Goal: Entertainment & Leisure: Browse casually

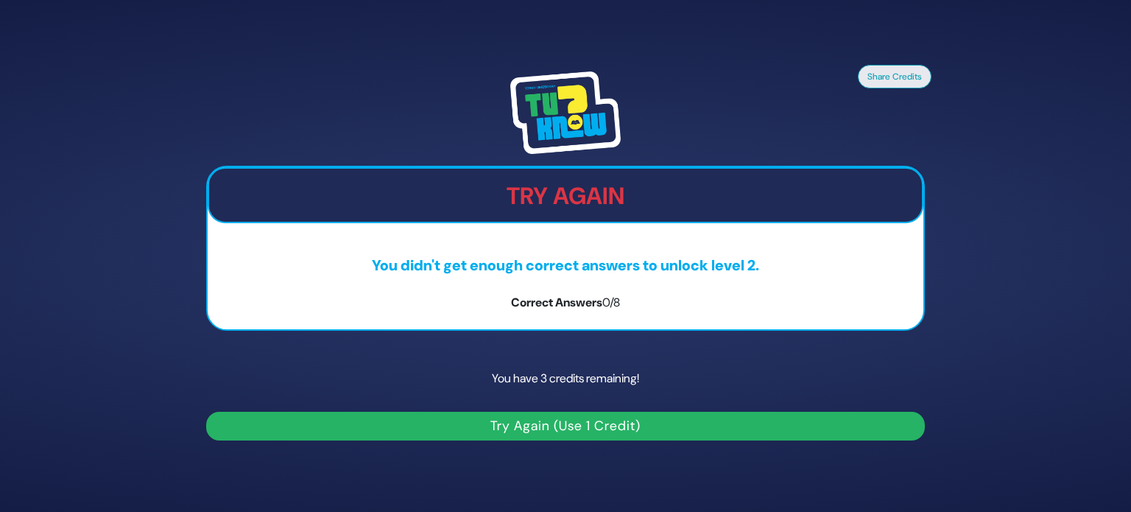
click at [522, 426] on button "Try Again (Use 1 Credit)" at bounding box center [565, 426] width 719 height 29
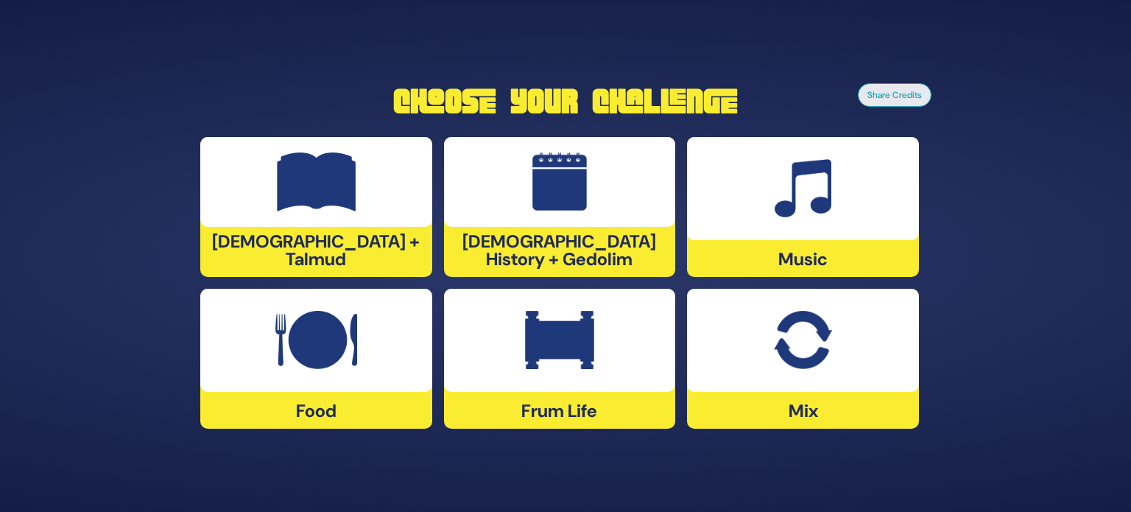
click at [314, 187] on img at bounding box center [317, 181] width 80 height 59
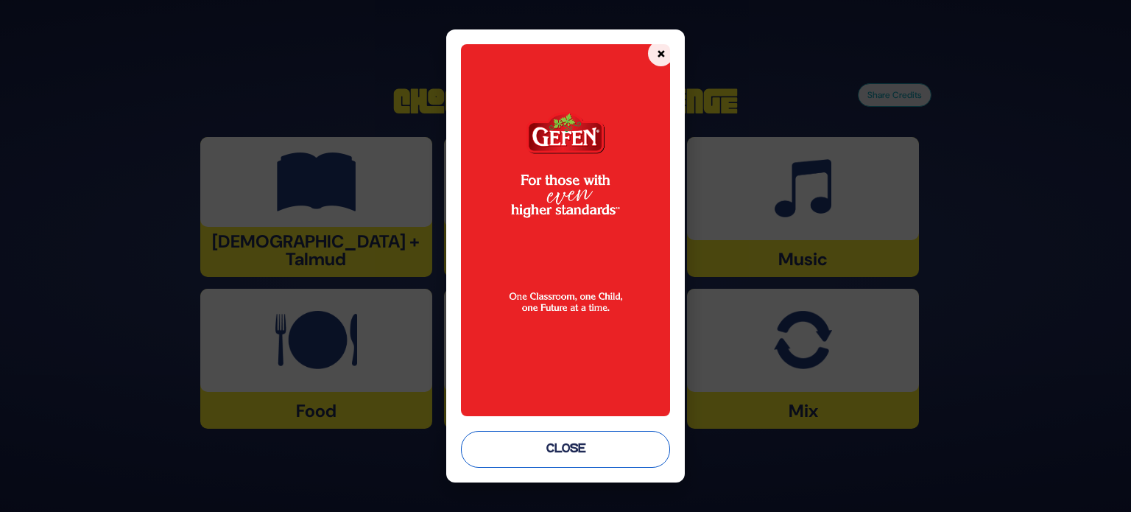
click at [574, 455] on button "Close" at bounding box center [565, 449] width 209 height 37
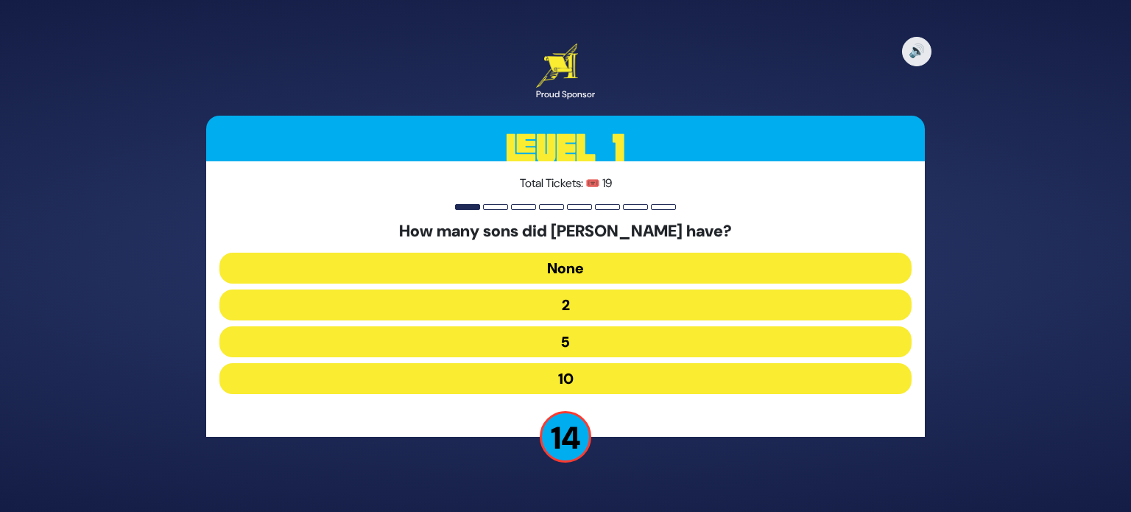
click at [625, 379] on button "10" at bounding box center [565, 378] width 692 height 31
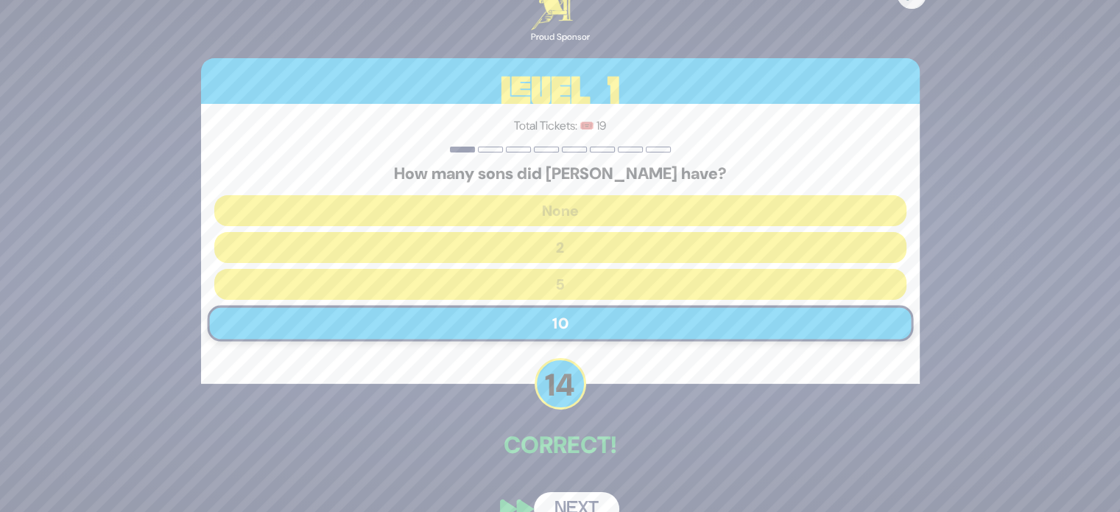
click at [587, 495] on button "Next" at bounding box center [576, 509] width 85 height 34
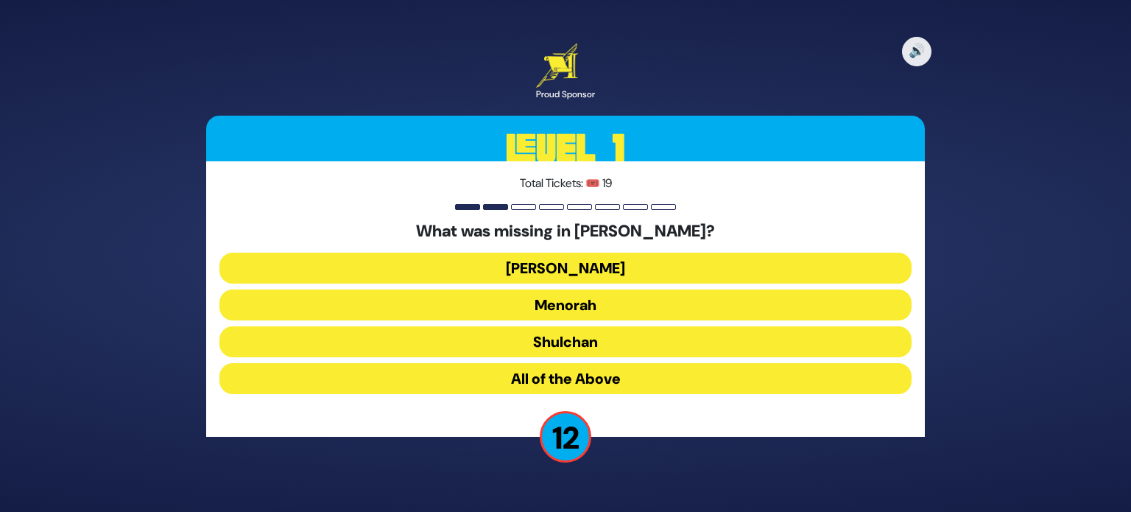
click at [642, 273] on button "[PERSON_NAME]" at bounding box center [565, 268] width 692 height 31
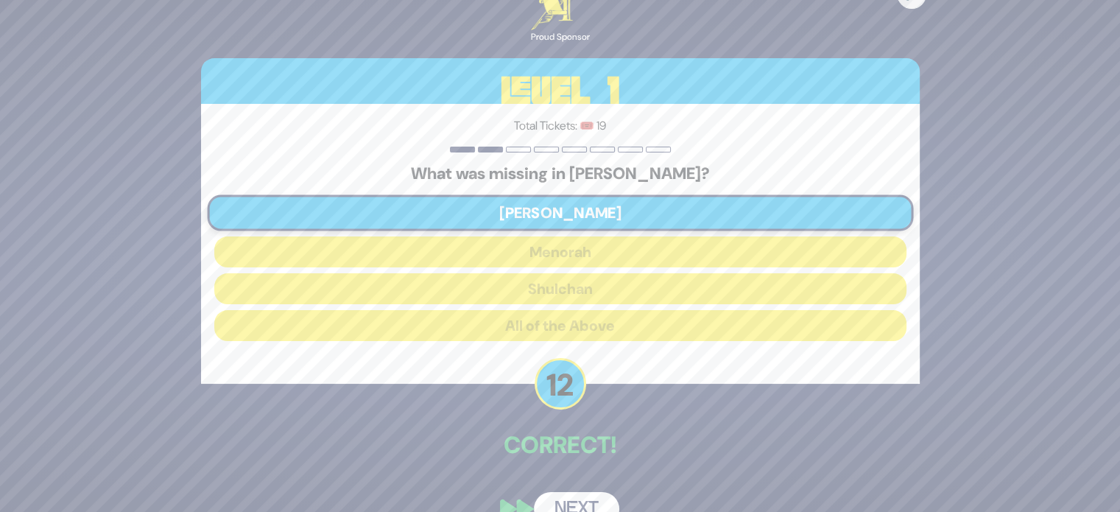
click at [581, 504] on button "Next" at bounding box center [576, 509] width 85 height 34
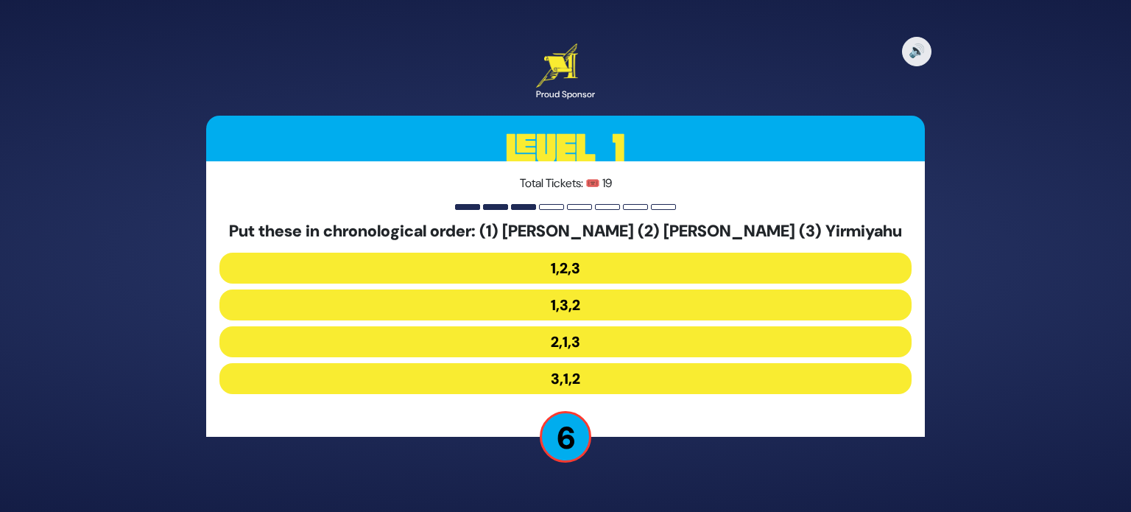
click at [609, 340] on button "2,1,3" at bounding box center [565, 341] width 692 height 31
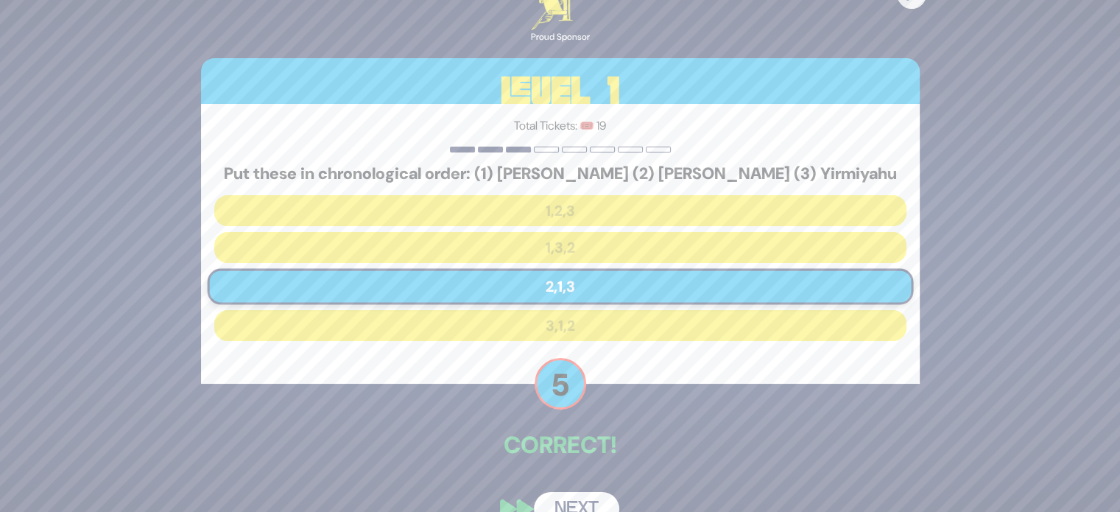
click at [578, 496] on button "Next" at bounding box center [576, 509] width 85 height 34
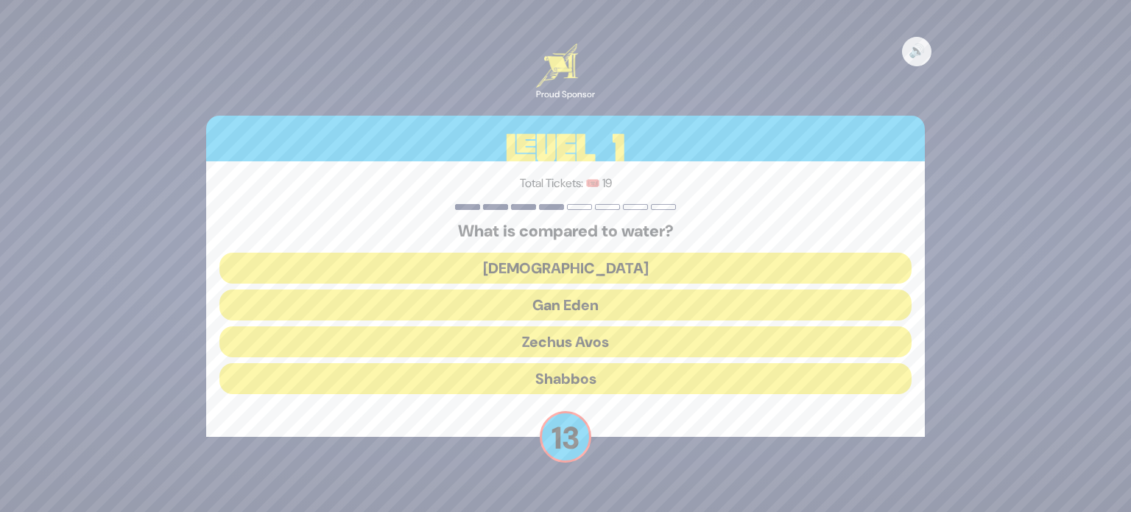
click at [641, 270] on button "[DEMOGRAPHIC_DATA]" at bounding box center [565, 268] width 692 height 31
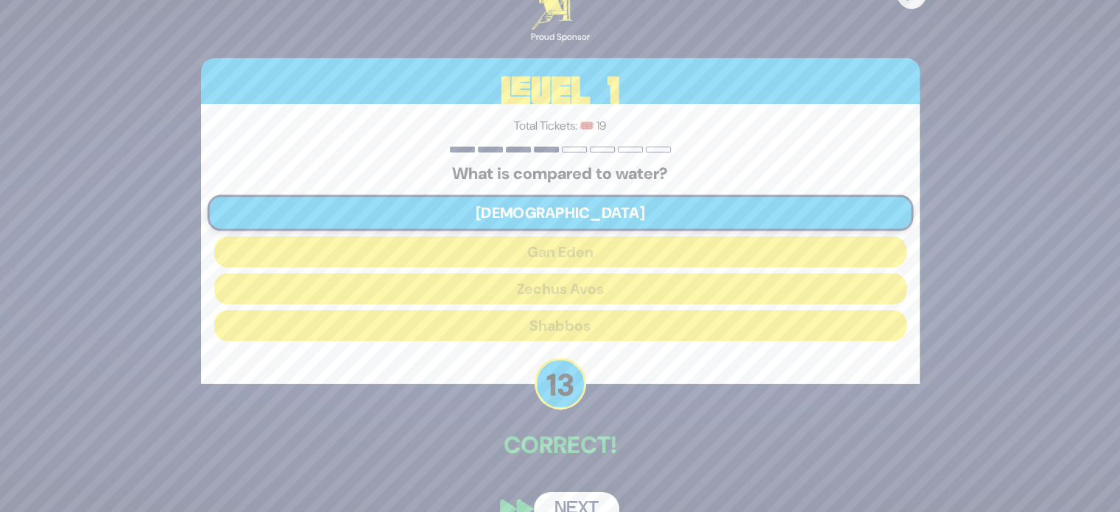
click at [572, 501] on button "Next" at bounding box center [576, 509] width 85 height 34
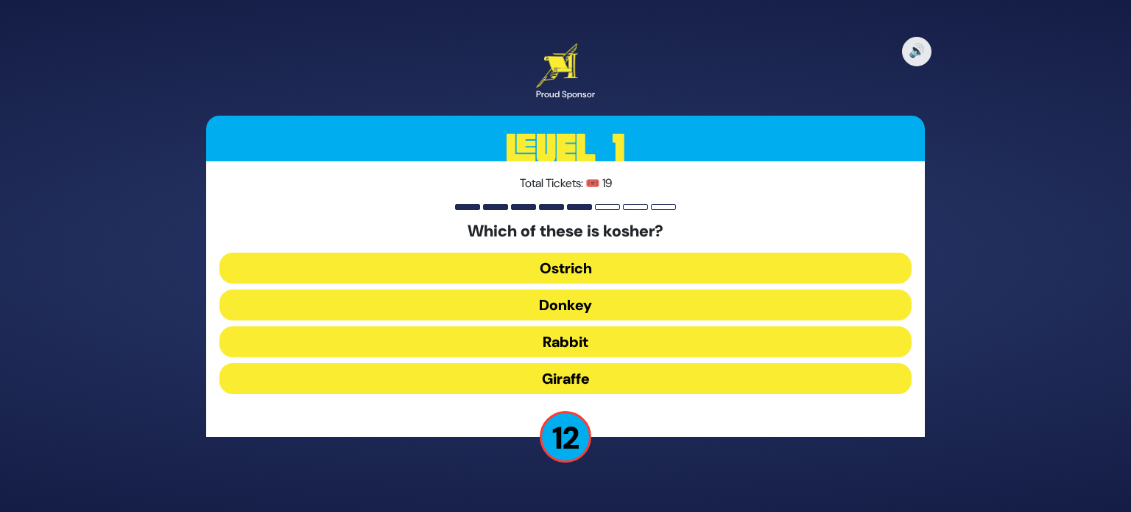
click at [615, 345] on button "Rabbit" at bounding box center [565, 341] width 692 height 31
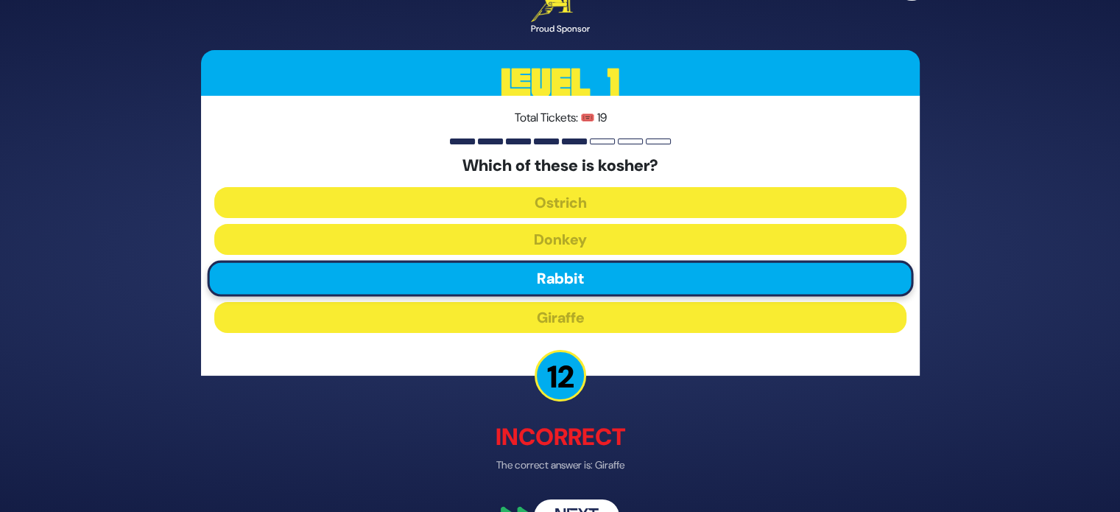
click at [585, 500] on button "Next" at bounding box center [576, 517] width 85 height 34
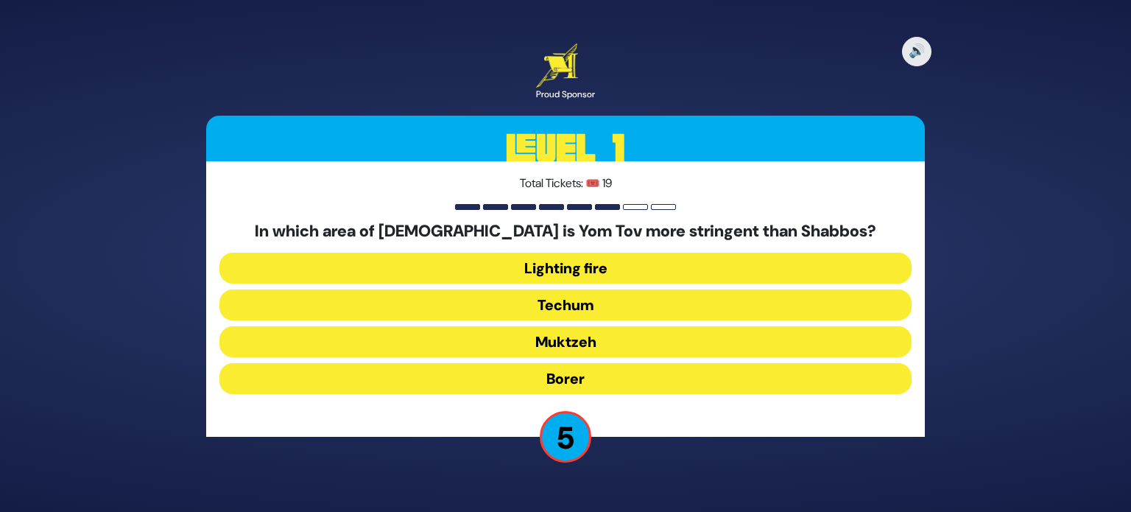
click at [642, 308] on button "Techum" at bounding box center [565, 304] width 692 height 31
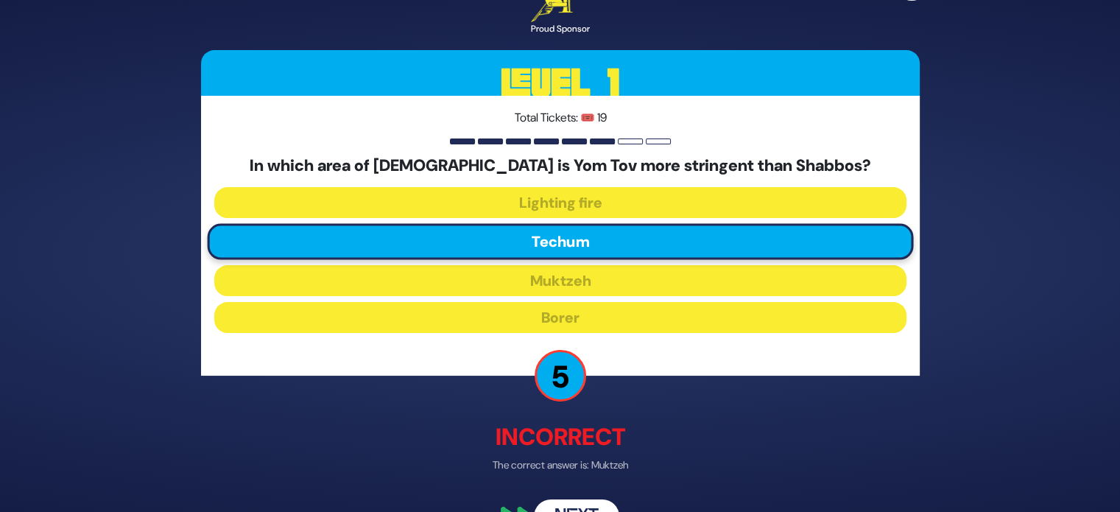
click at [586, 503] on button "Next" at bounding box center [576, 517] width 85 height 34
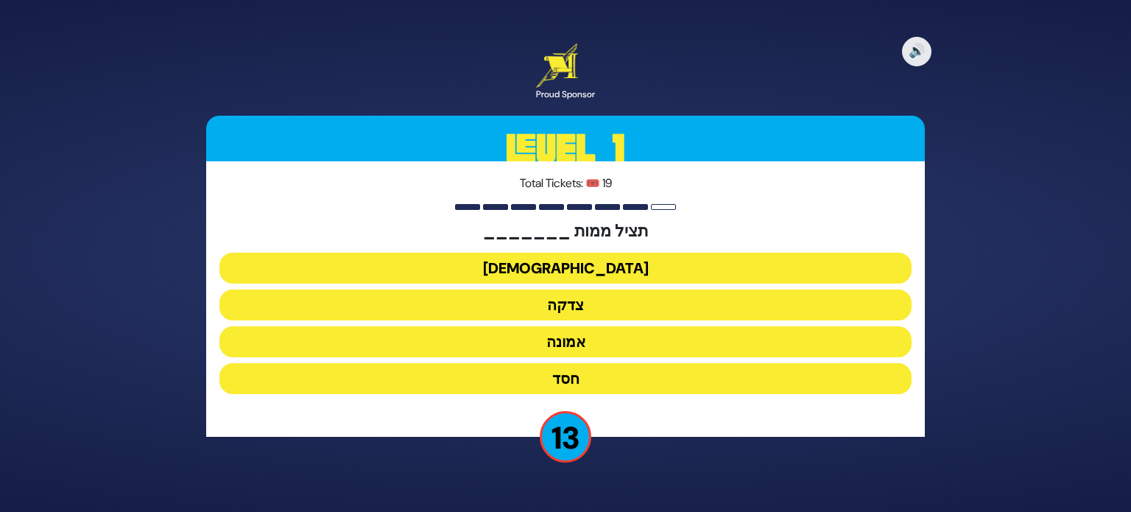
click at [623, 312] on button "צדקה" at bounding box center [565, 304] width 692 height 31
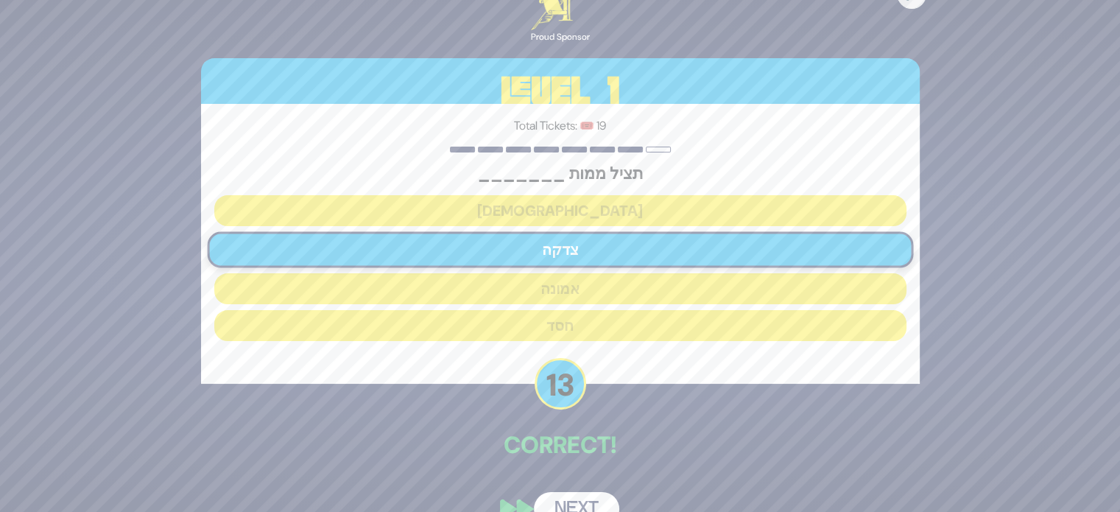
click at [590, 500] on button "Next" at bounding box center [576, 509] width 85 height 34
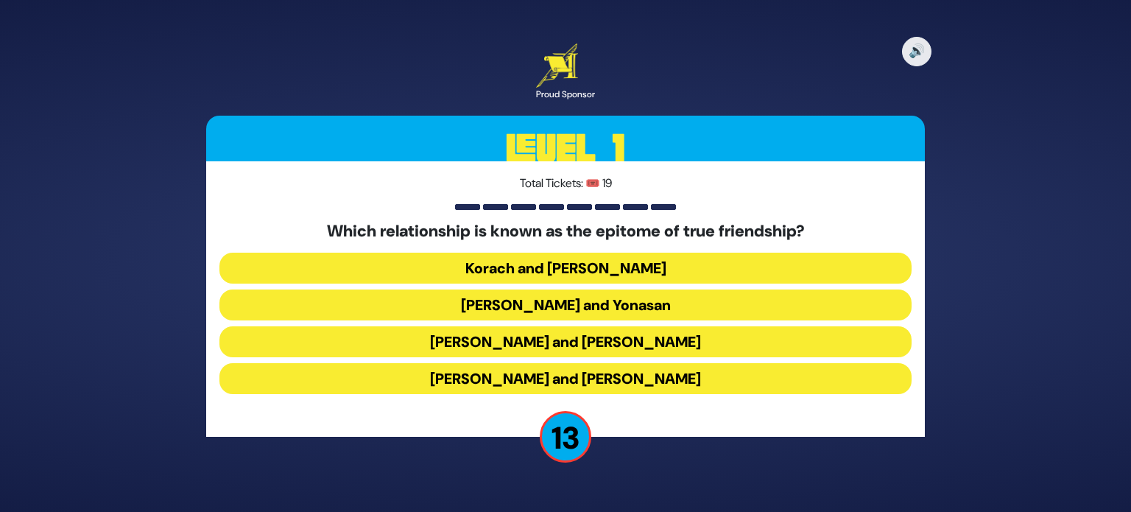
click at [663, 313] on button "[PERSON_NAME] and Yonasan" at bounding box center [565, 304] width 692 height 31
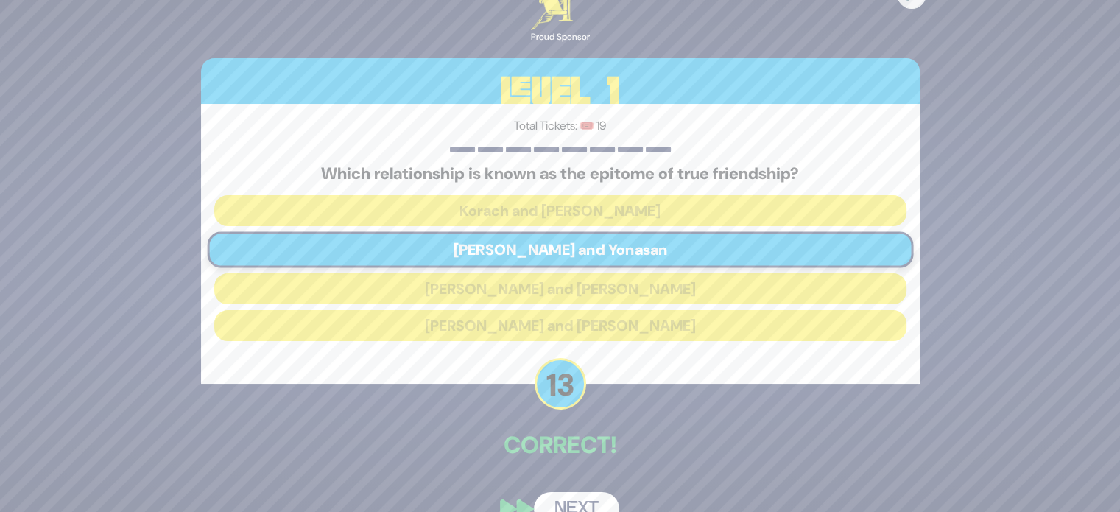
click at [591, 499] on button "Next" at bounding box center [576, 509] width 85 height 34
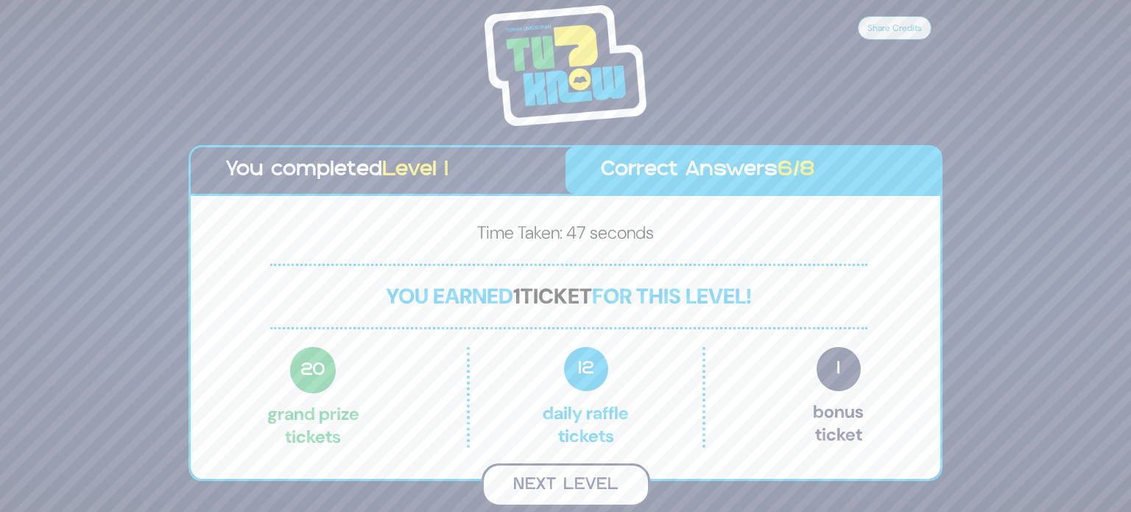
click at [611, 483] on button "Next Level" at bounding box center [566, 484] width 169 height 43
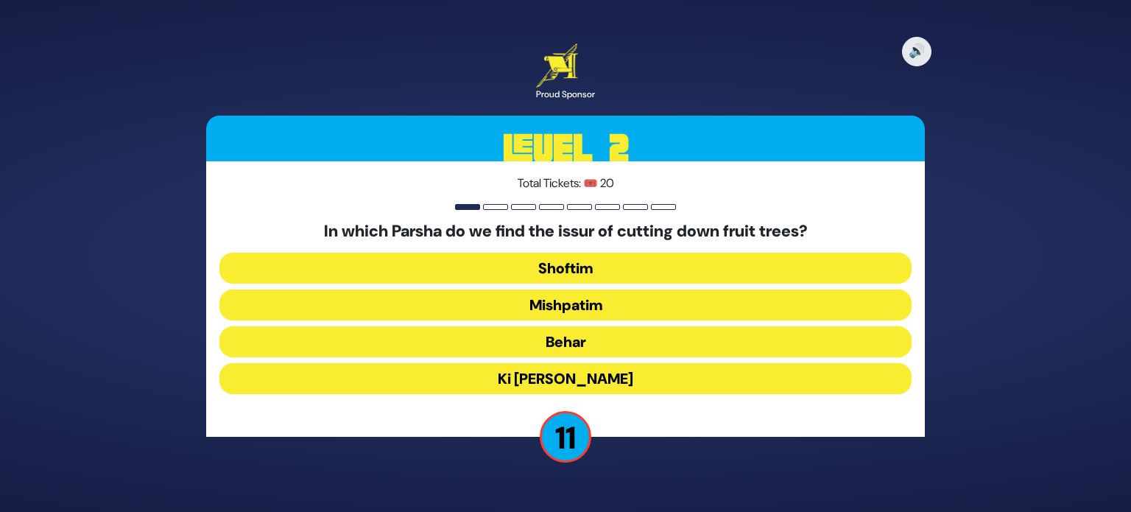
click at [629, 385] on button "Ki [PERSON_NAME]" at bounding box center [565, 378] width 692 height 31
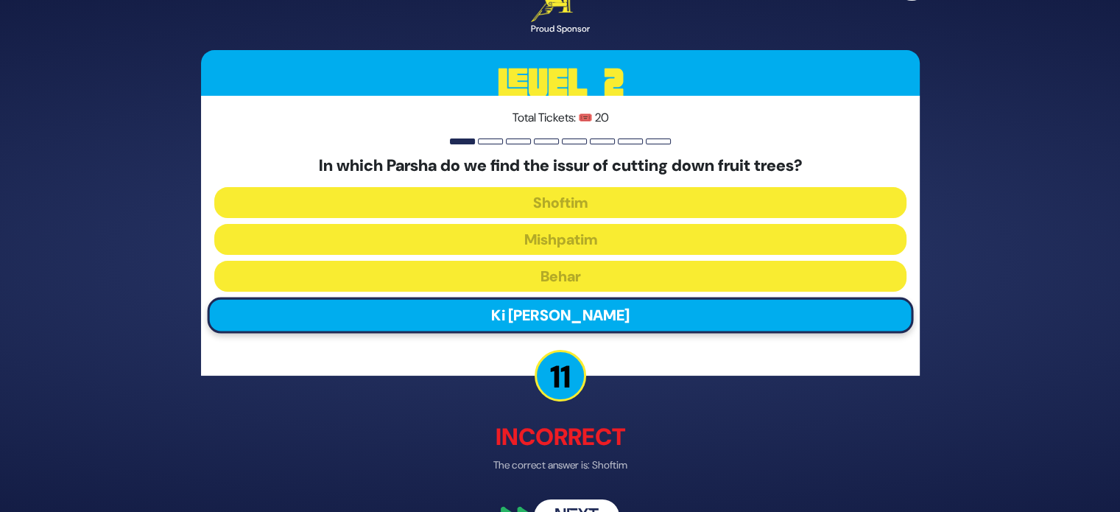
click at [589, 504] on button "Next" at bounding box center [576, 517] width 85 height 34
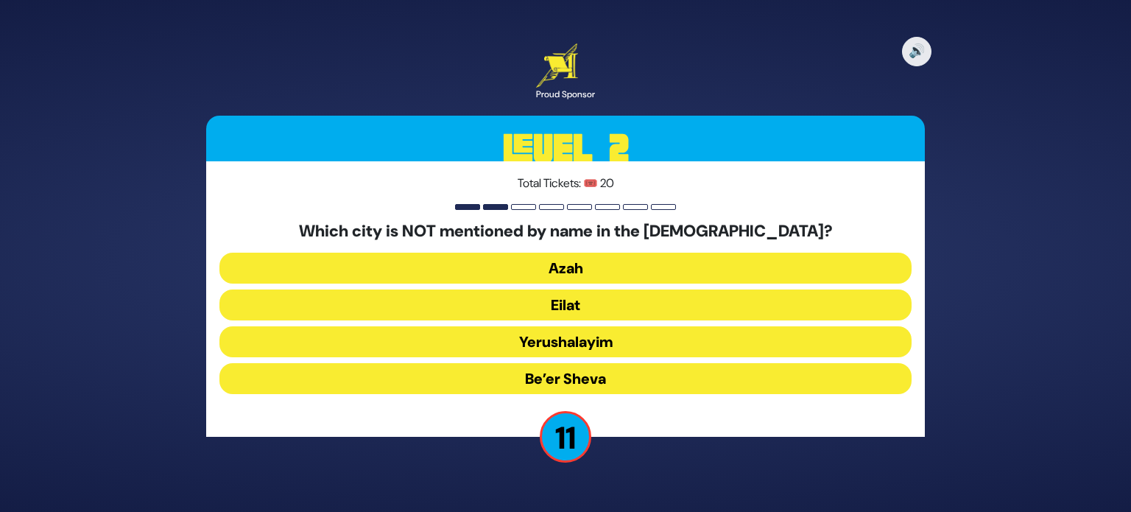
click at [633, 345] on button "Yerushalayim" at bounding box center [565, 341] width 692 height 31
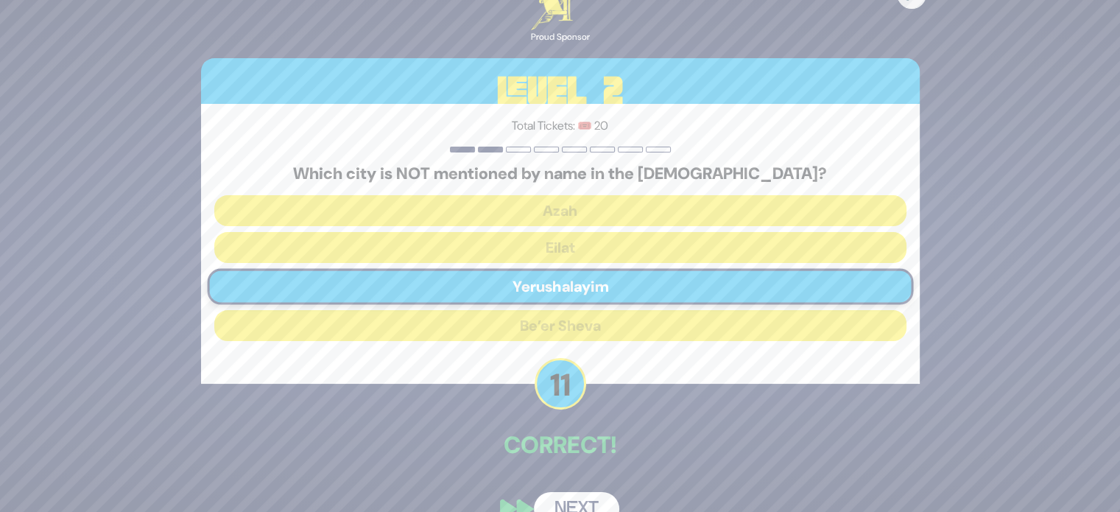
click at [586, 502] on button "Next" at bounding box center [576, 509] width 85 height 34
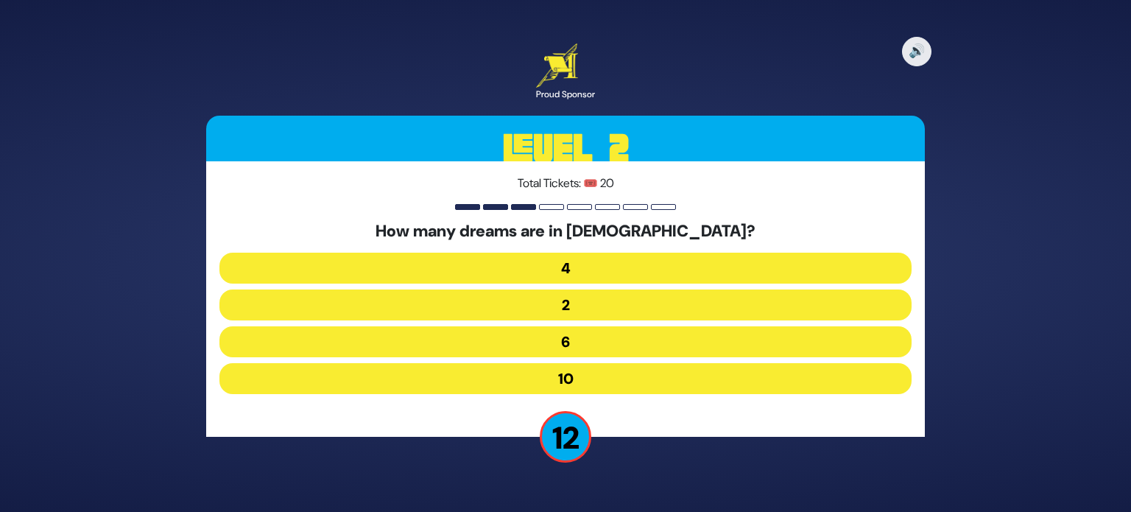
click at [630, 344] on button "6" at bounding box center [565, 341] width 692 height 31
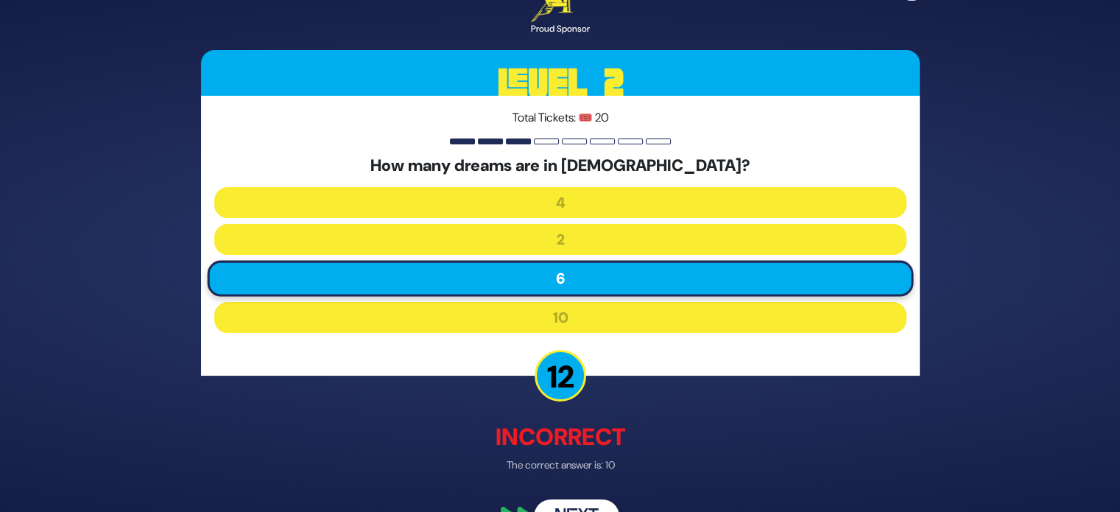
click at [583, 505] on button "Next" at bounding box center [576, 517] width 85 height 34
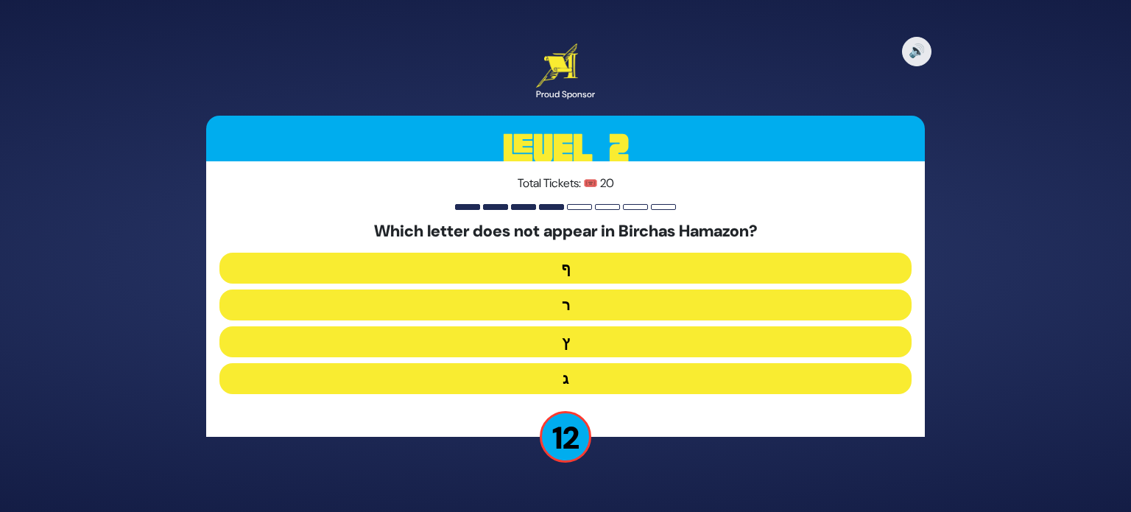
click at [663, 268] on button "ף" at bounding box center [565, 268] width 692 height 31
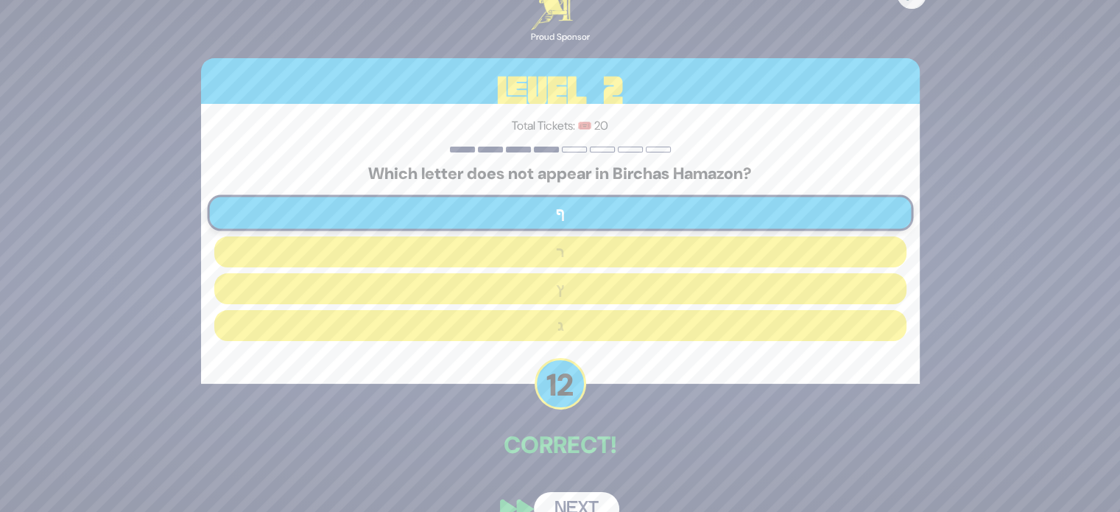
click at [593, 496] on button "Next" at bounding box center [576, 509] width 85 height 34
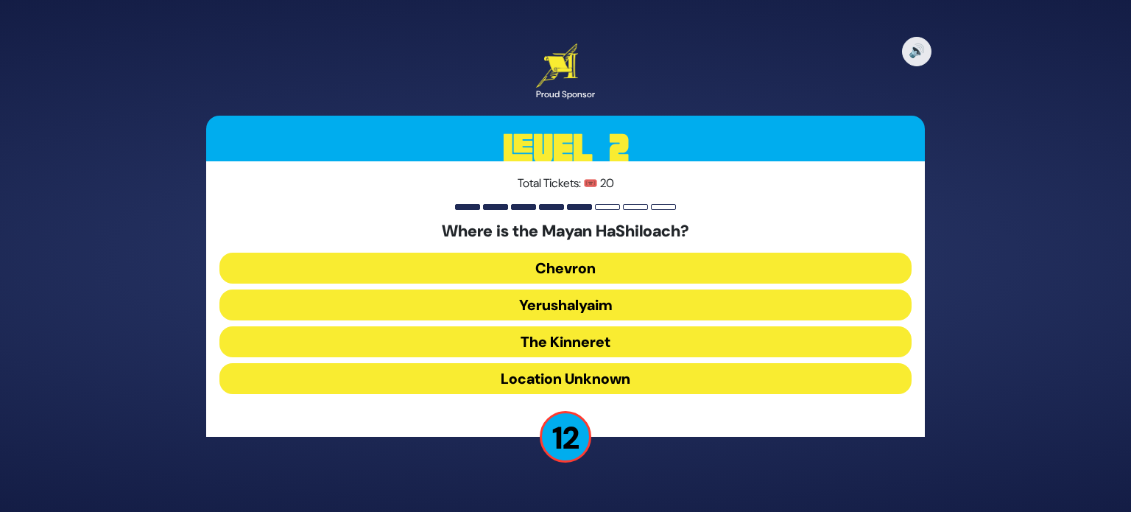
click at [637, 387] on button "Location Unknown" at bounding box center [565, 378] width 692 height 31
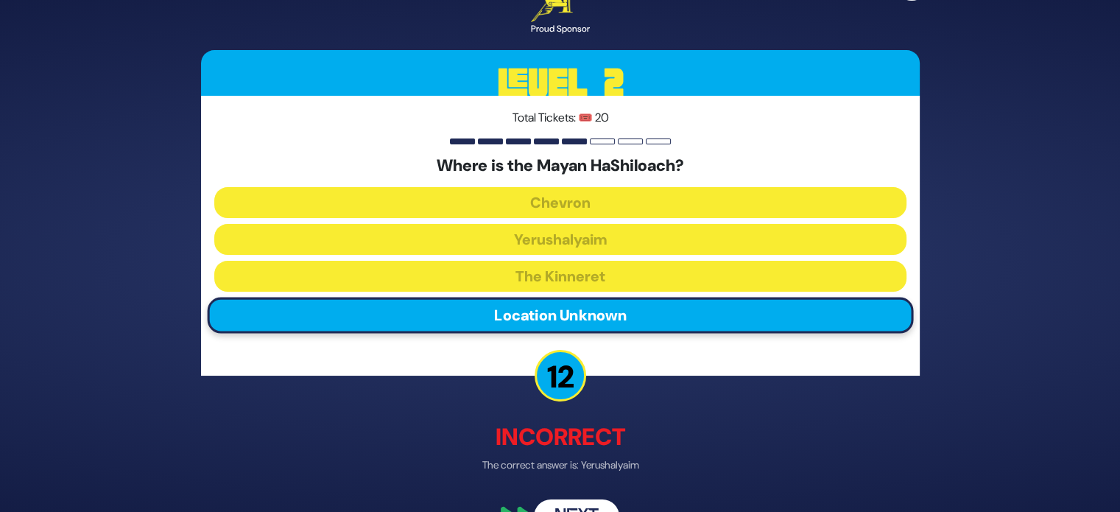
click at [589, 505] on button "Next" at bounding box center [576, 517] width 85 height 34
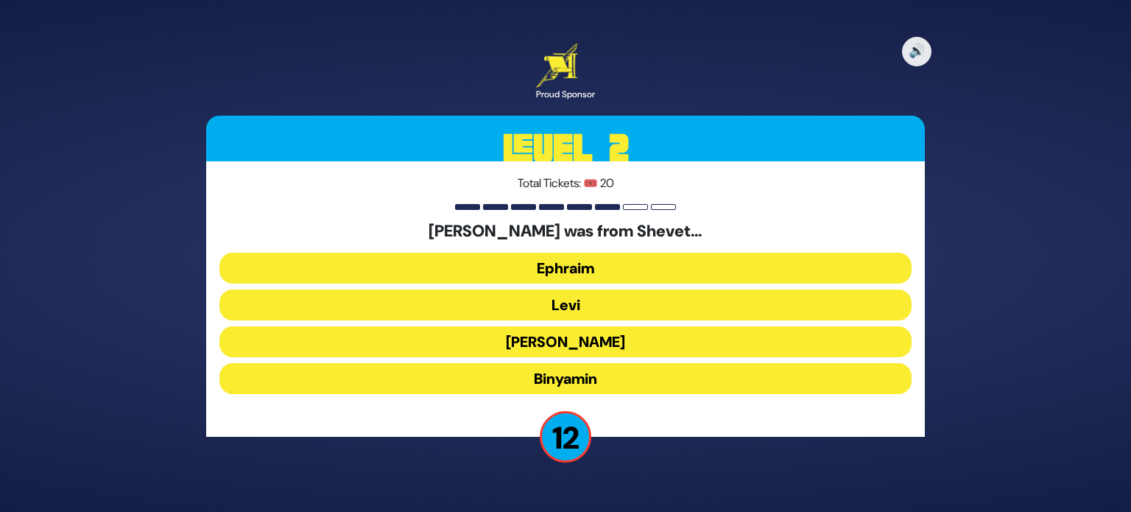
click at [623, 379] on button "Binyamin" at bounding box center [565, 378] width 692 height 31
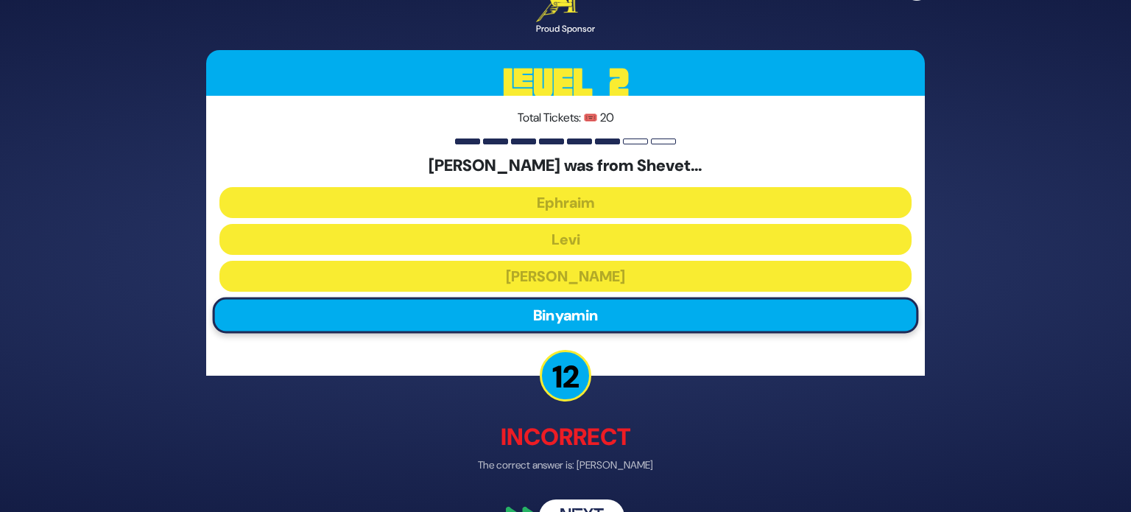
click at [611, 439] on p "Incorrect" at bounding box center [565, 437] width 719 height 35
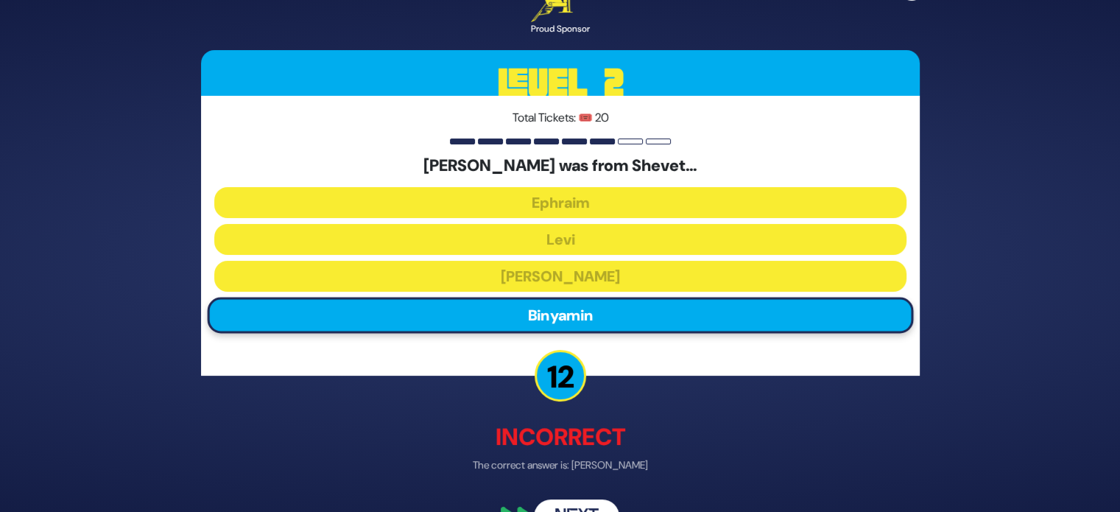
click at [585, 507] on button "Next" at bounding box center [576, 517] width 85 height 34
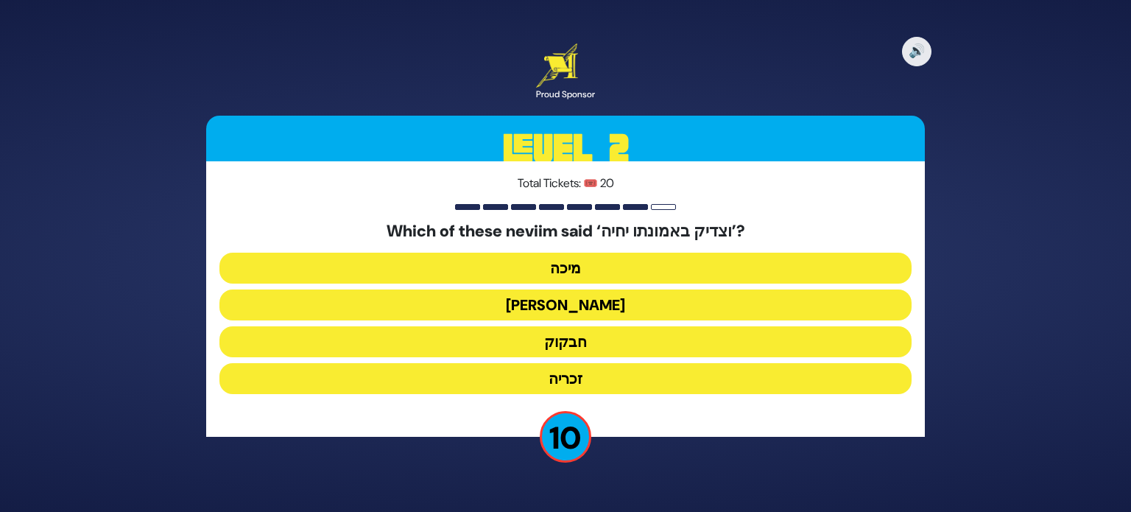
click at [662, 269] on button "מיכה" at bounding box center [565, 268] width 692 height 31
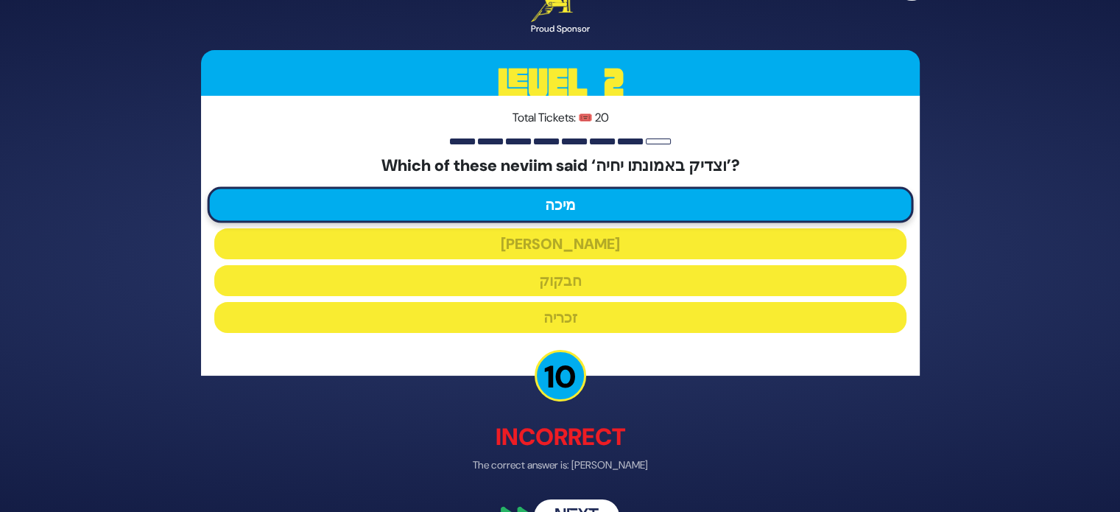
click at [586, 502] on button "Next" at bounding box center [576, 517] width 85 height 34
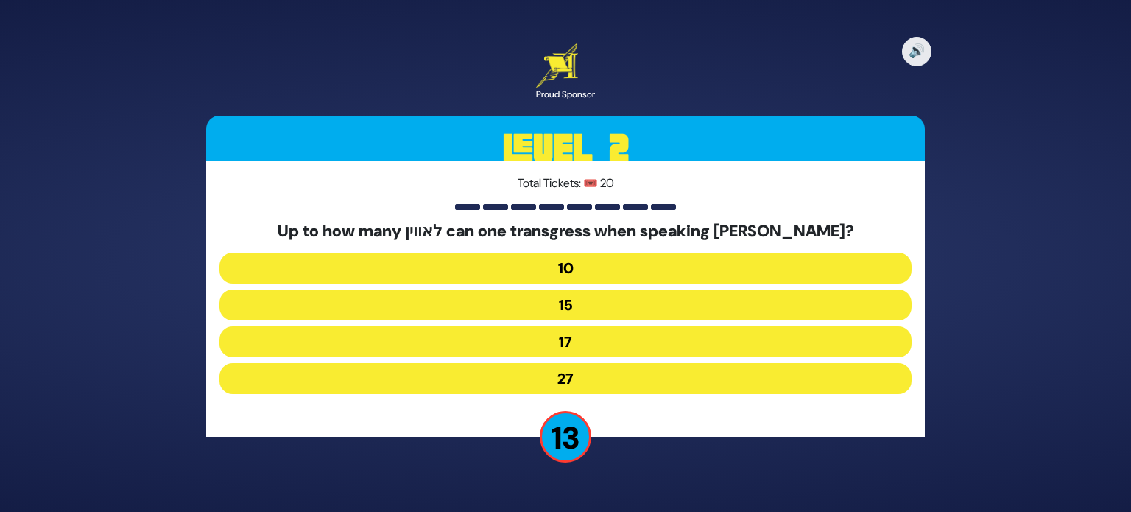
click at [636, 381] on button "27" at bounding box center [565, 378] width 692 height 31
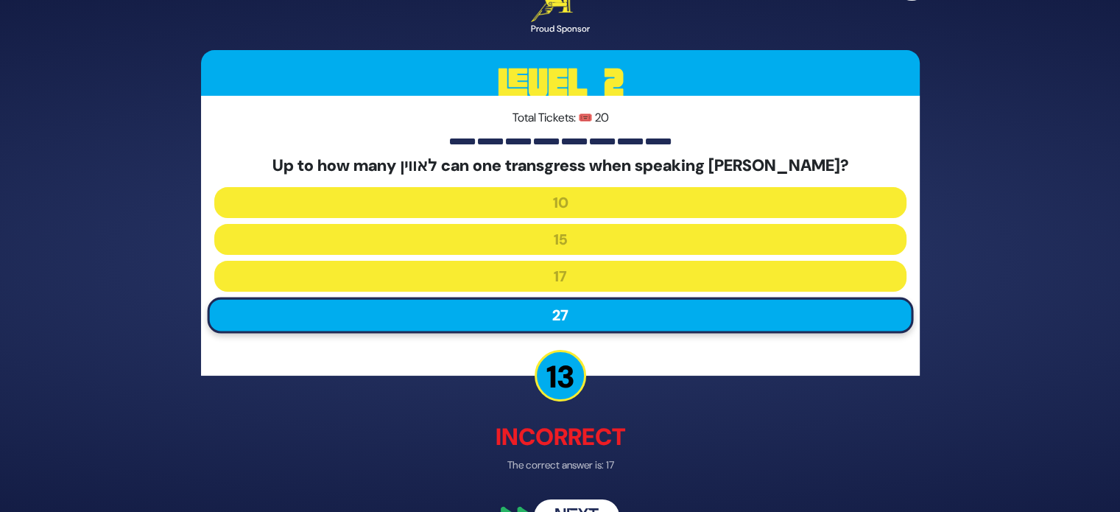
click at [592, 502] on button "Next" at bounding box center [576, 517] width 85 height 34
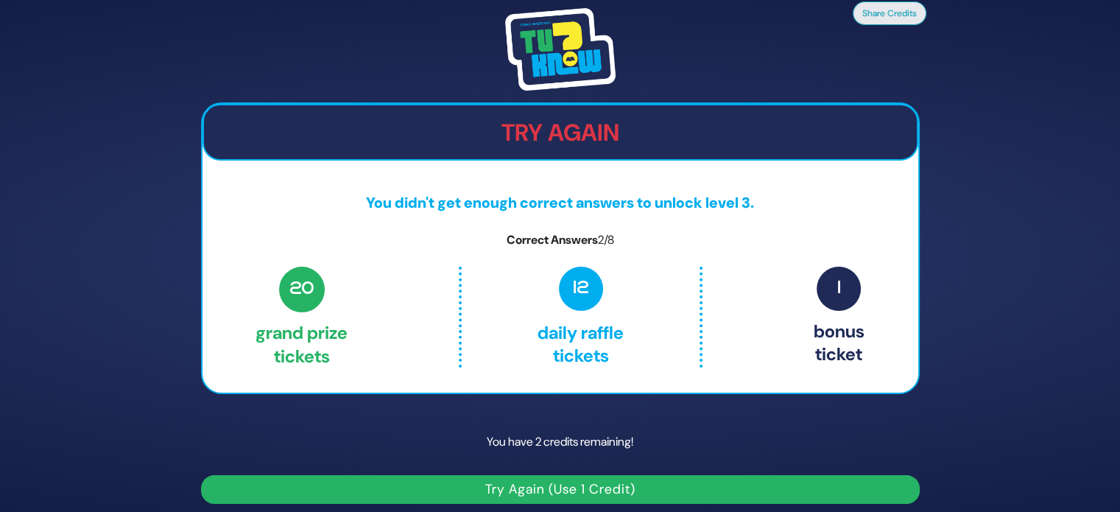
click at [790, 488] on button "Try Again (Use 1 Credit)" at bounding box center [560, 489] width 719 height 29
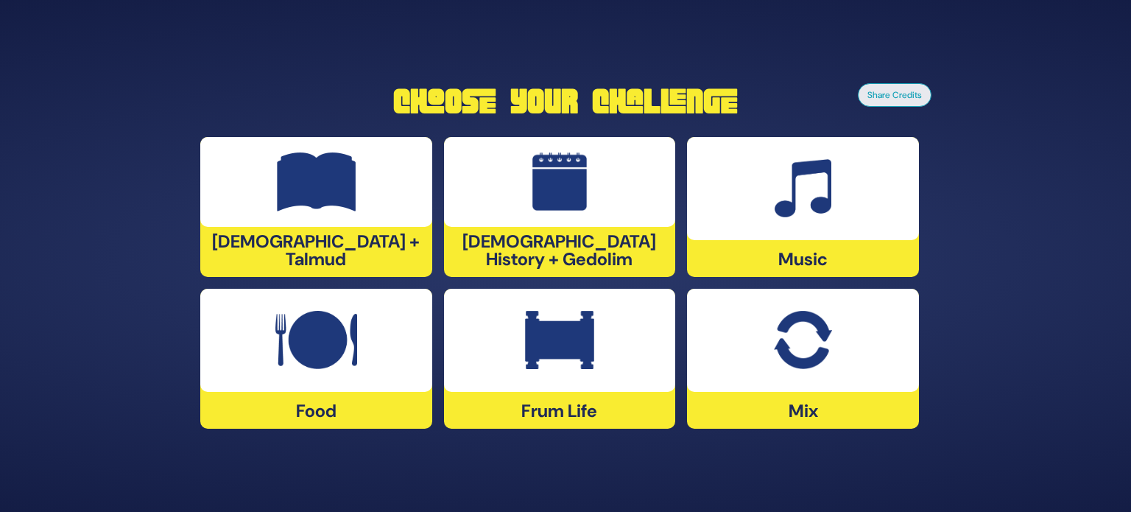
click at [306, 211] on img at bounding box center [317, 181] width 80 height 59
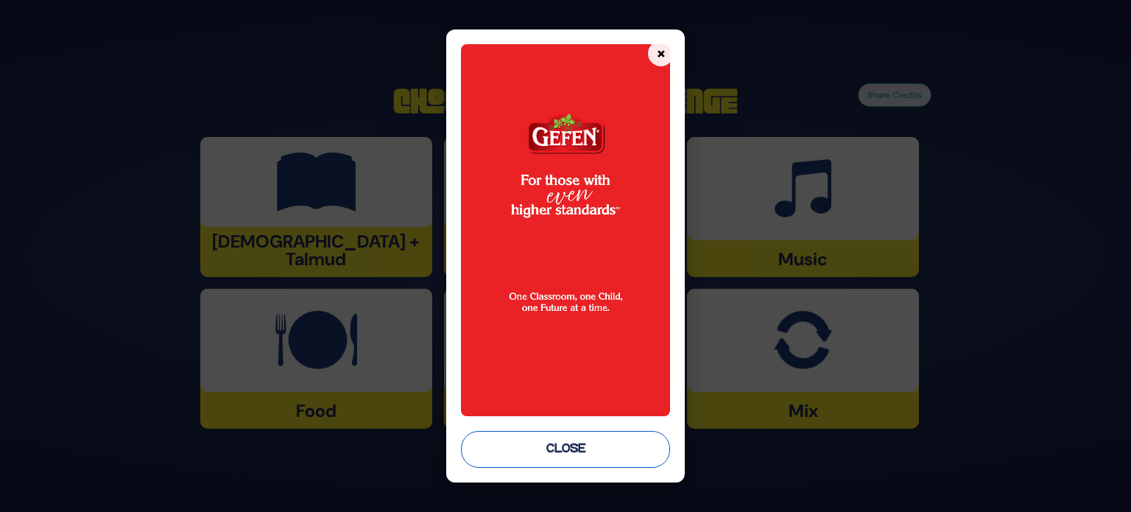
click at [528, 463] on button "Close" at bounding box center [565, 449] width 209 height 37
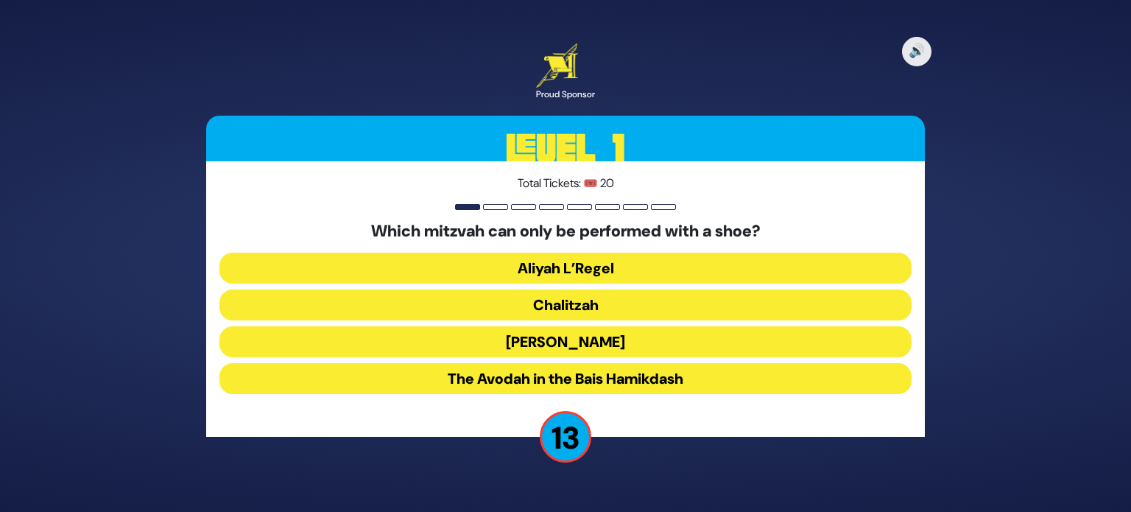
click at [640, 307] on button "Chalitzah" at bounding box center [565, 304] width 692 height 31
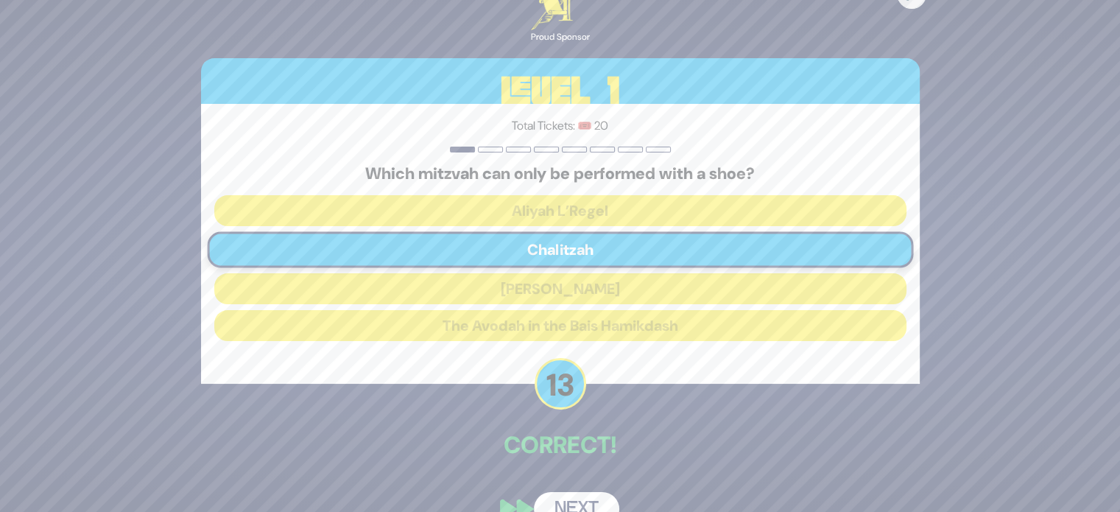
click at [578, 498] on button "Next" at bounding box center [576, 509] width 85 height 34
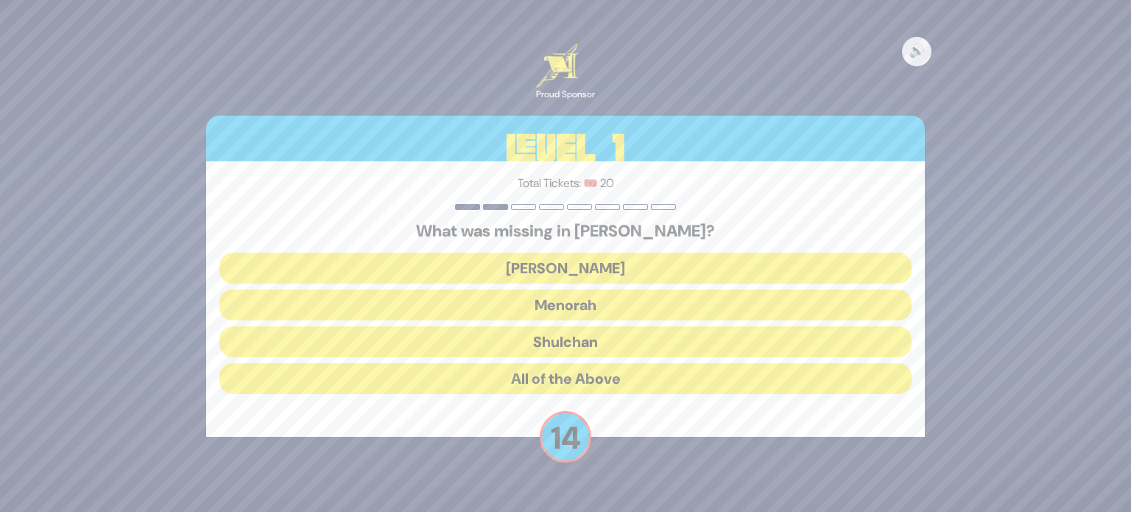
click at [663, 271] on button "Aron" at bounding box center [565, 268] width 692 height 31
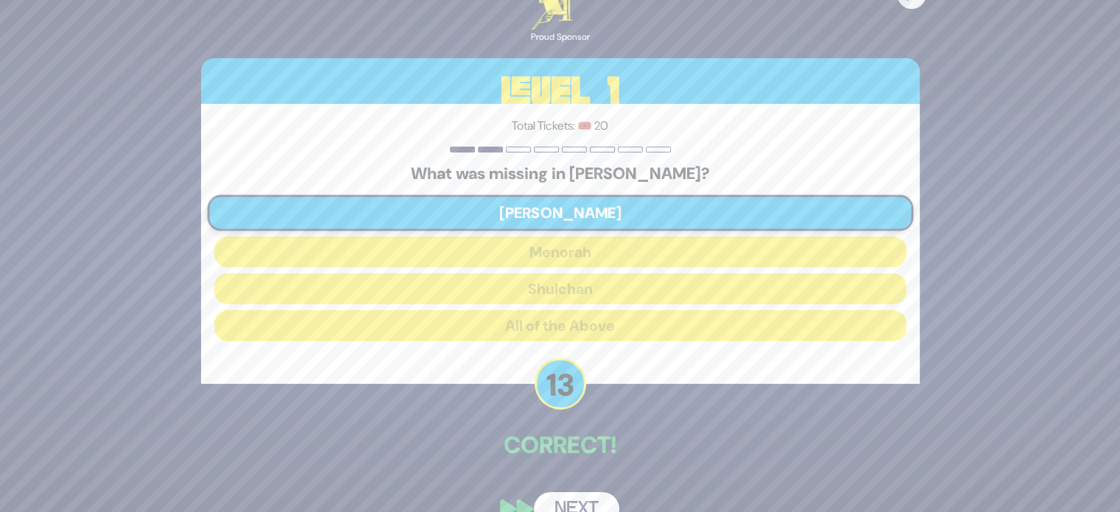
click at [584, 494] on button "Next" at bounding box center [576, 509] width 85 height 34
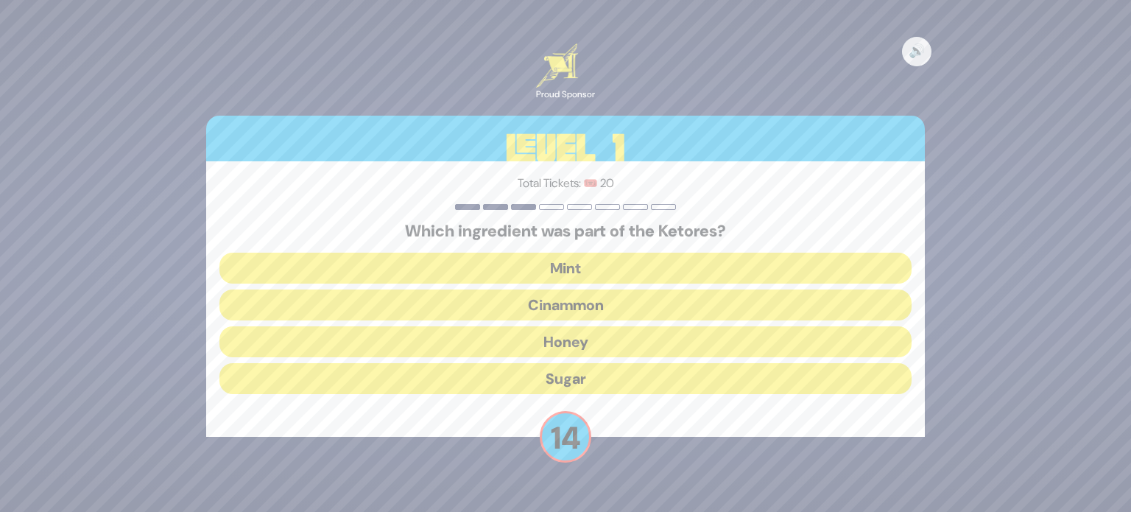
click at [663, 306] on button "Cinammon" at bounding box center [565, 304] width 692 height 31
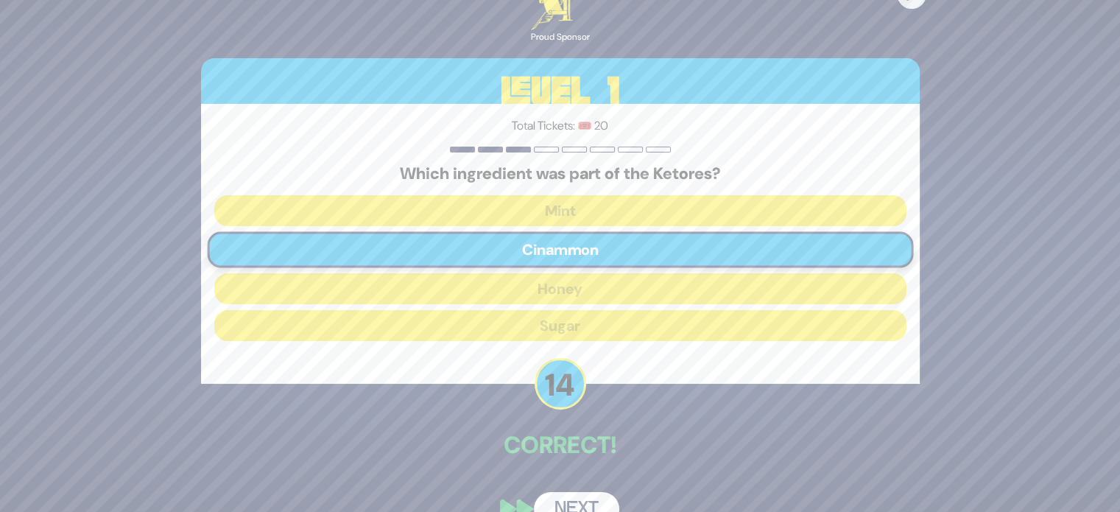
click at [597, 494] on button "Next" at bounding box center [576, 509] width 85 height 34
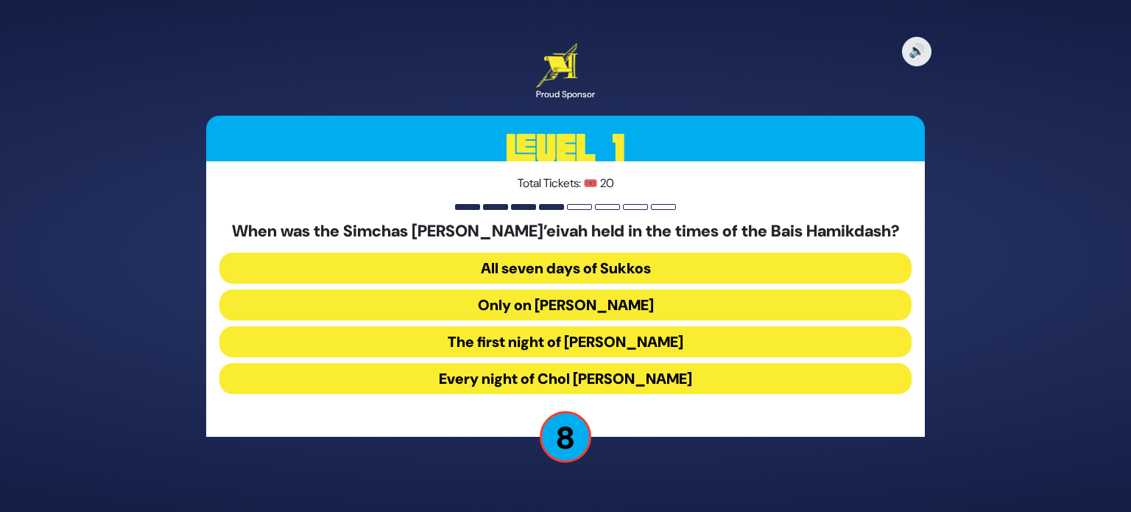
click at [675, 275] on button "All seven days of Sukkos" at bounding box center [565, 268] width 692 height 31
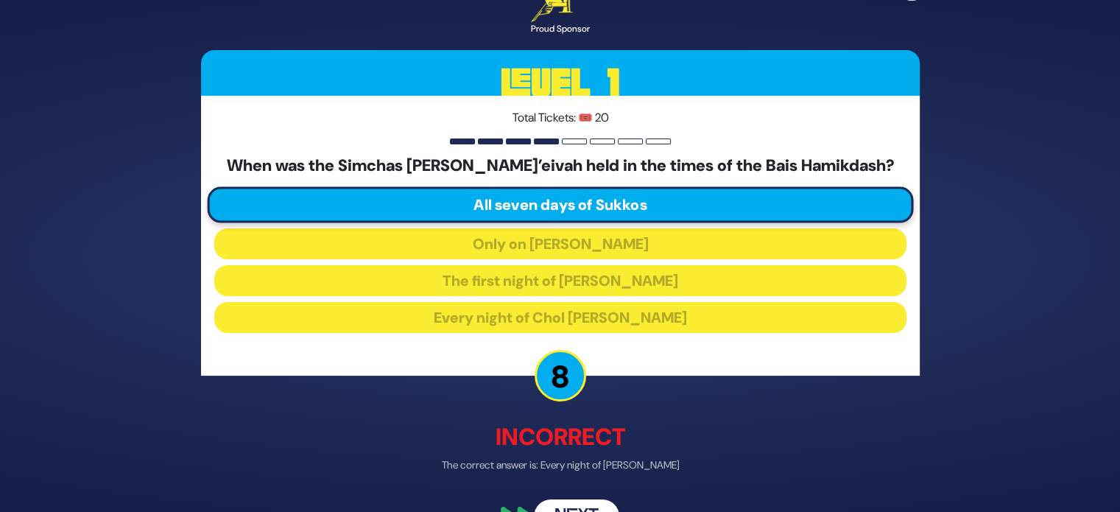
click at [582, 504] on button "Next" at bounding box center [576, 517] width 85 height 34
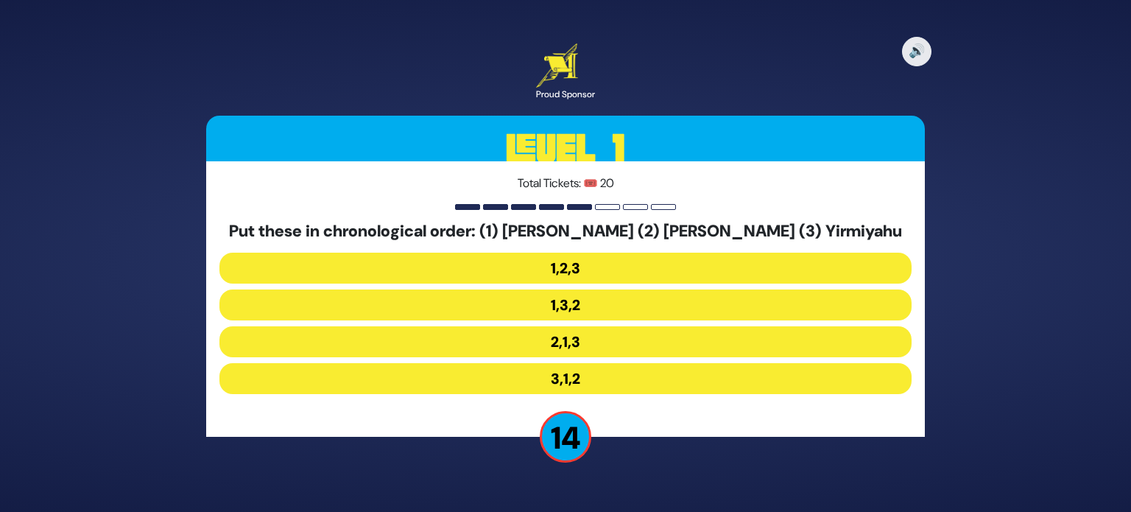
click at [656, 345] on button "2,1,3" at bounding box center [565, 341] width 692 height 31
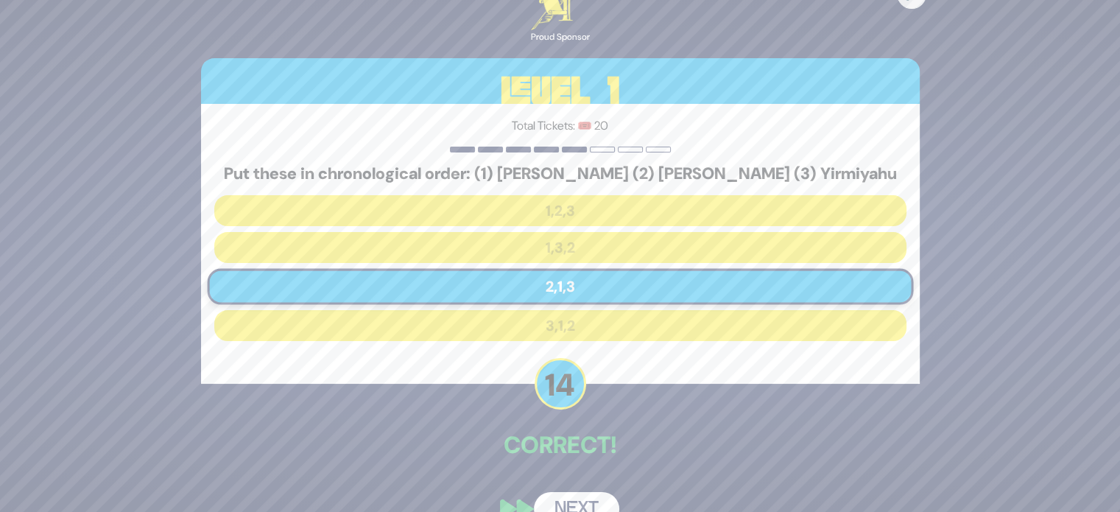
click at [583, 501] on button "Next" at bounding box center [576, 509] width 85 height 34
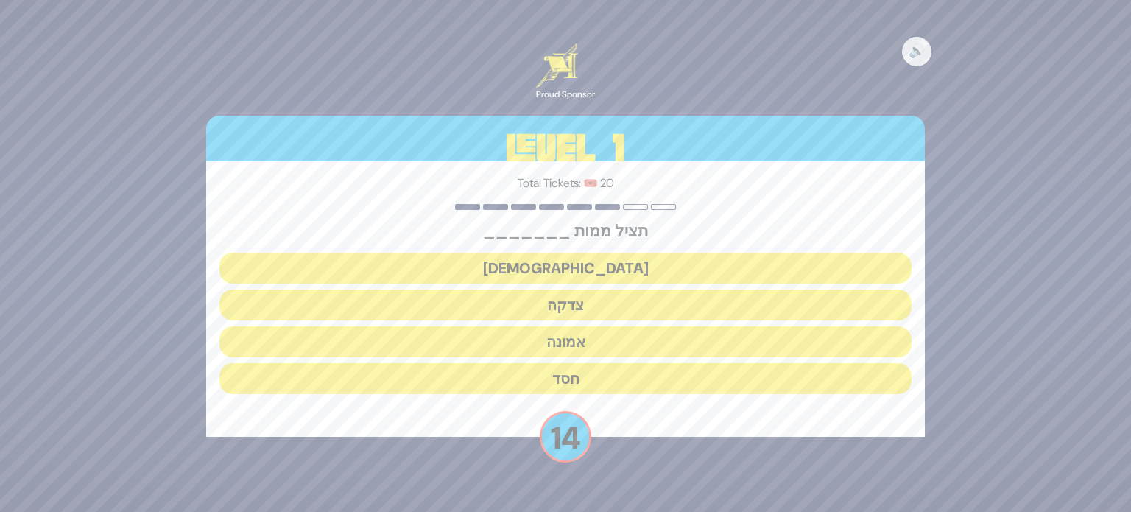
click at [651, 311] on button "צדקה" at bounding box center [565, 304] width 692 height 31
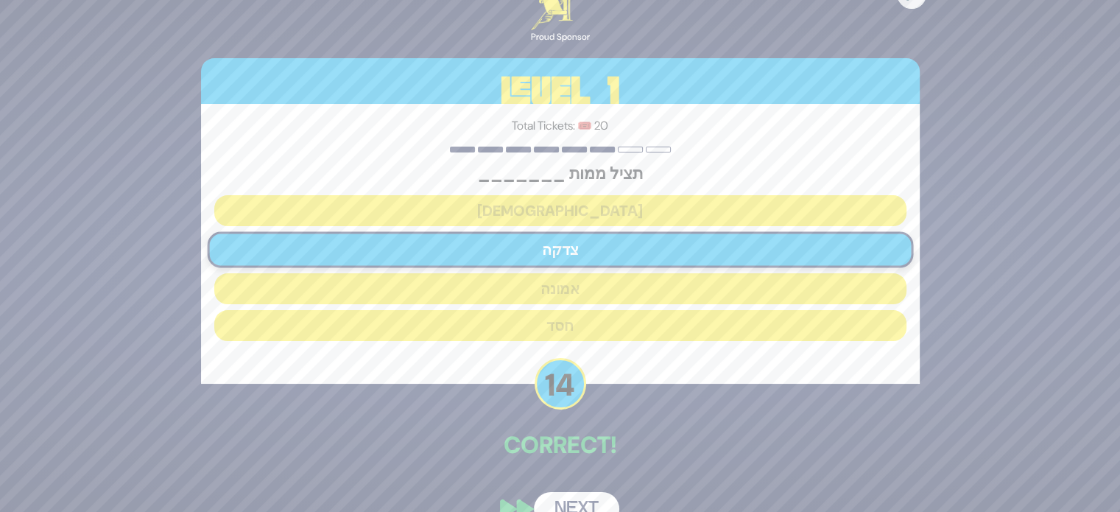
click at [583, 501] on button "Next" at bounding box center [576, 509] width 85 height 34
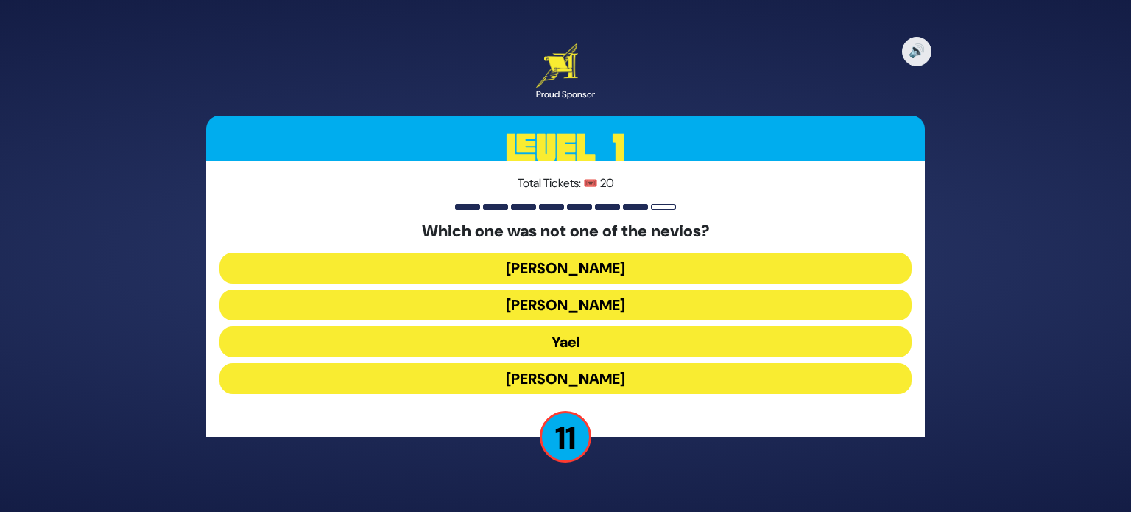
click at [616, 341] on button "Yael" at bounding box center [565, 341] width 692 height 31
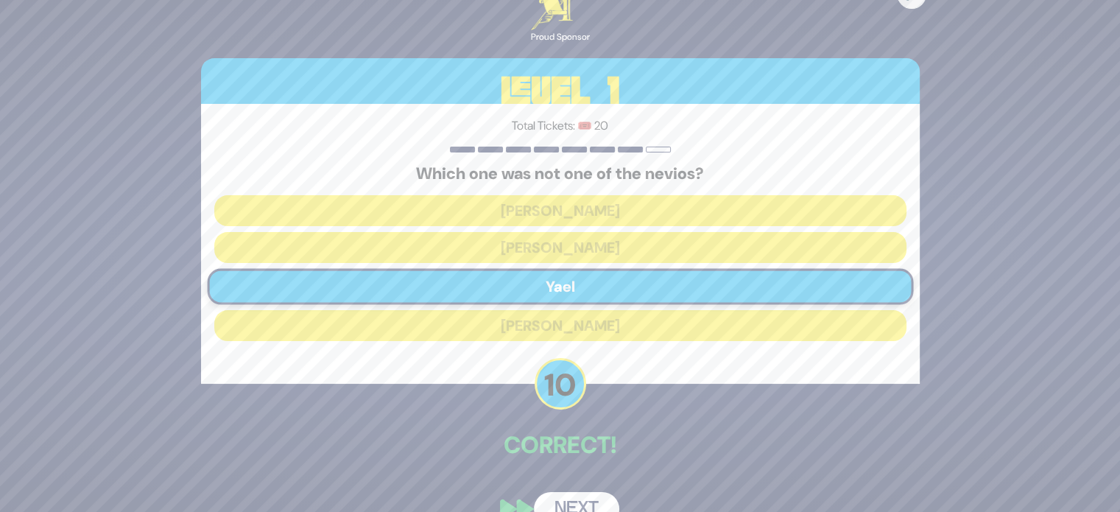
click at [574, 494] on button "Next" at bounding box center [576, 509] width 85 height 34
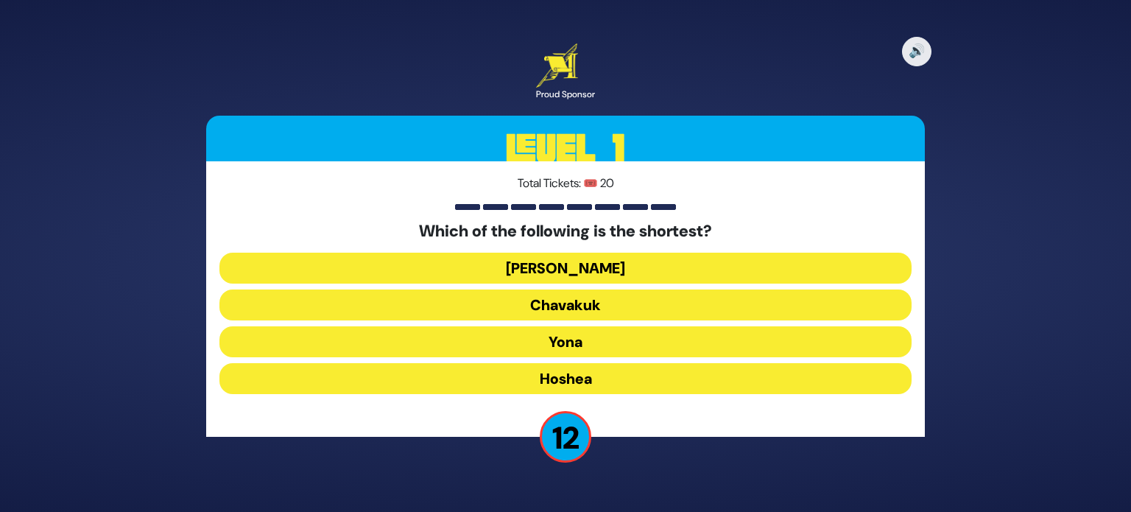
click at [668, 267] on button "Ovadia" at bounding box center [565, 268] width 692 height 31
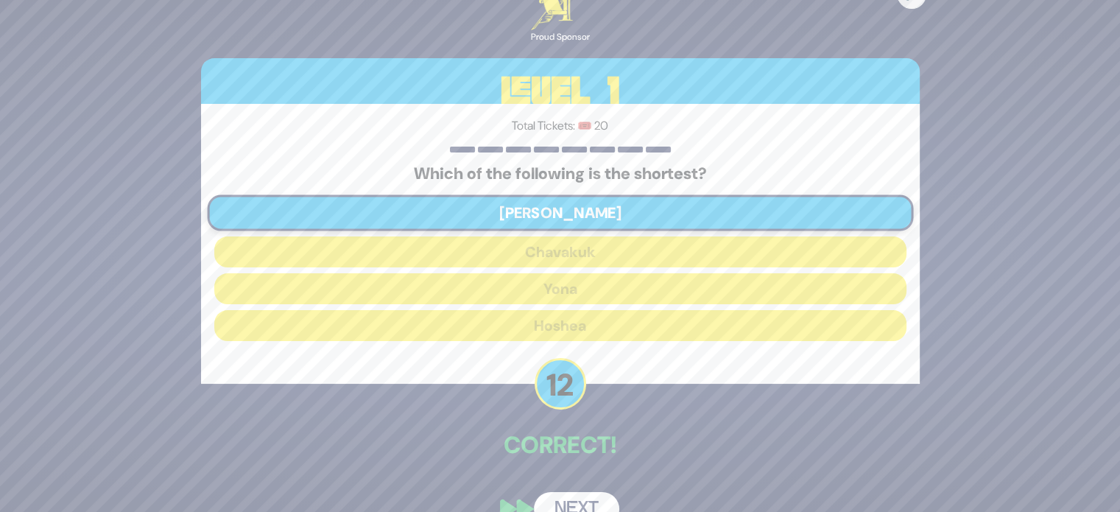
click at [582, 495] on button "Next" at bounding box center [576, 509] width 85 height 34
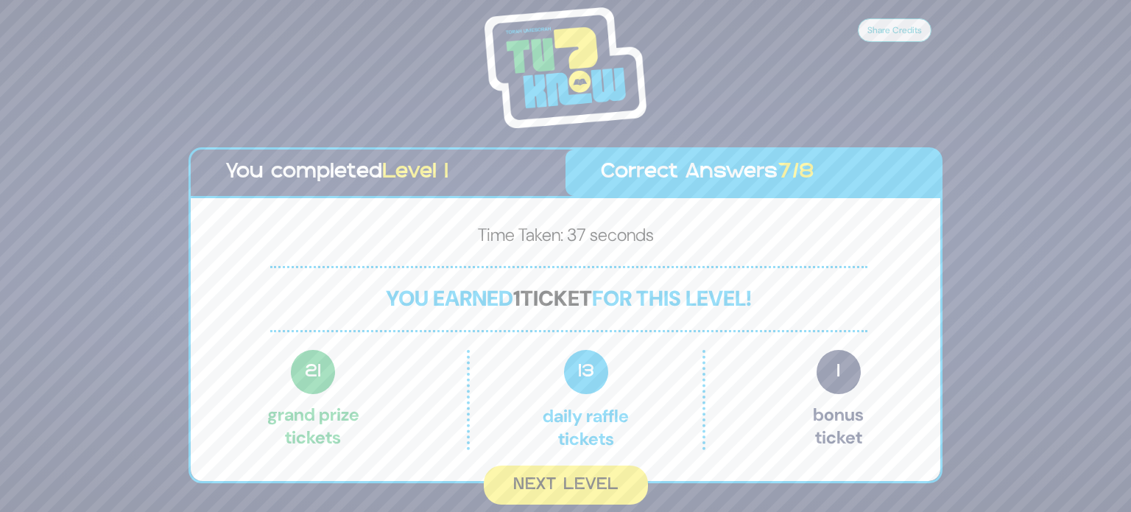
click at [614, 477] on button "Next Level" at bounding box center [566, 484] width 164 height 39
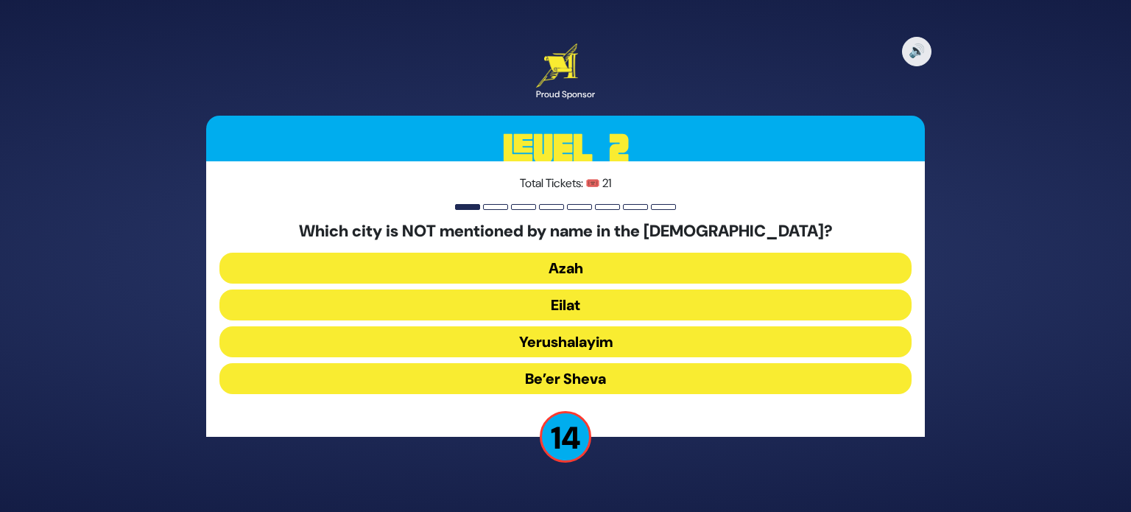
click at [663, 345] on button "Yerushalayim" at bounding box center [565, 341] width 692 height 31
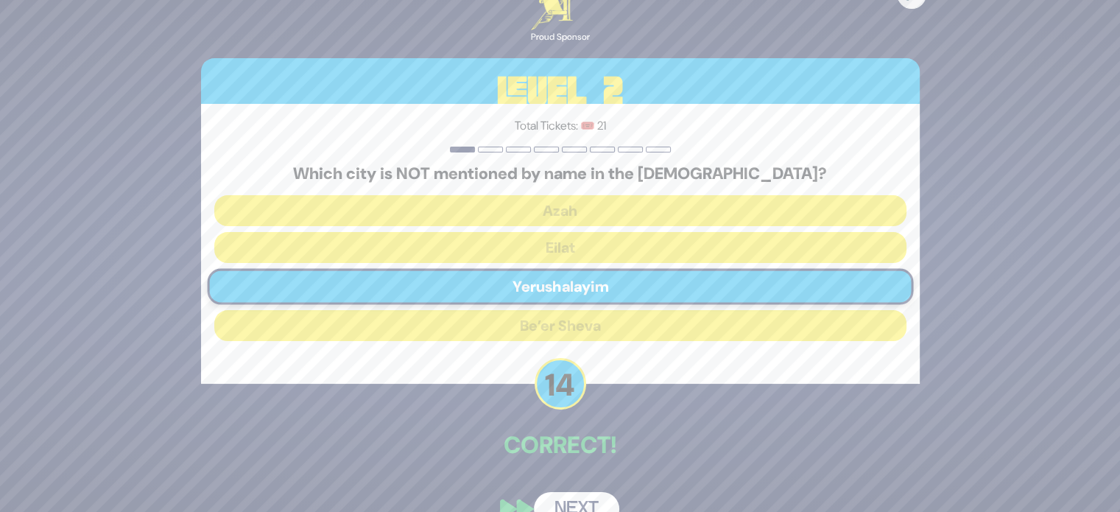
click at [583, 496] on button "Next" at bounding box center [576, 509] width 85 height 34
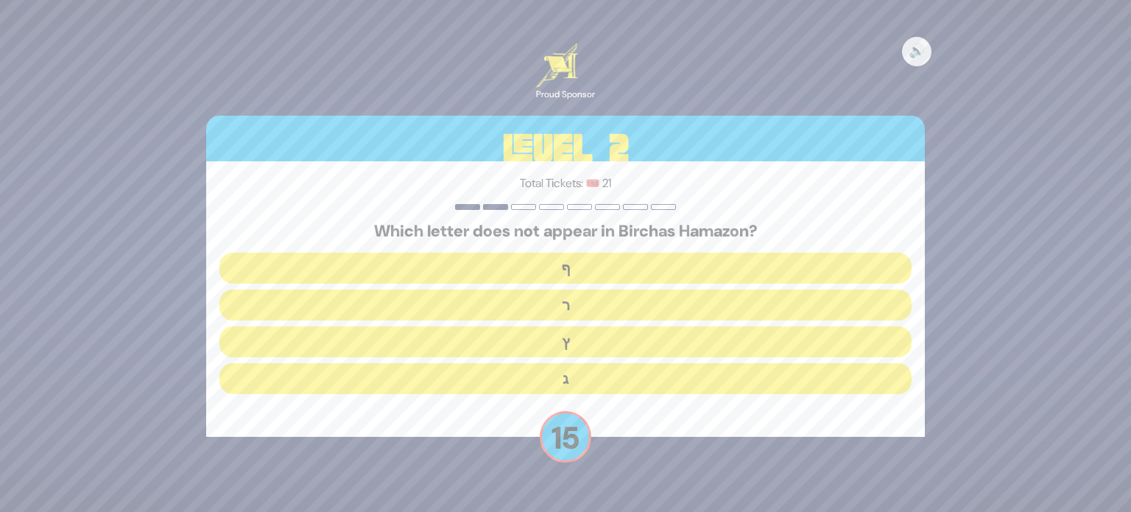
click at [663, 267] on button "ף" at bounding box center [565, 268] width 692 height 31
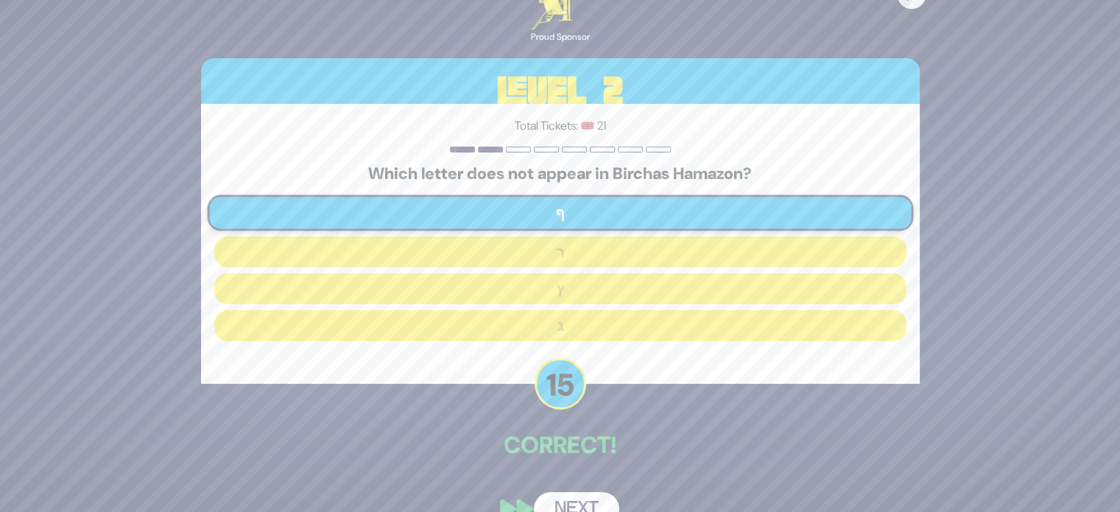
click at [582, 492] on button "Next" at bounding box center [576, 509] width 85 height 34
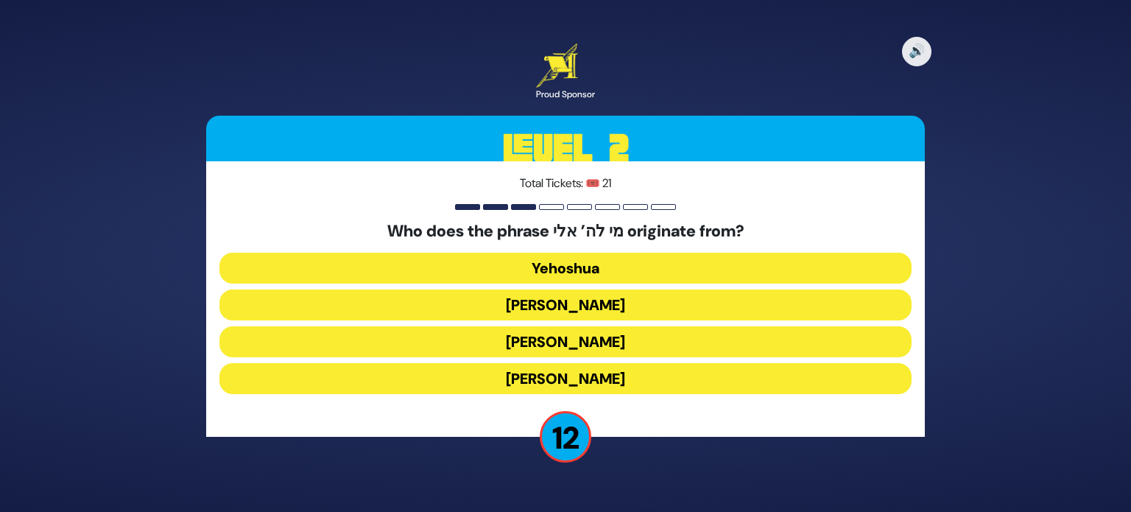
click at [630, 380] on button "Eliyahu Hanavi" at bounding box center [565, 378] width 692 height 31
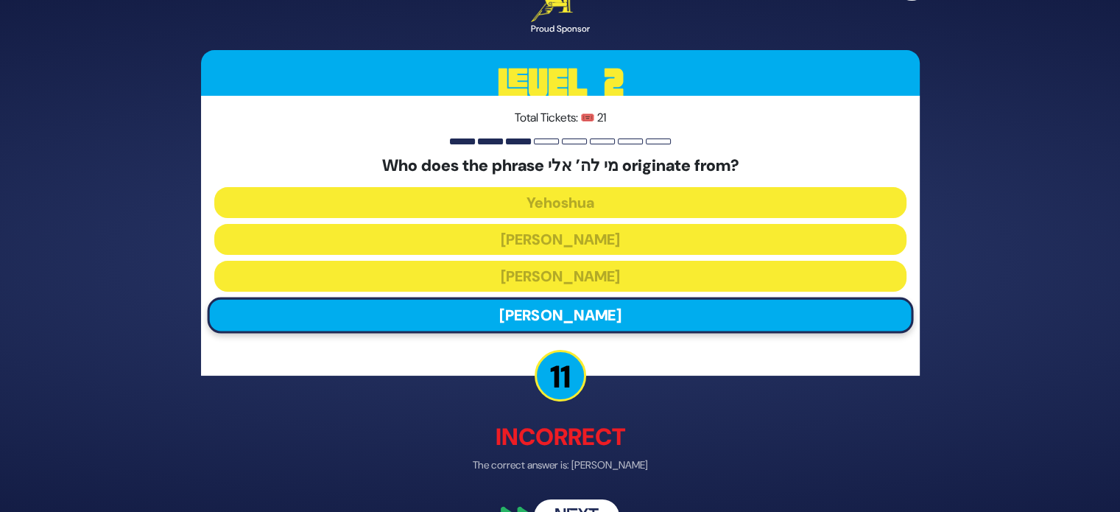
click at [589, 502] on button "Next" at bounding box center [576, 517] width 85 height 34
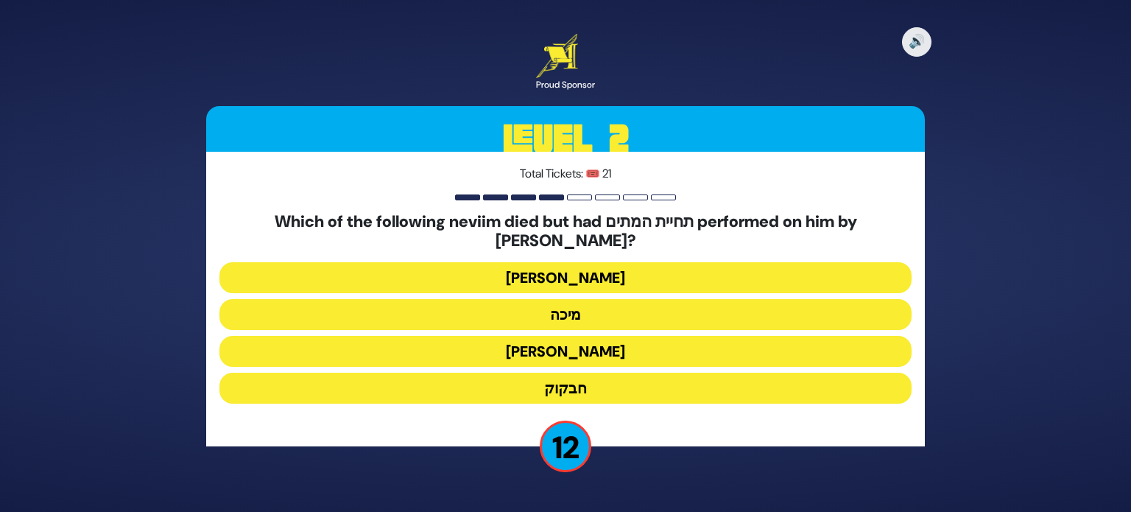
click at [608, 384] on button "חבקוק" at bounding box center [565, 388] width 692 height 31
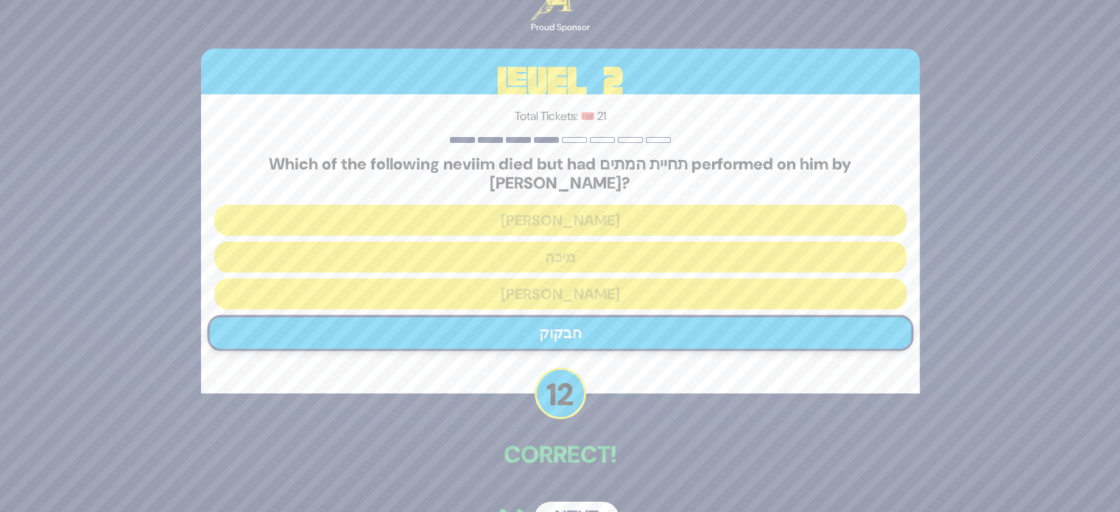
click at [587, 502] on button "Next" at bounding box center [576, 519] width 85 height 34
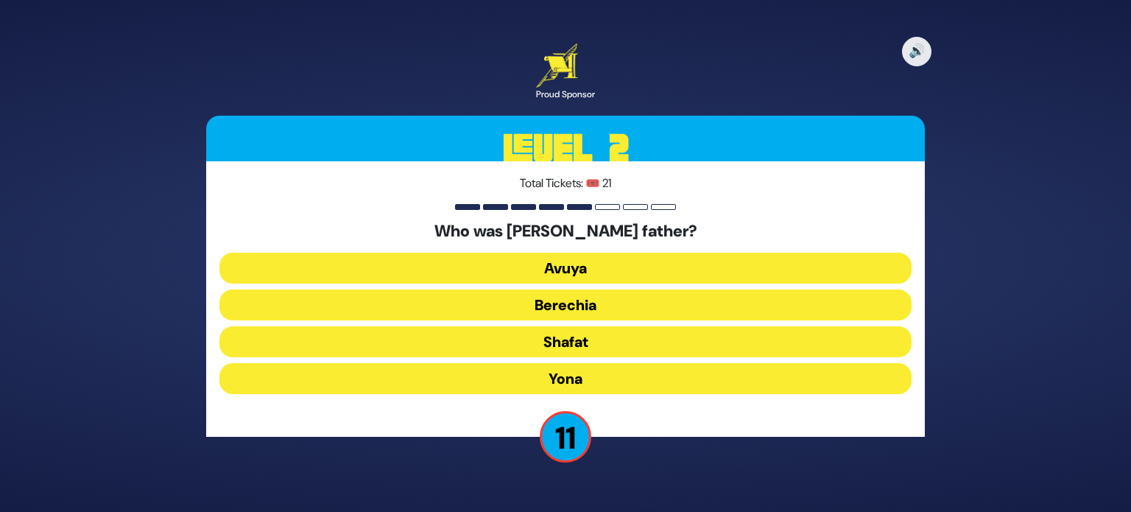
click at [623, 342] on button "Shafat" at bounding box center [565, 341] width 692 height 31
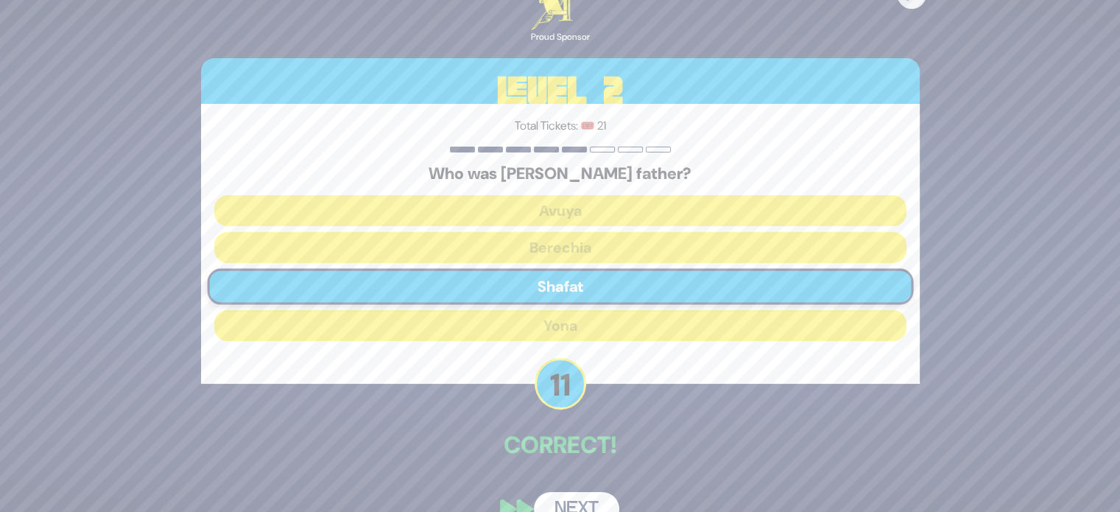
click at [583, 498] on button "Next" at bounding box center [576, 509] width 85 height 34
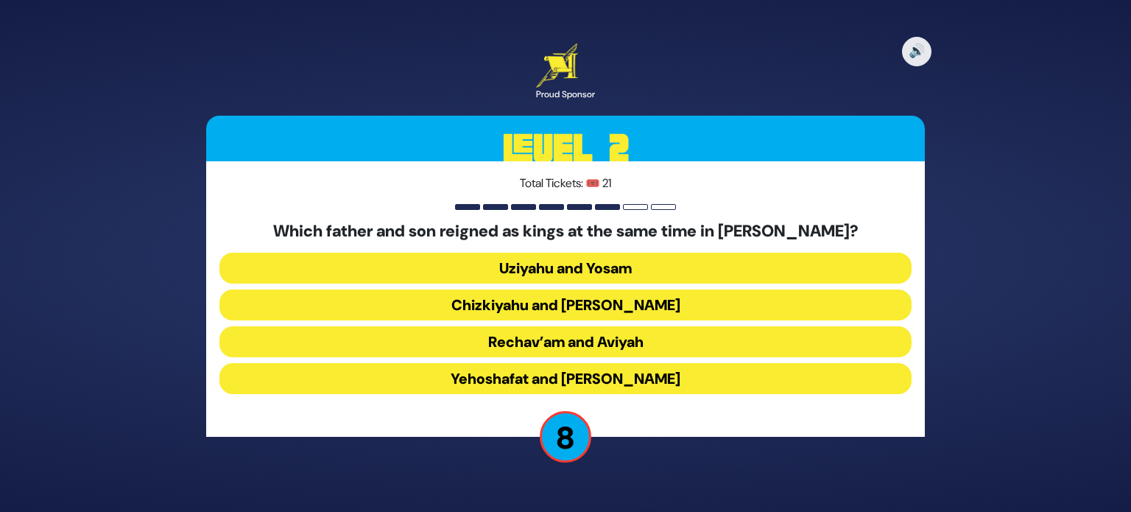
click at [622, 377] on button "Yehoshafat and Yehoram" at bounding box center [565, 378] width 692 height 31
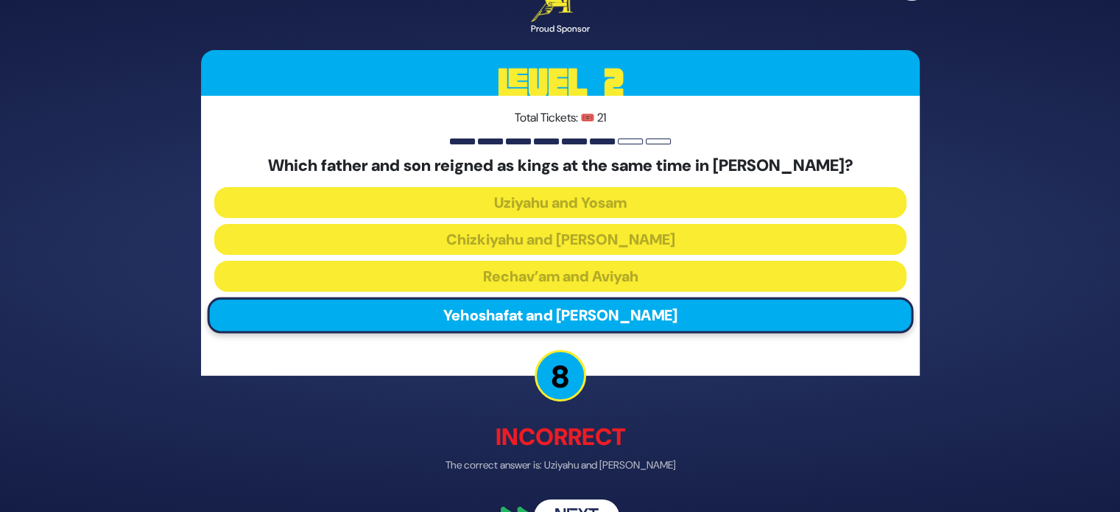
click at [587, 504] on button "Next" at bounding box center [576, 517] width 85 height 34
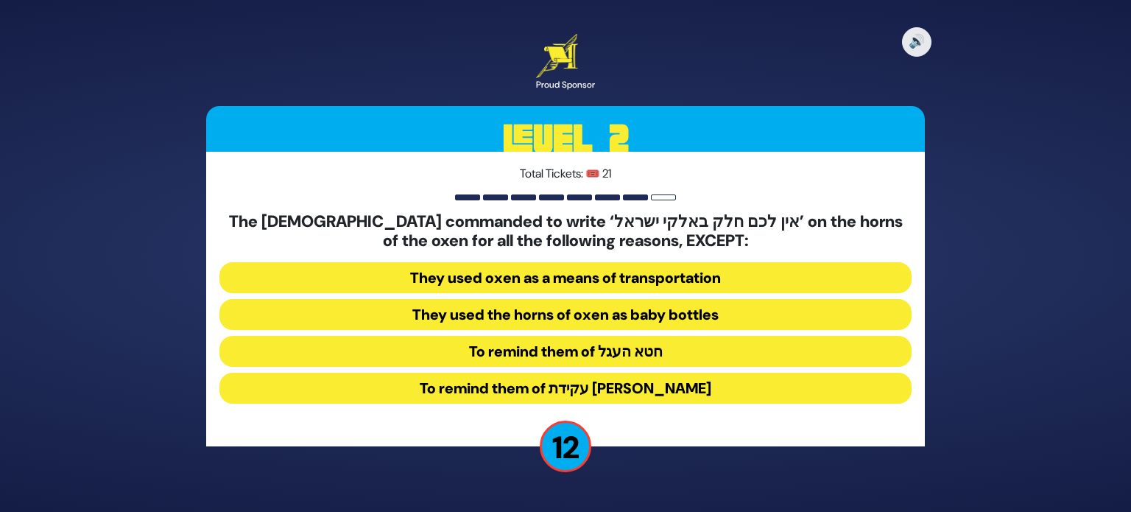
click at [655, 327] on button "They used the horns of oxen as baby bottles" at bounding box center [565, 314] width 692 height 31
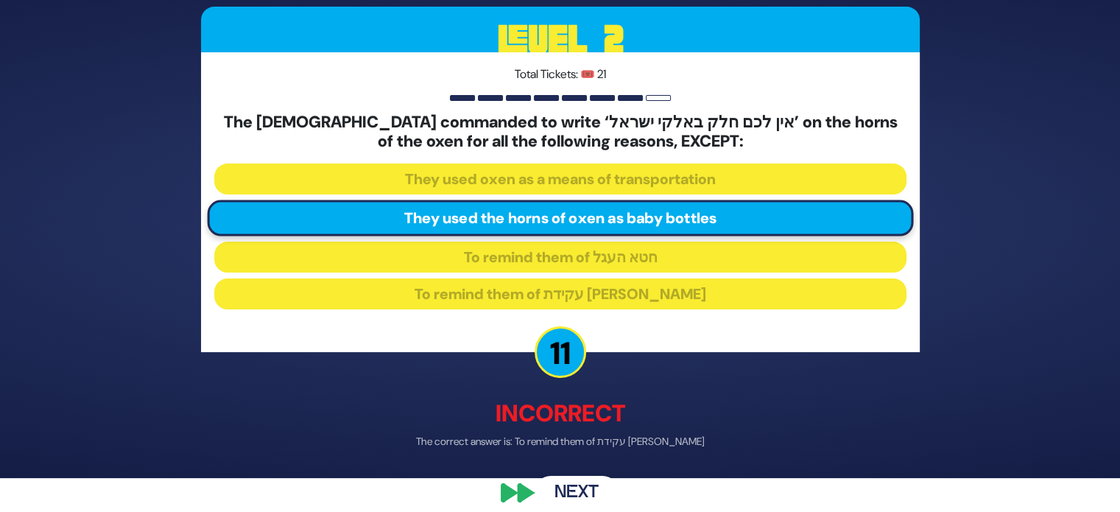
scroll to position [38, 0]
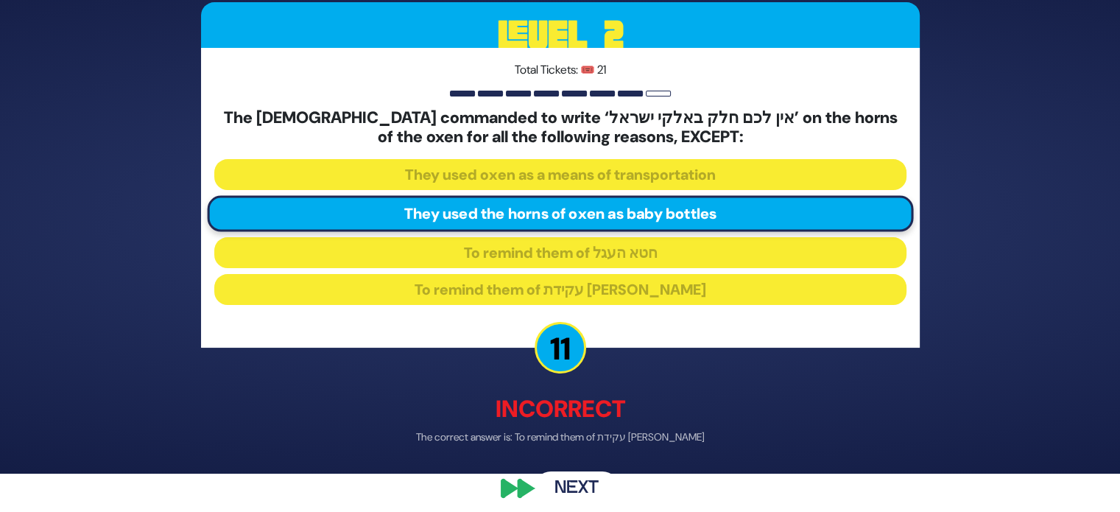
click at [591, 493] on button "Next" at bounding box center [576, 488] width 85 height 34
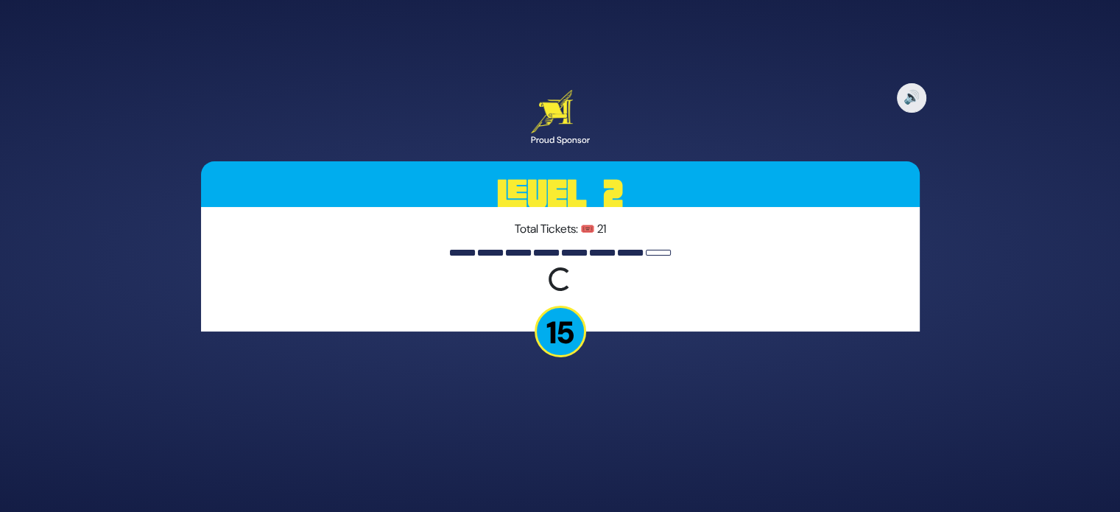
scroll to position [0, 0]
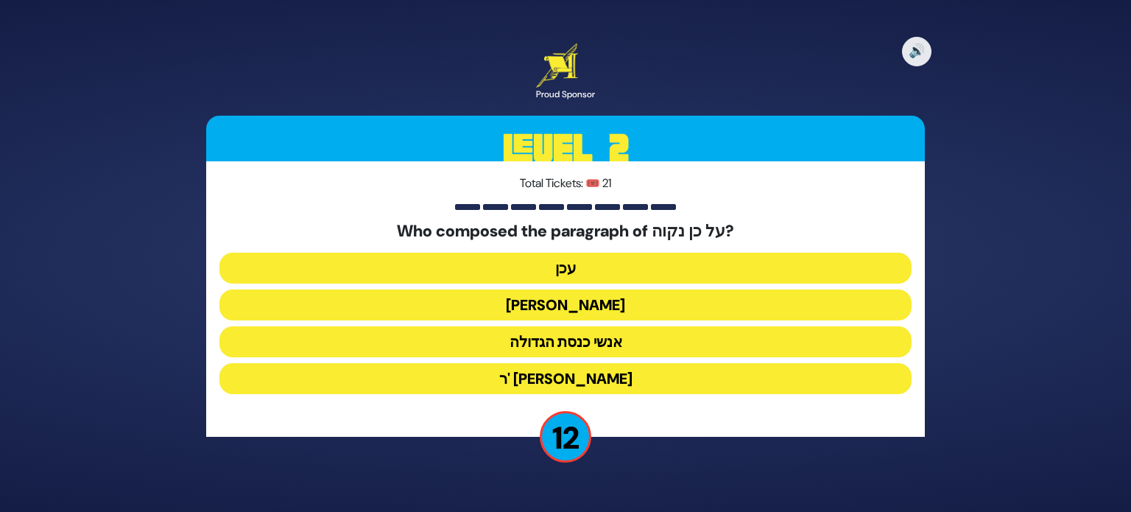
click at [681, 273] on button "עכן" at bounding box center [565, 268] width 692 height 31
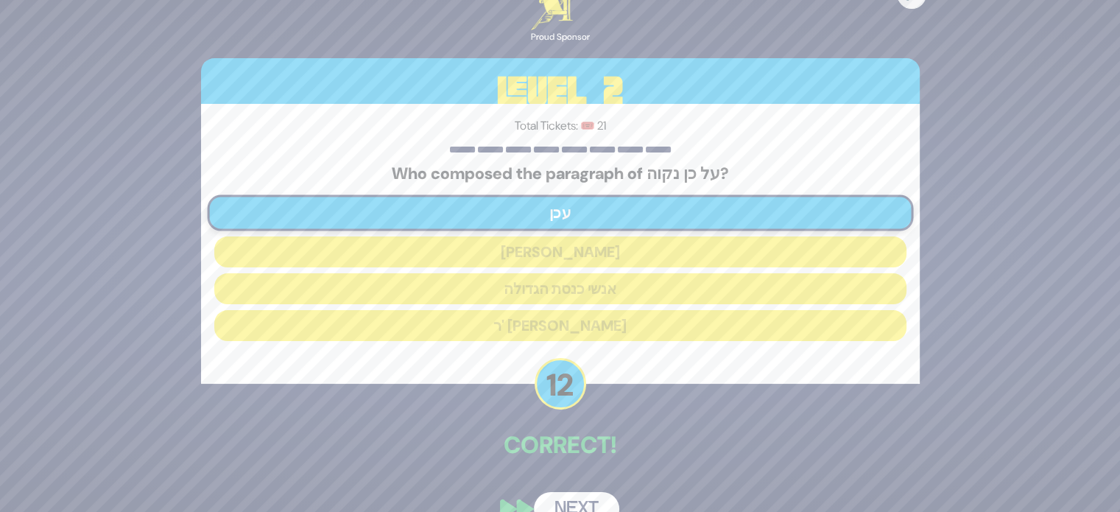
click at [581, 507] on button "Next" at bounding box center [576, 509] width 85 height 34
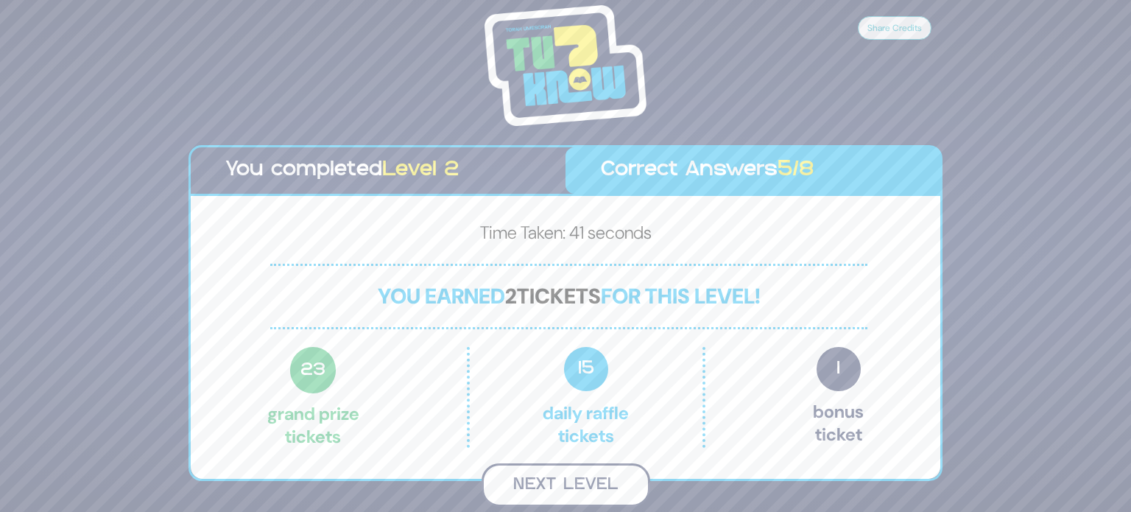
click at [611, 474] on button "Next Level" at bounding box center [566, 484] width 169 height 43
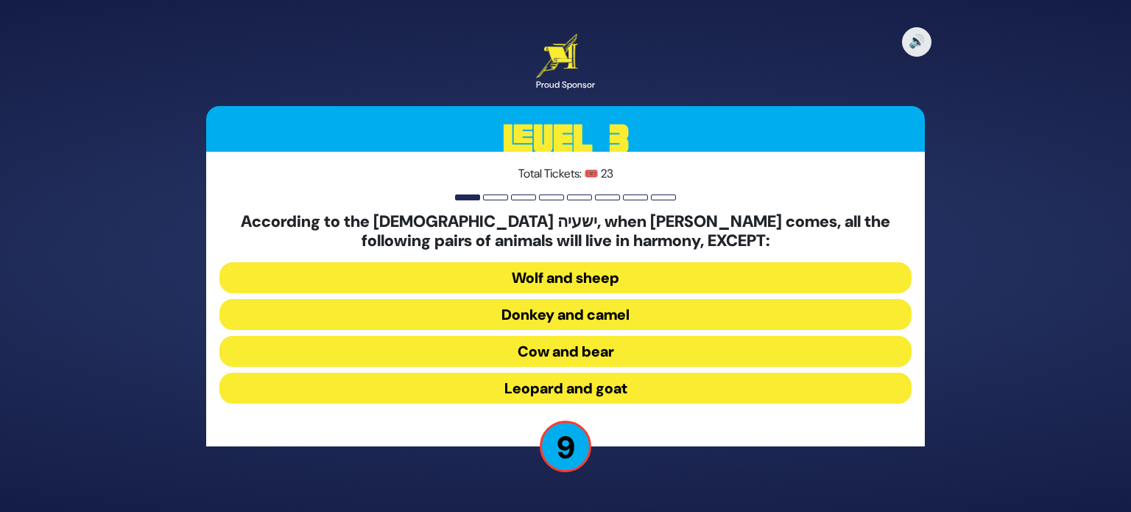
click at [677, 317] on button "Donkey and camel" at bounding box center [565, 314] width 692 height 31
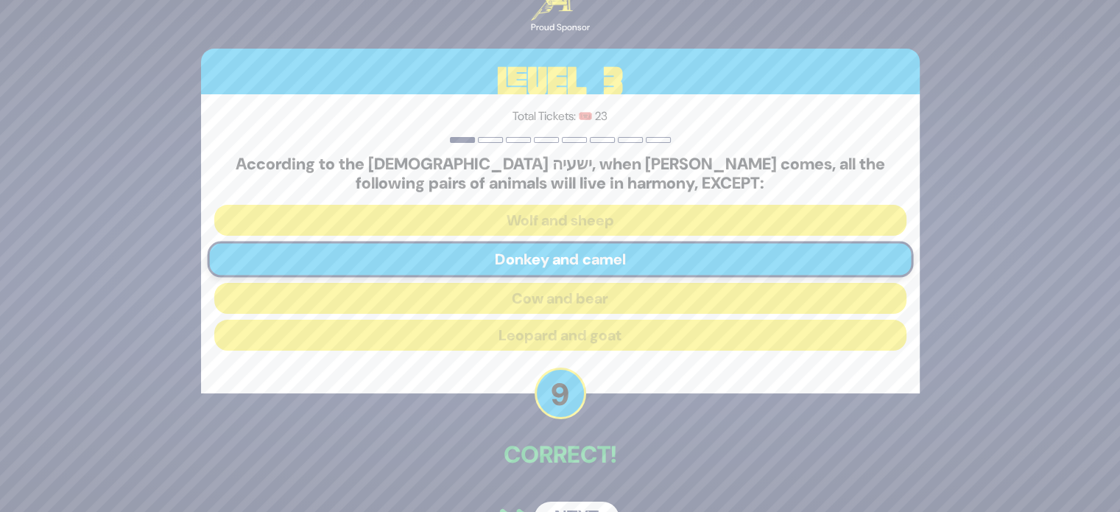
click at [580, 506] on button "Next" at bounding box center [576, 519] width 85 height 34
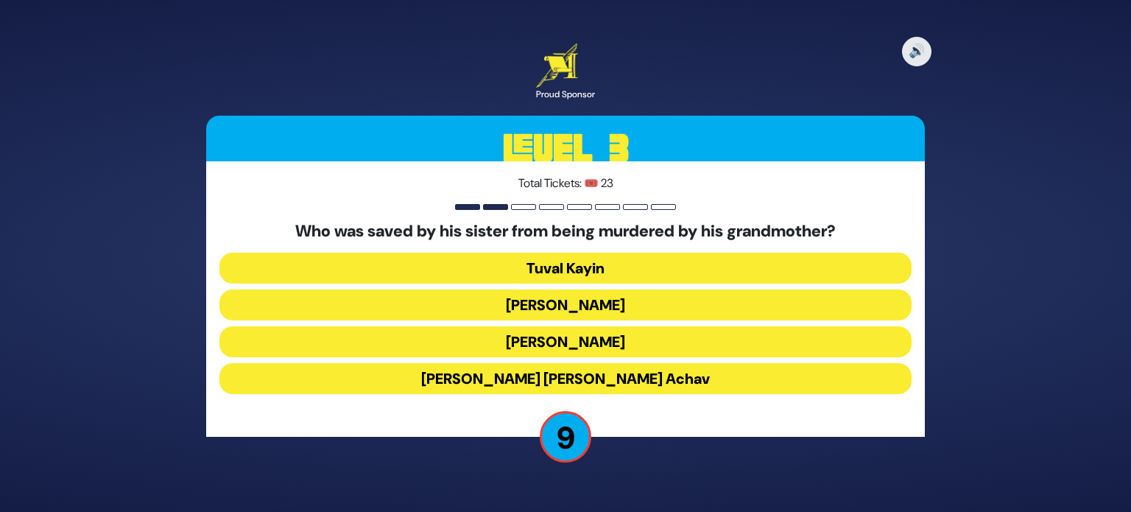
click at [647, 306] on button "King Yehoash" at bounding box center [565, 304] width 692 height 31
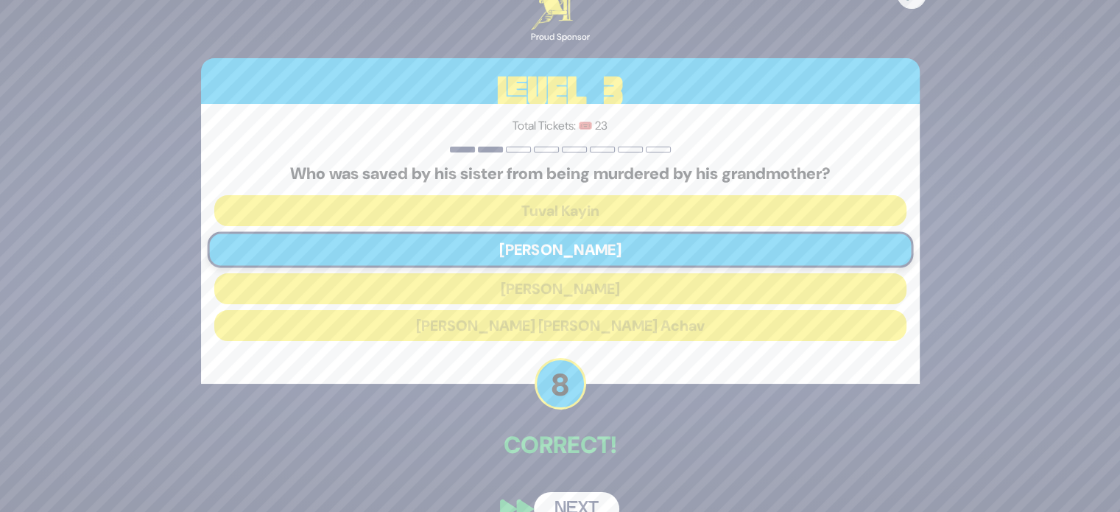
click at [586, 499] on button "Next" at bounding box center [576, 509] width 85 height 34
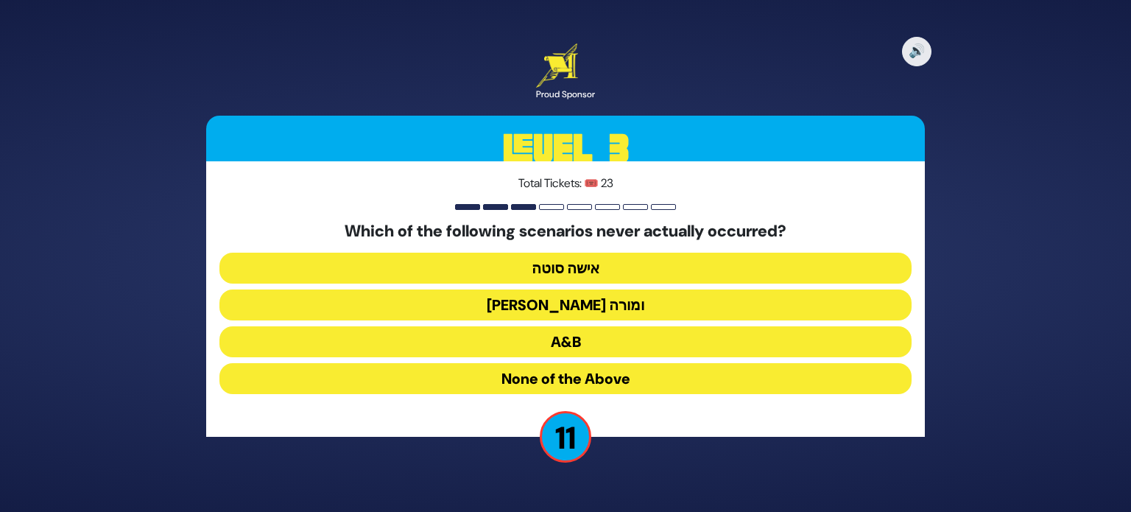
click at [651, 309] on button "בן סורר ומורה" at bounding box center [565, 304] width 692 height 31
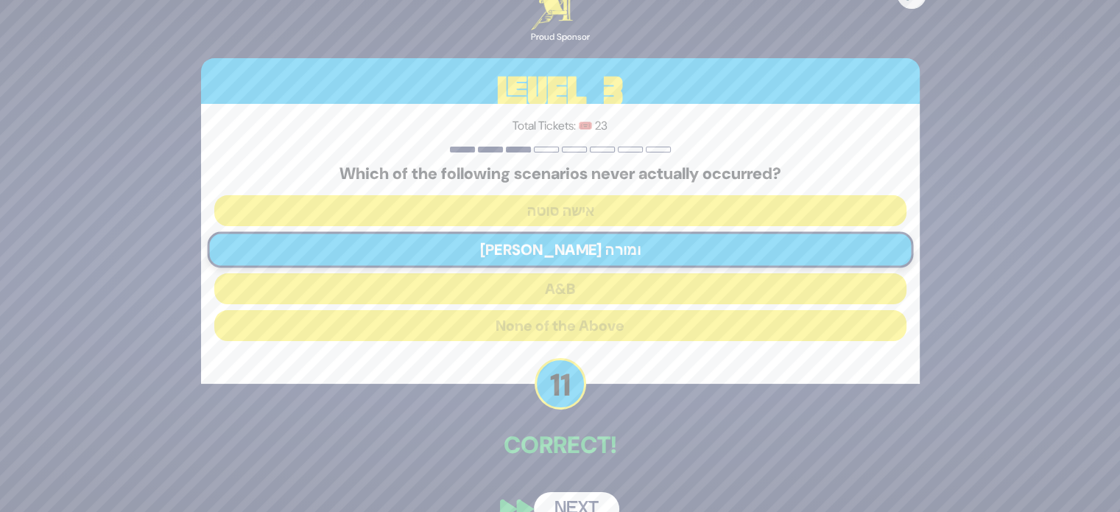
click at [580, 504] on button "Next" at bounding box center [576, 509] width 85 height 34
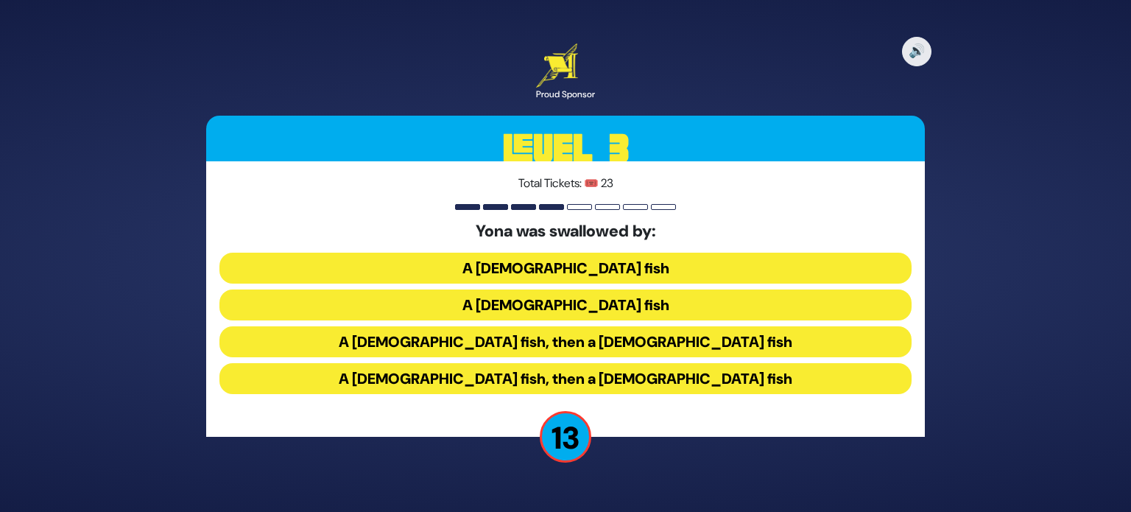
click at [666, 340] on button "A male fish, then a female fish" at bounding box center [565, 341] width 692 height 31
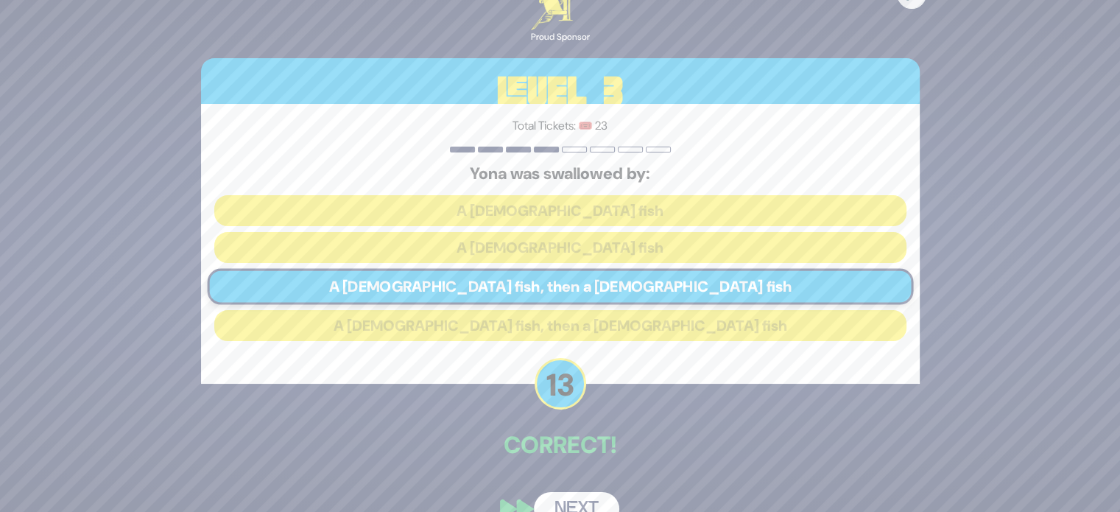
click at [586, 504] on button "Next" at bounding box center [576, 509] width 85 height 34
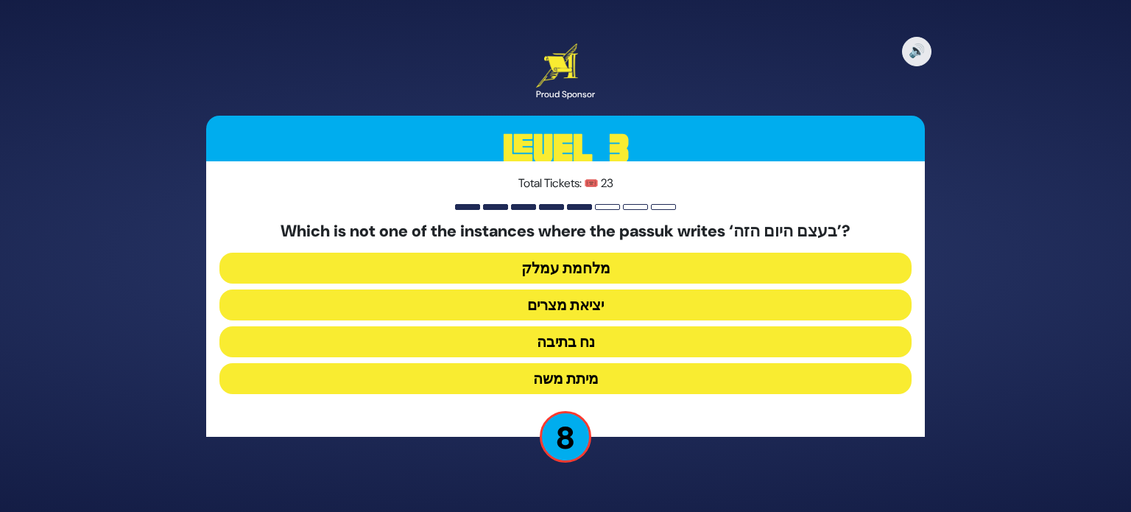
click at [648, 348] on button "נח בתיבה" at bounding box center [565, 341] width 692 height 31
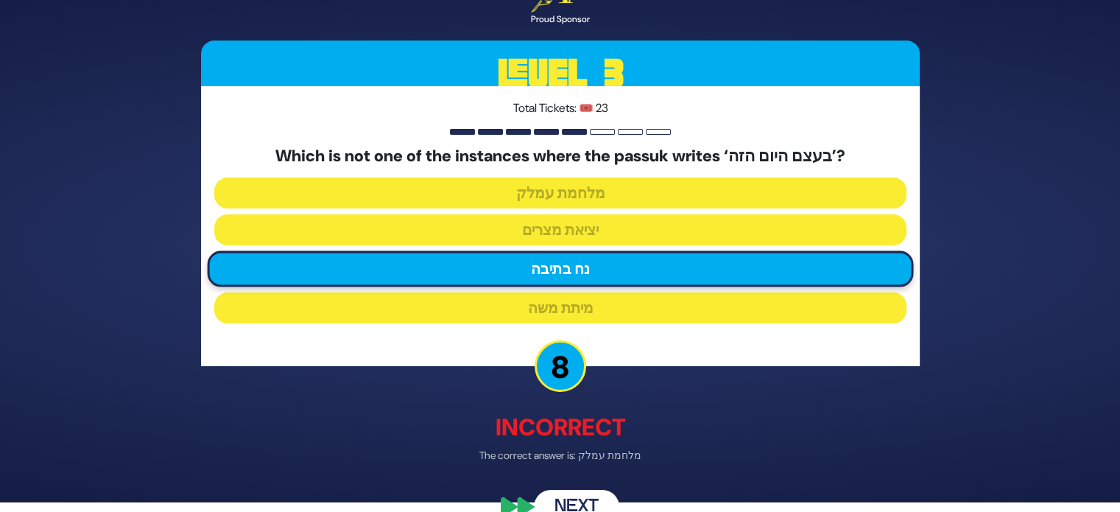
scroll to position [31, 0]
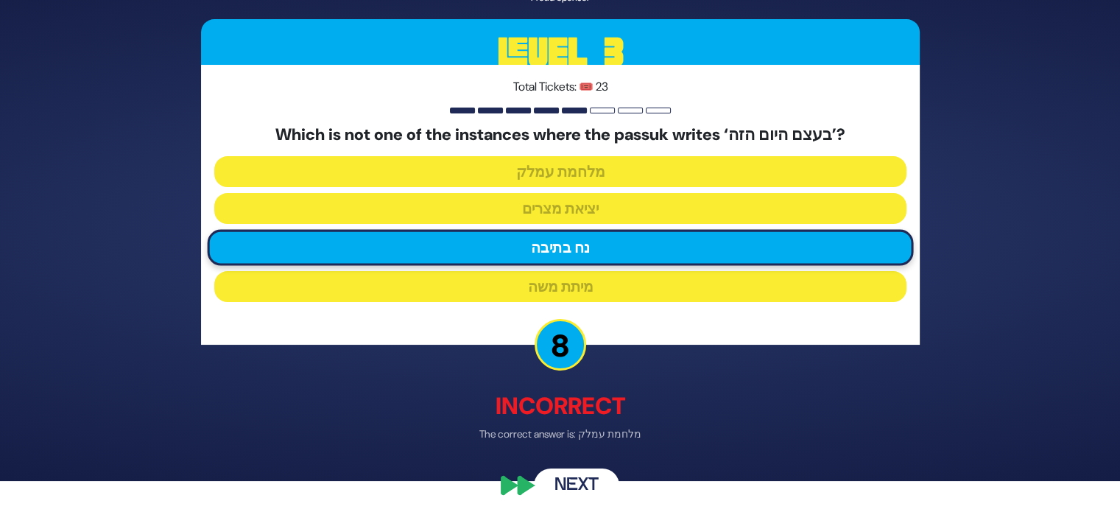
click at [589, 489] on button "Next" at bounding box center [576, 486] width 85 height 34
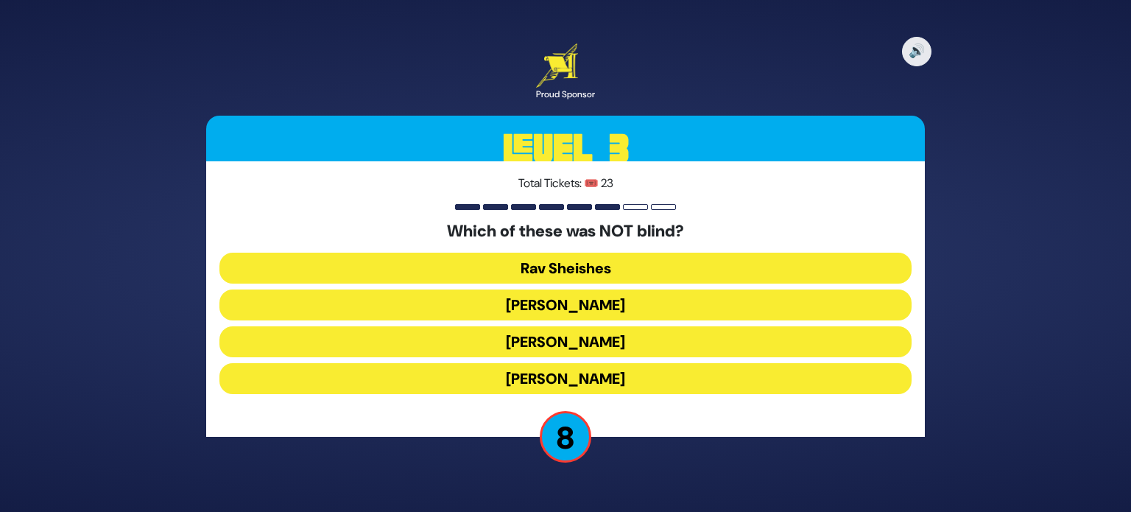
click at [640, 379] on button "Rav Yochanan" at bounding box center [565, 378] width 692 height 31
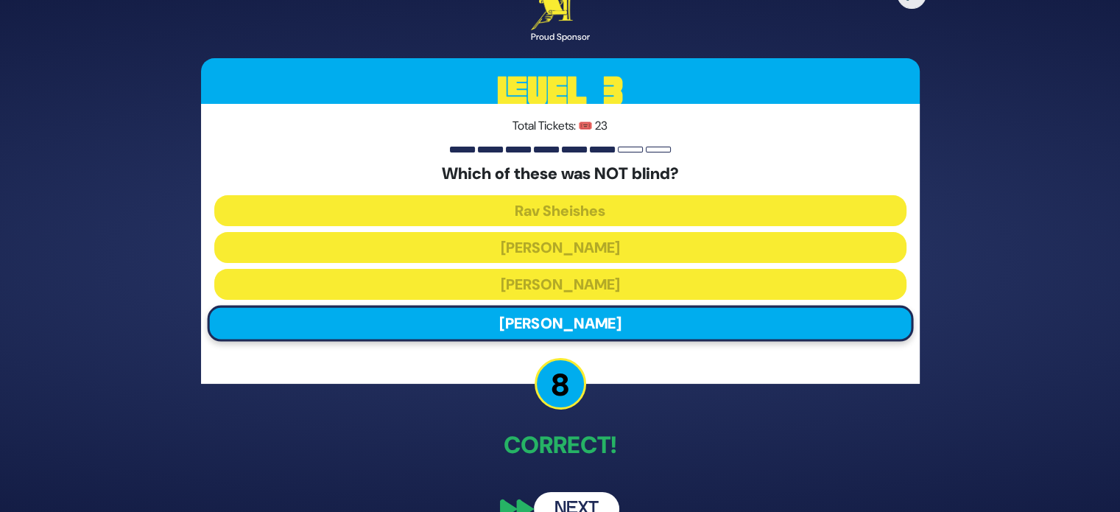
click at [572, 497] on button "Next" at bounding box center [576, 509] width 85 height 34
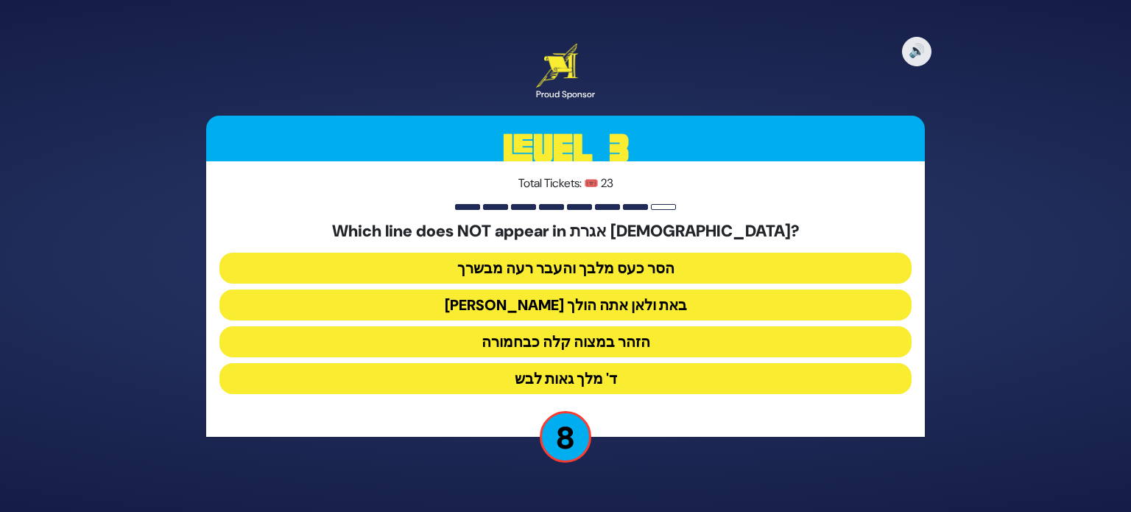
click at [663, 380] on button "ד' מלך גאות לבש" at bounding box center [565, 378] width 692 height 31
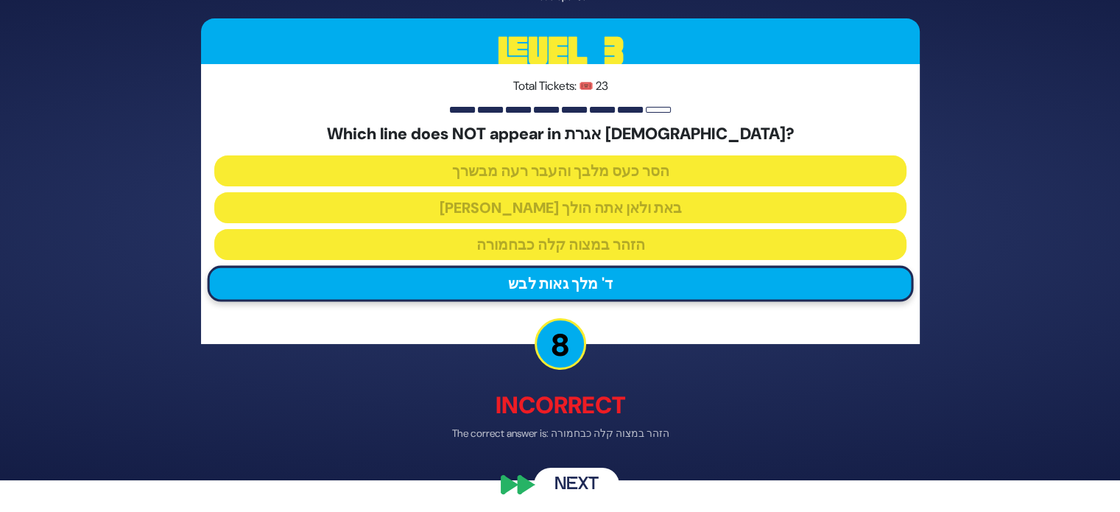
scroll to position [33, 0]
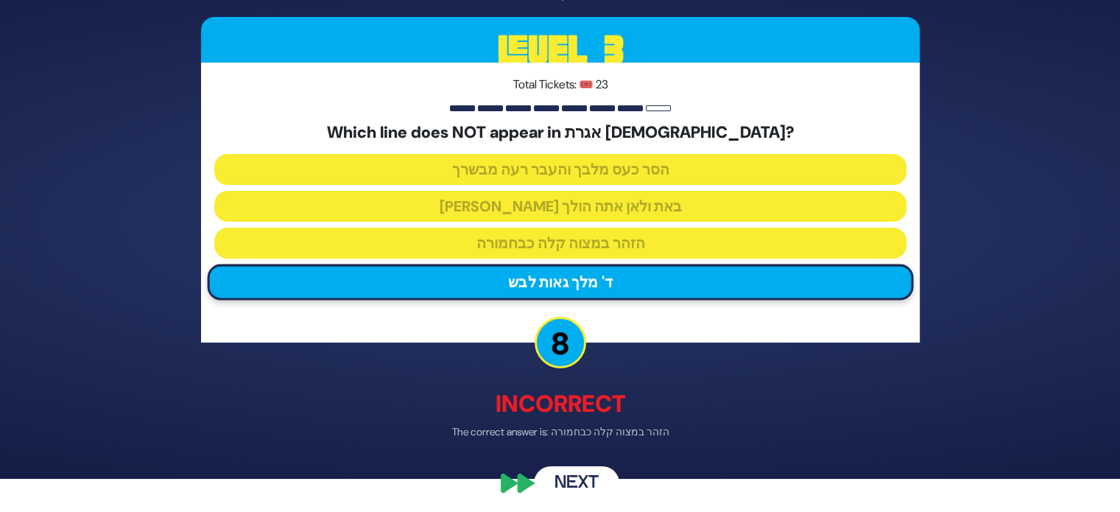
click at [588, 484] on button "Next" at bounding box center [576, 484] width 85 height 34
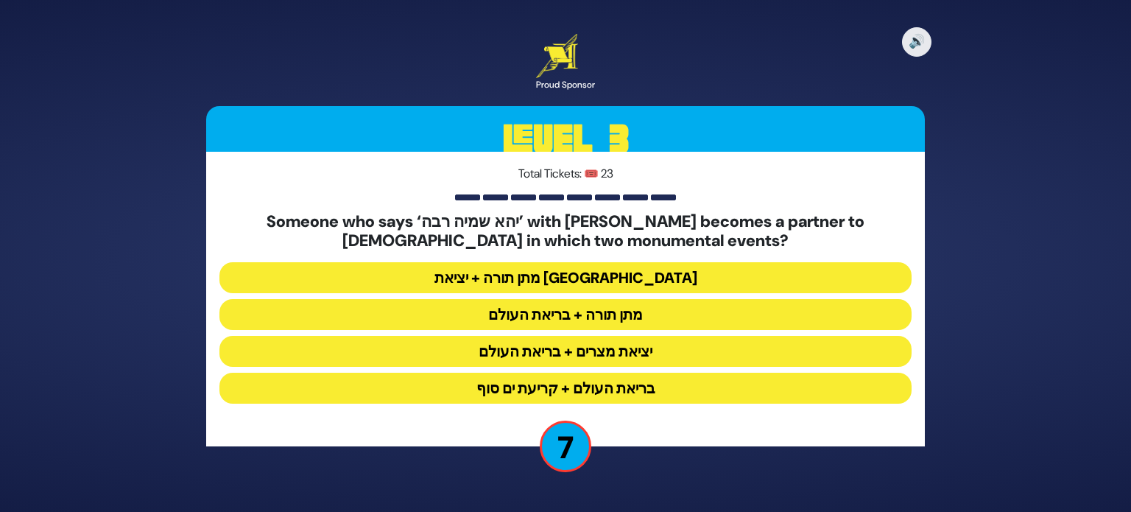
click at [673, 323] on button "מתן תורה + בריאת העולם" at bounding box center [565, 314] width 692 height 31
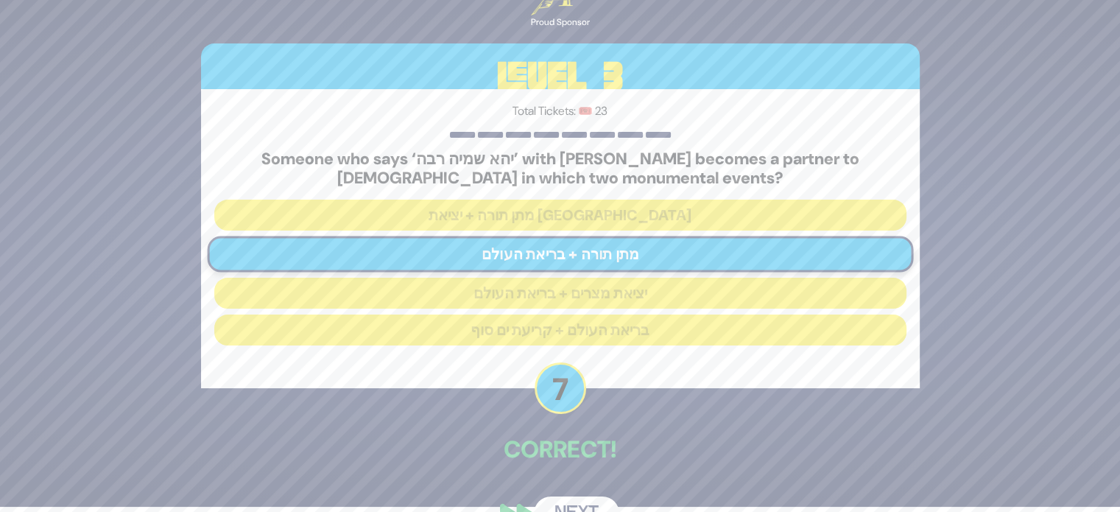
scroll to position [41, 0]
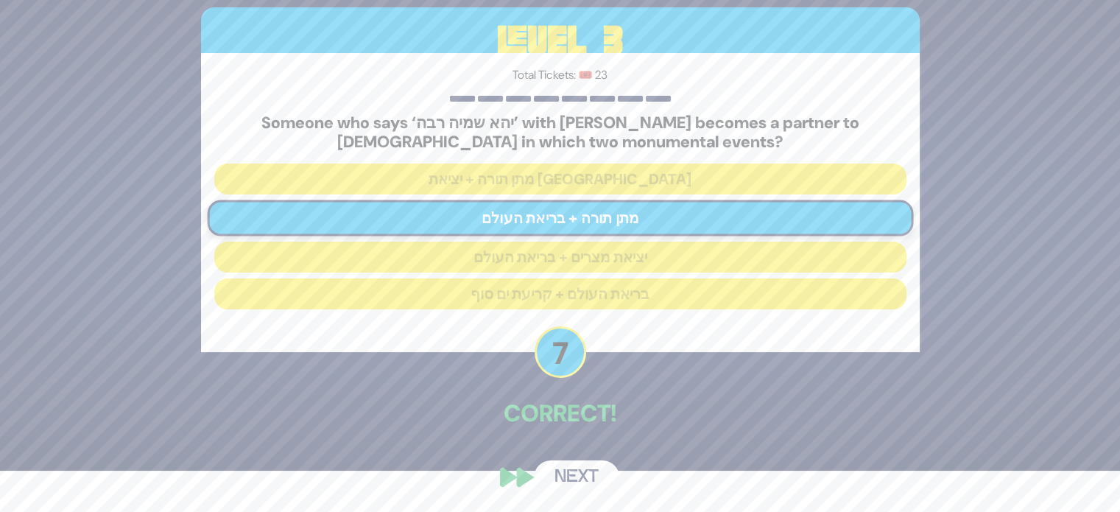
click at [592, 485] on button "Next" at bounding box center [576, 477] width 85 height 34
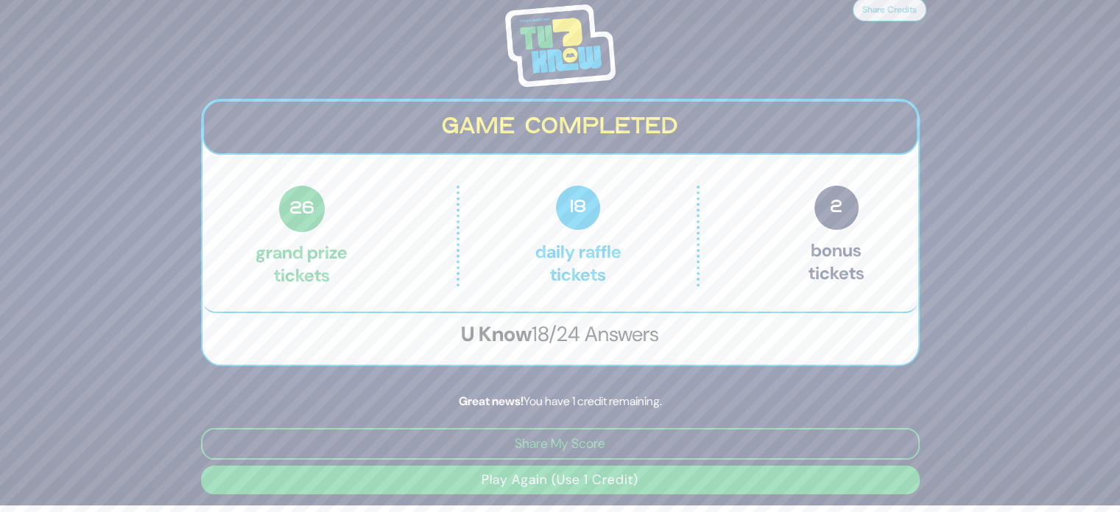
scroll to position [5, 0]
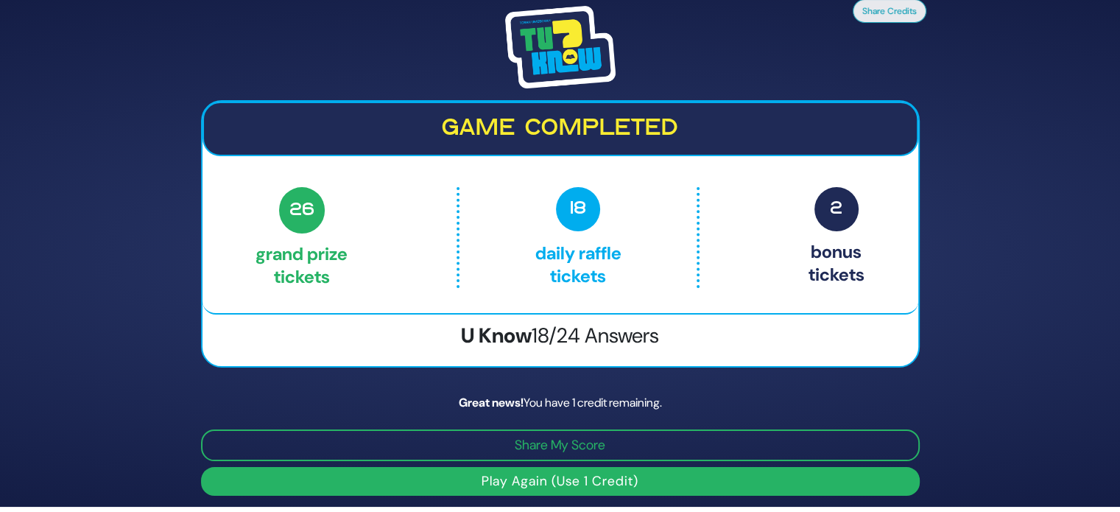
click at [672, 491] on button "Play Again (Use 1 Credit)" at bounding box center [560, 481] width 719 height 29
click at [657, 483] on button "Play Again (Use 1 Credit)" at bounding box center [560, 481] width 719 height 29
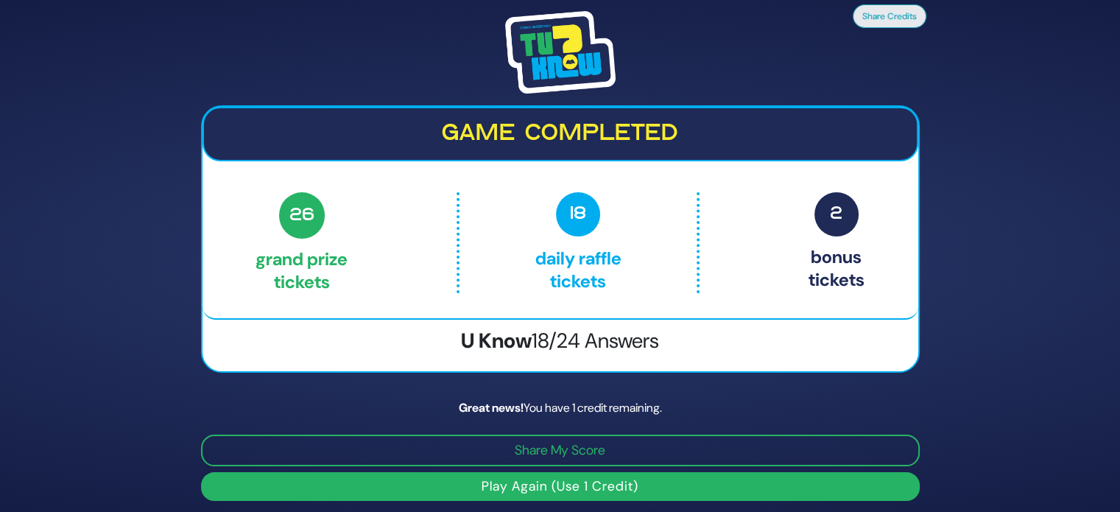
click at [654, 445] on button "Share My Score" at bounding box center [560, 451] width 719 height 32
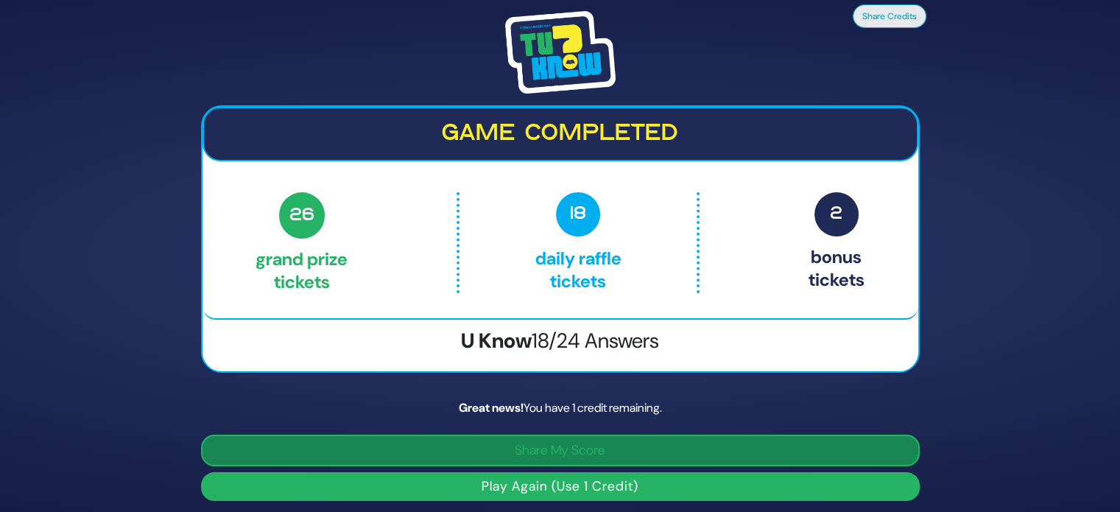
click at [560, 495] on button "Play Again (Use 1 Credit)" at bounding box center [560, 486] width 719 height 29
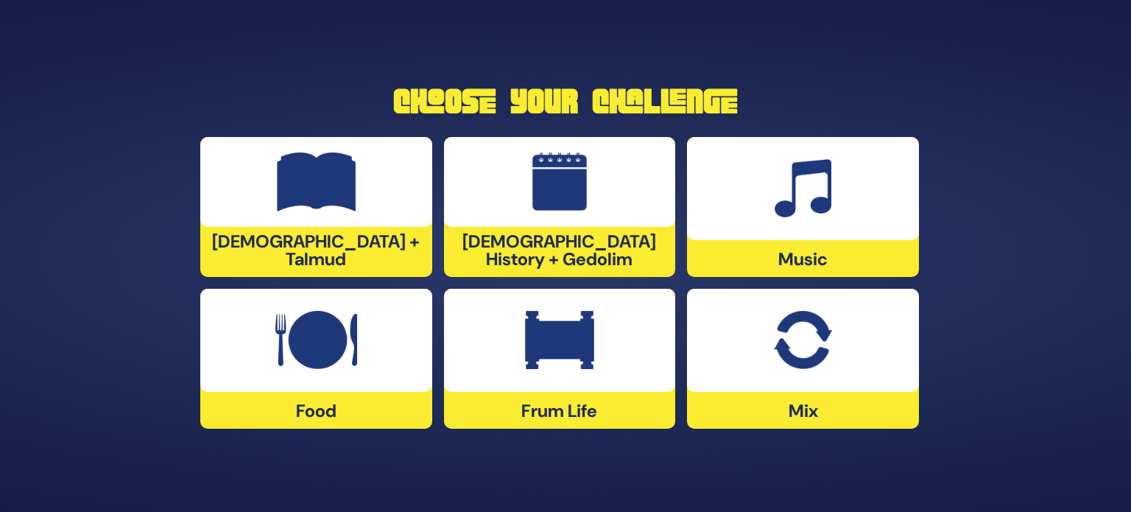
click at [357, 354] on div at bounding box center [316, 340] width 232 height 103
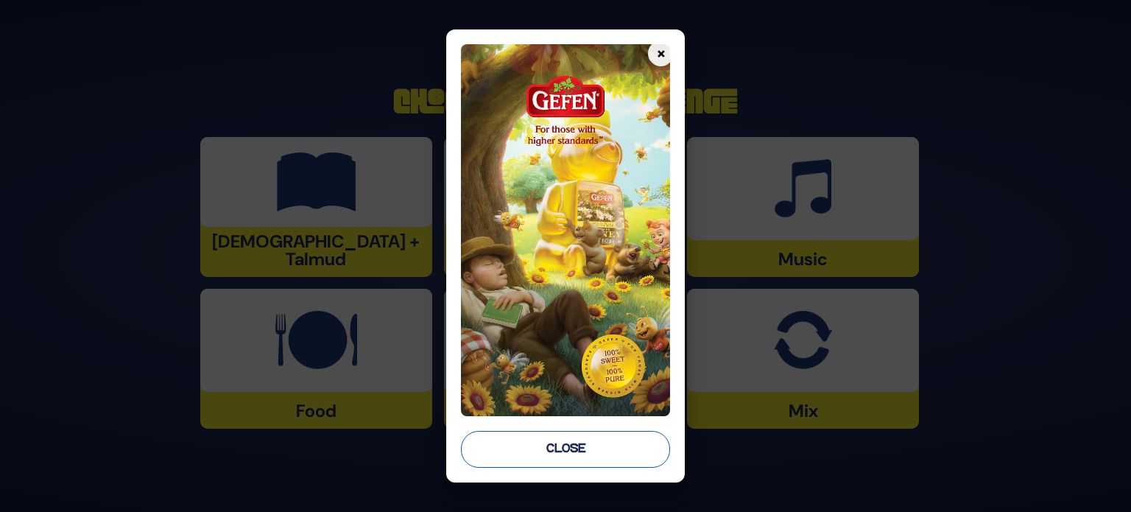
click at [546, 448] on button "Close" at bounding box center [565, 449] width 209 height 37
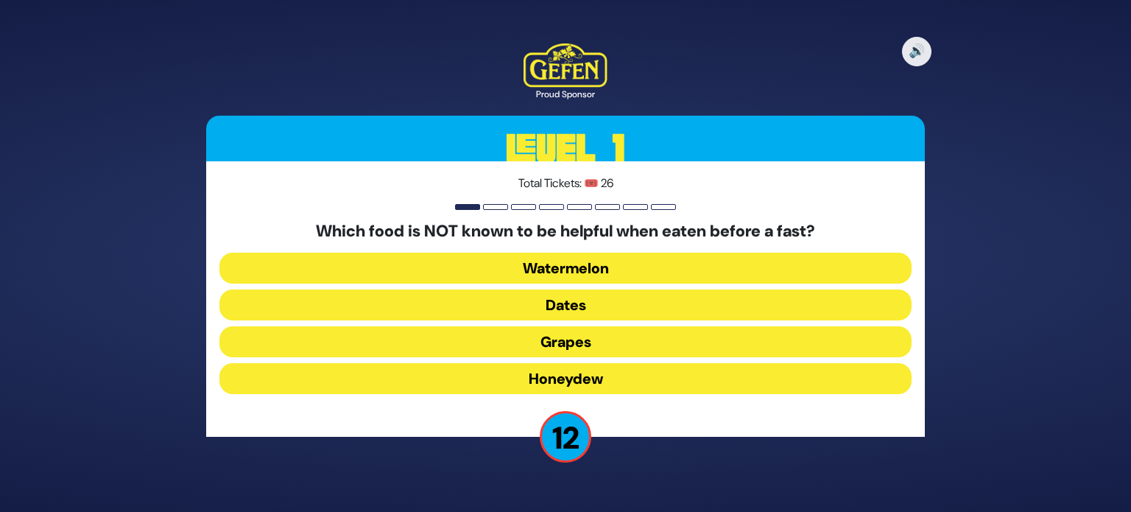
click at [707, 312] on button "Dates" at bounding box center [565, 304] width 692 height 31
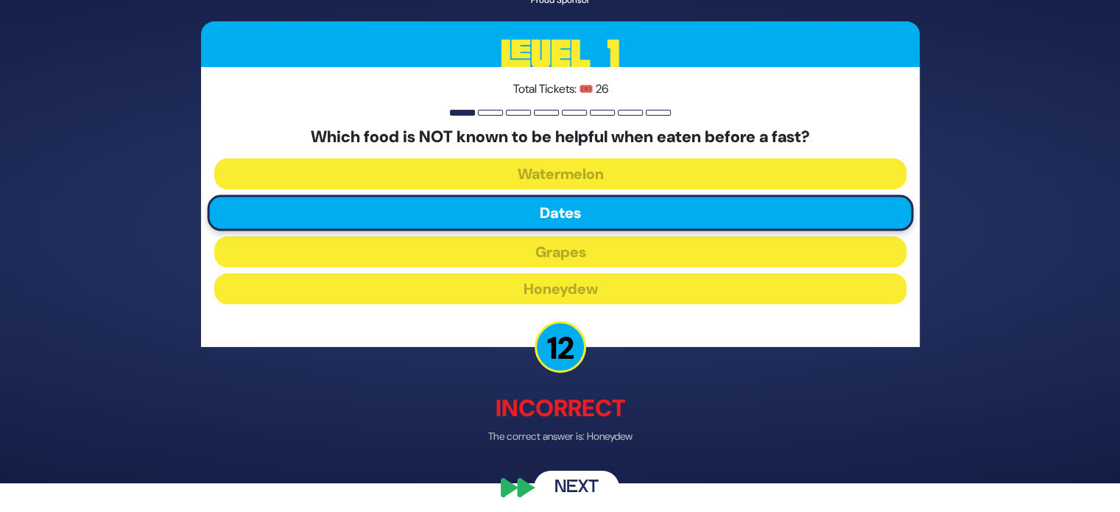
scroll to position [32, 0]
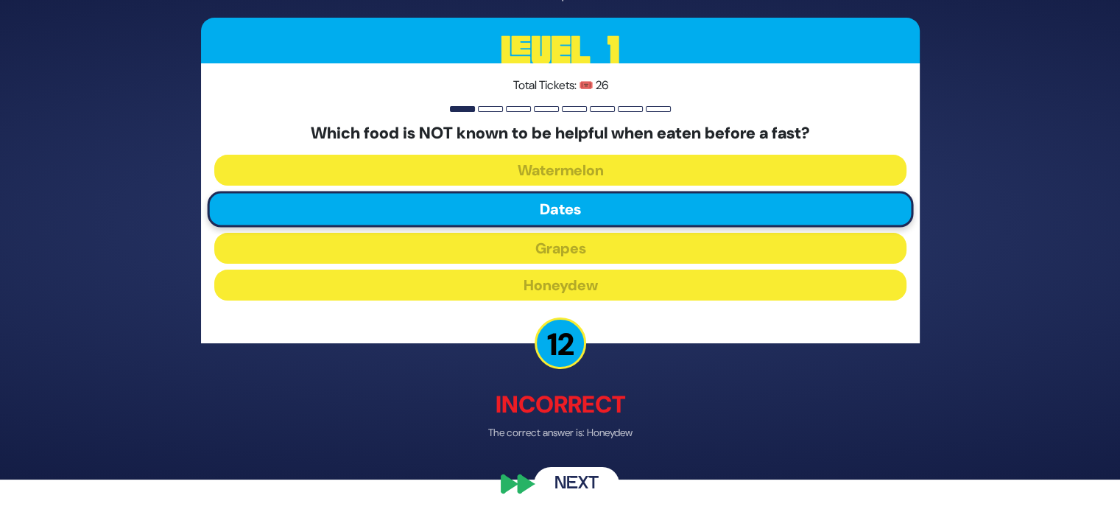
click at [597, 482] on button "Next" at bounding box center [576, 485] width 85 height 34
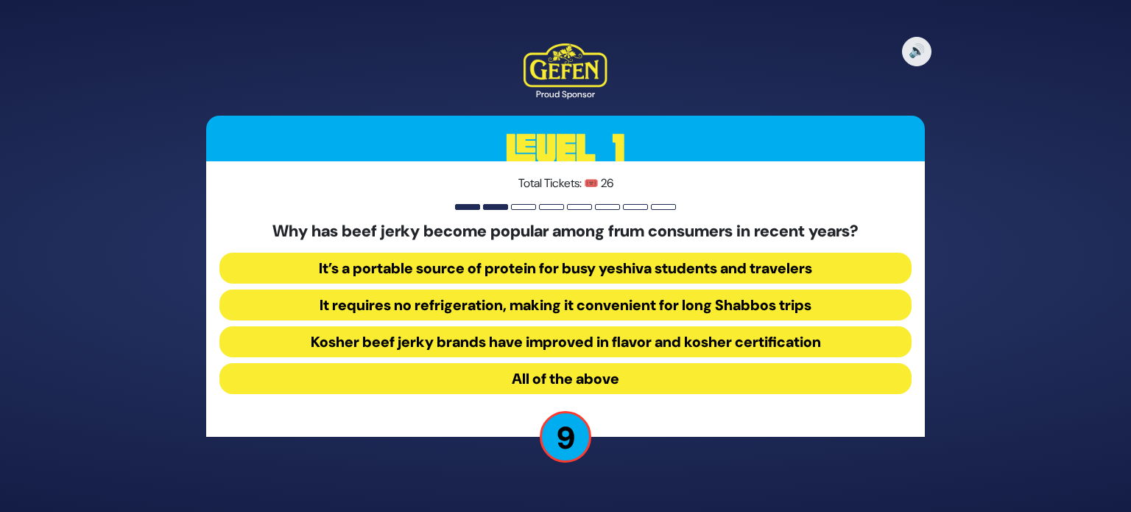
click at [657, 392] on button "All of the above" at bounding box center [565, 378] width 692 height 31
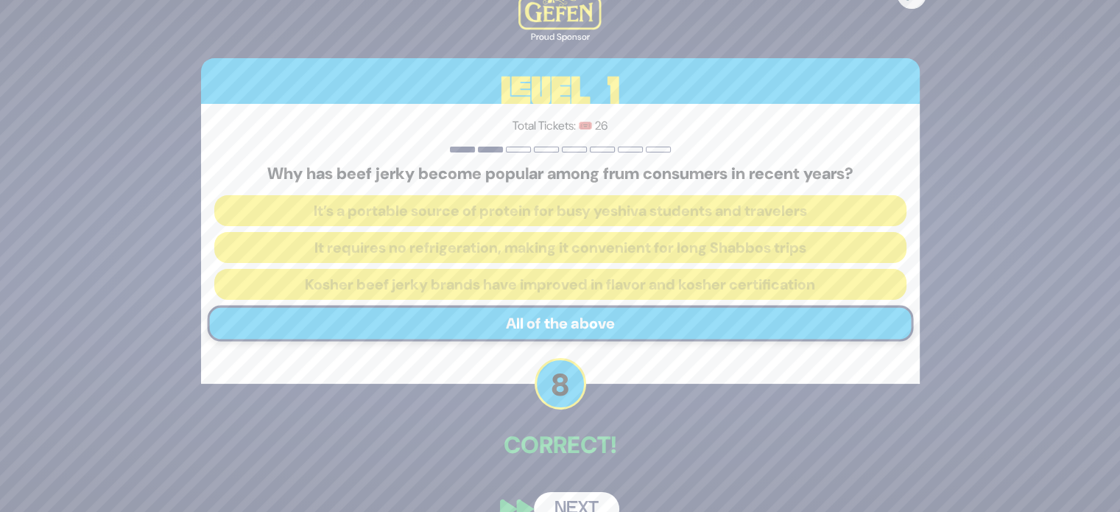
click at [586, 507] on button "Next" at bounding box center [576, 509] width 85 height 34
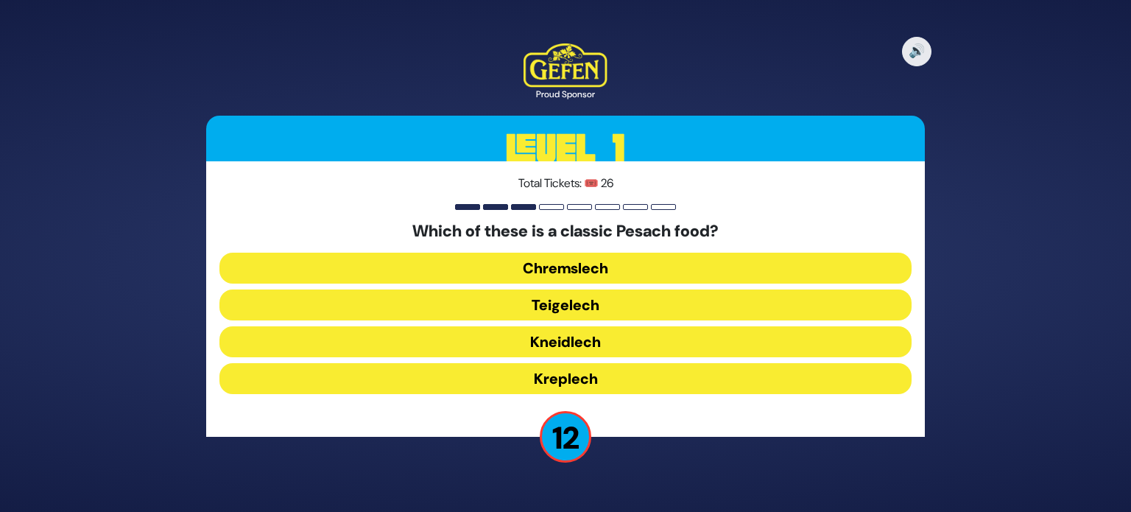
click at [693, 274] on button "Chremslech" at bounding box center [565, 268] width 692 height 31
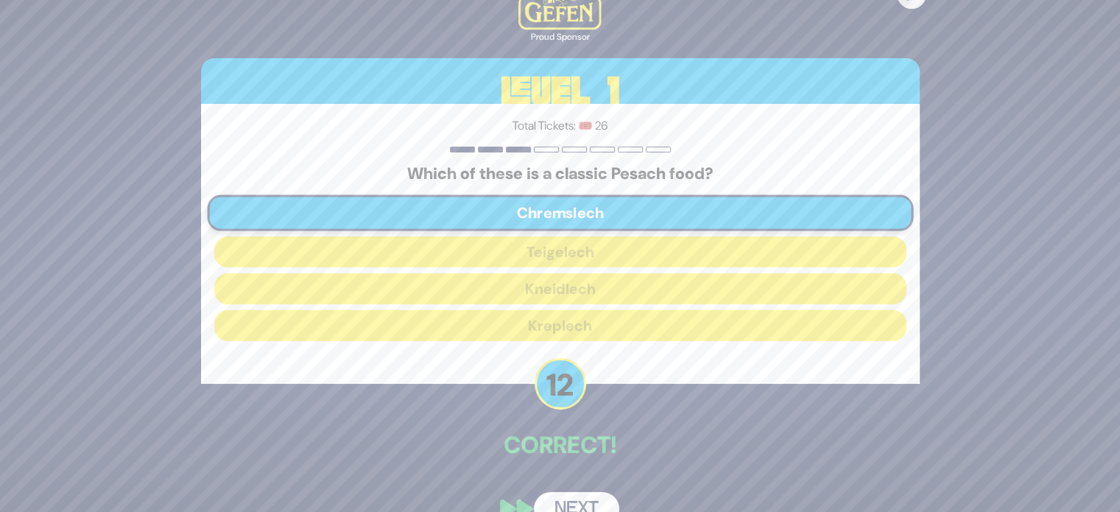
click at [596, 505] on button "Next" at bounding box center [576, 509] width 85 height 34
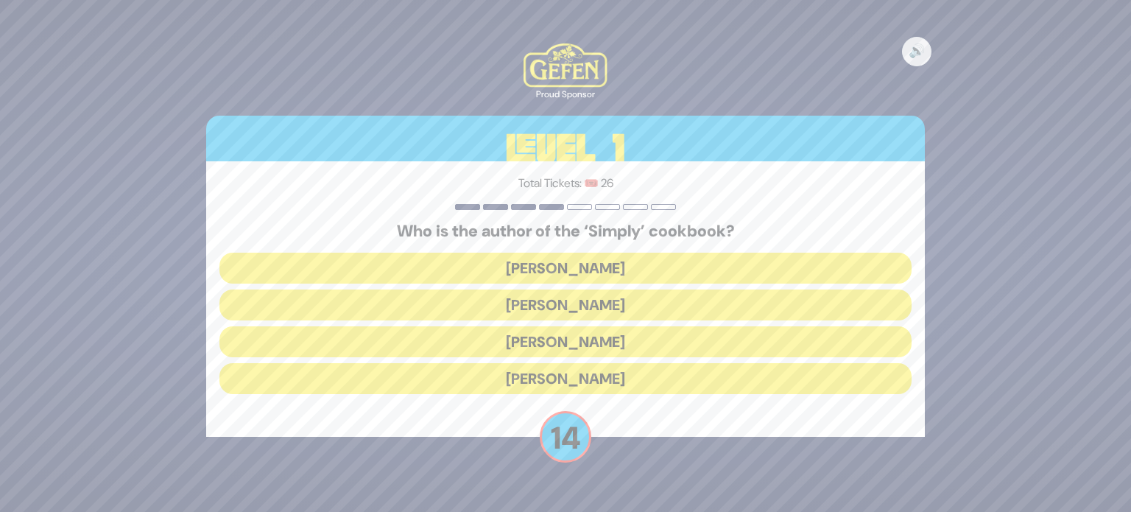
click at [698, 303] on button "Vera Newman" at bounding box center [565, 304] width 692 height 31
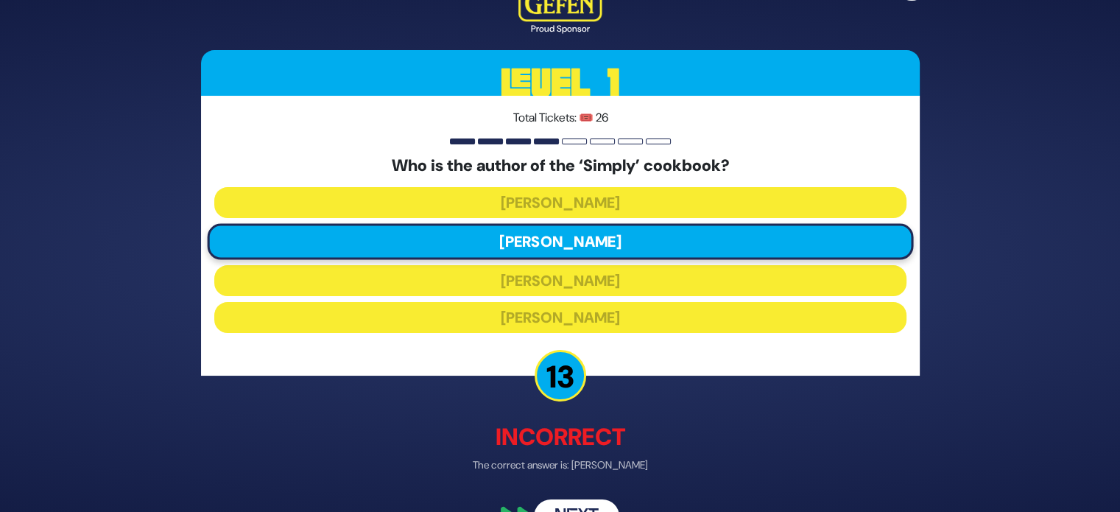
click at [586, 505] on button "Next" at bounding box center [576, 517] width 85 height 34
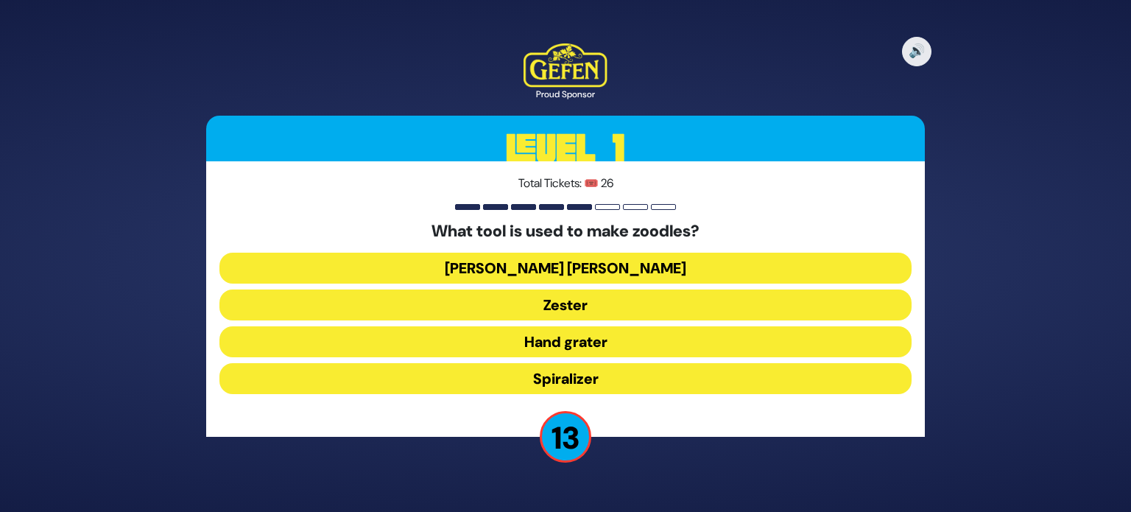
click at [711, 267] on button "Julienne peeler" at bounding box center [565, 268] width 692 height 31
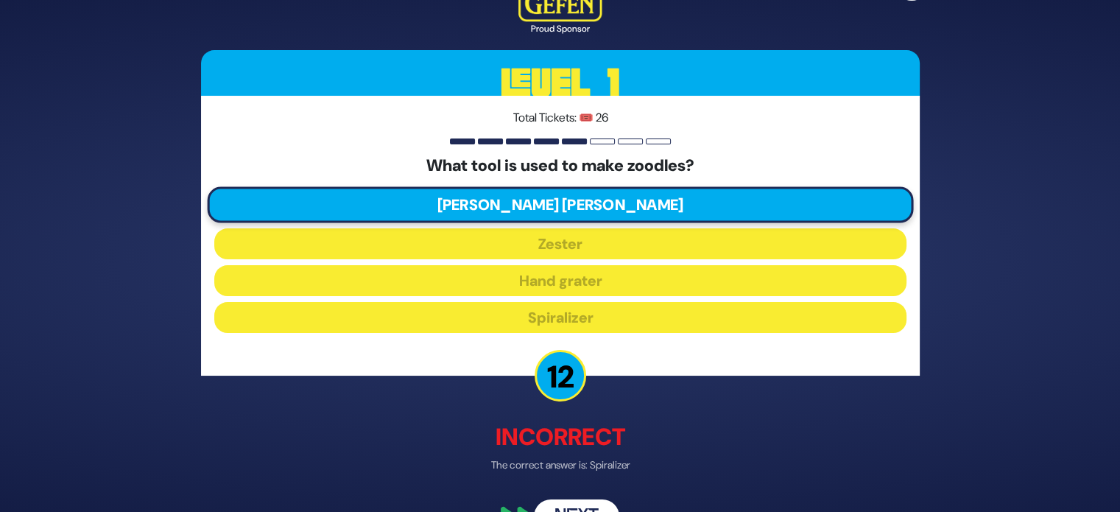
click at [583, 510] on button "Next" at bounding box center [576, 517] width 85 height 34
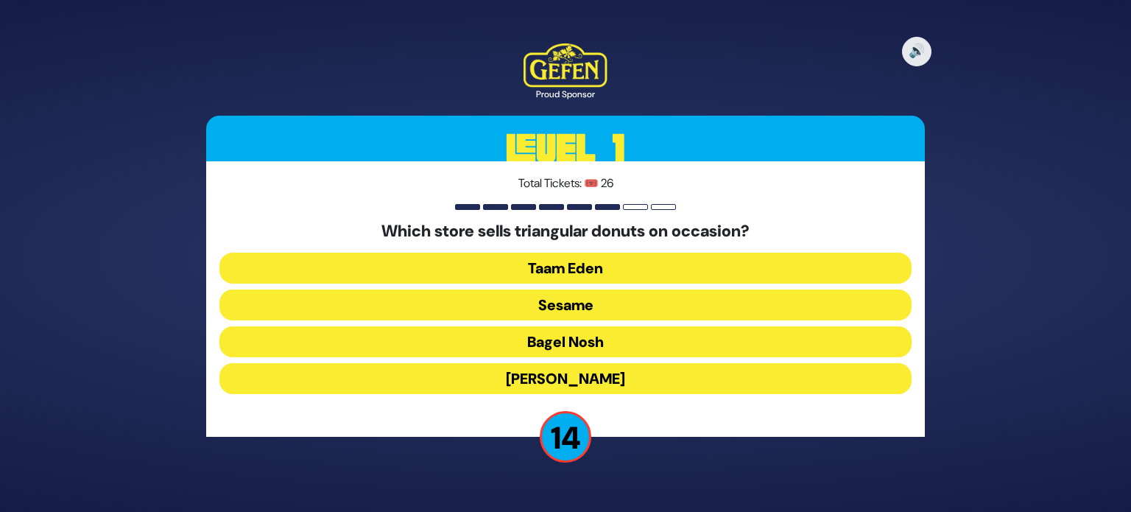
click at [699, 299] on button "Sesame" at bounding box center [565, 304] width 692 height 31
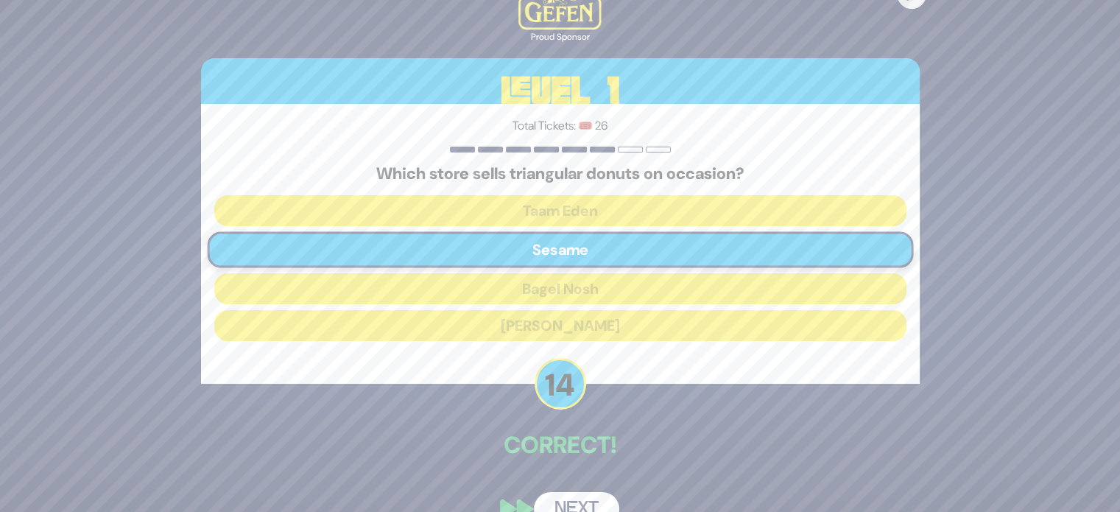
click at [589, 493] on button "Next" at bounding box center [576, 509] width 85 height 34
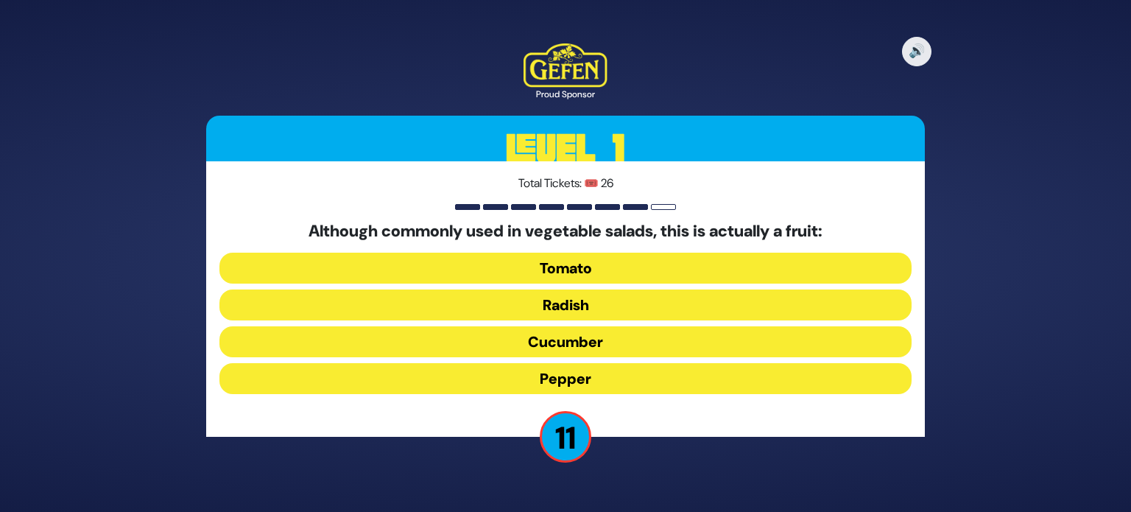
click at [739, 268] on button "Tomato" at bounding box center [565, 268] width 692 height 31
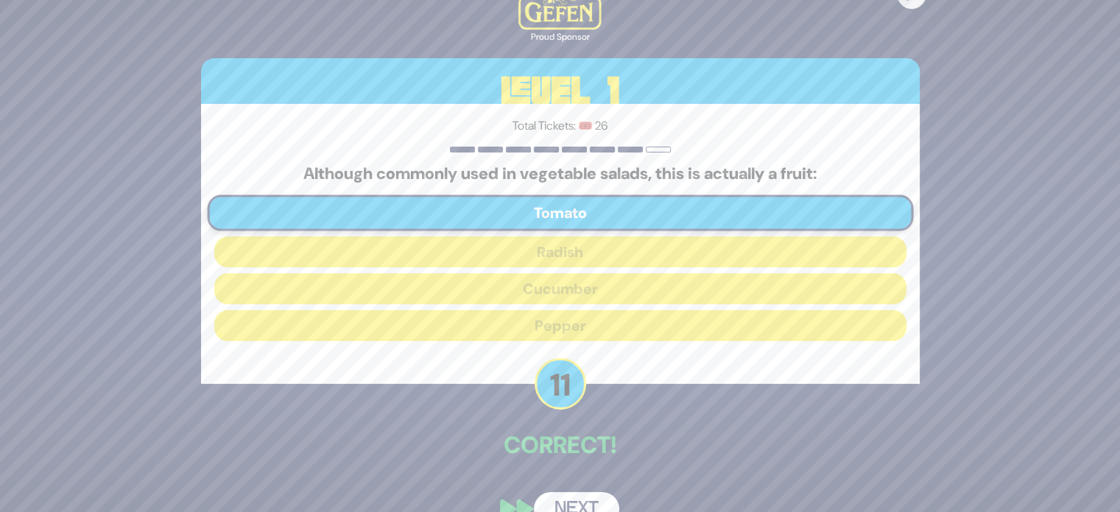
click at [586, 504] on button "Next" at bounding box center [576, 509] width 85 height 34
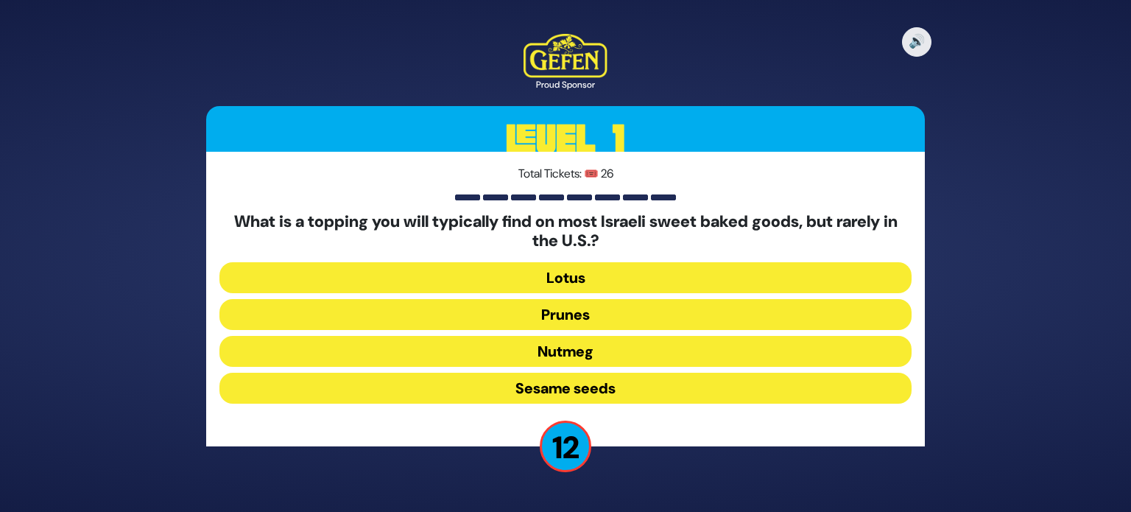
click at [745, 404] on button "Sesame seeds" at bounding box center [565, 388] width 692 height 31
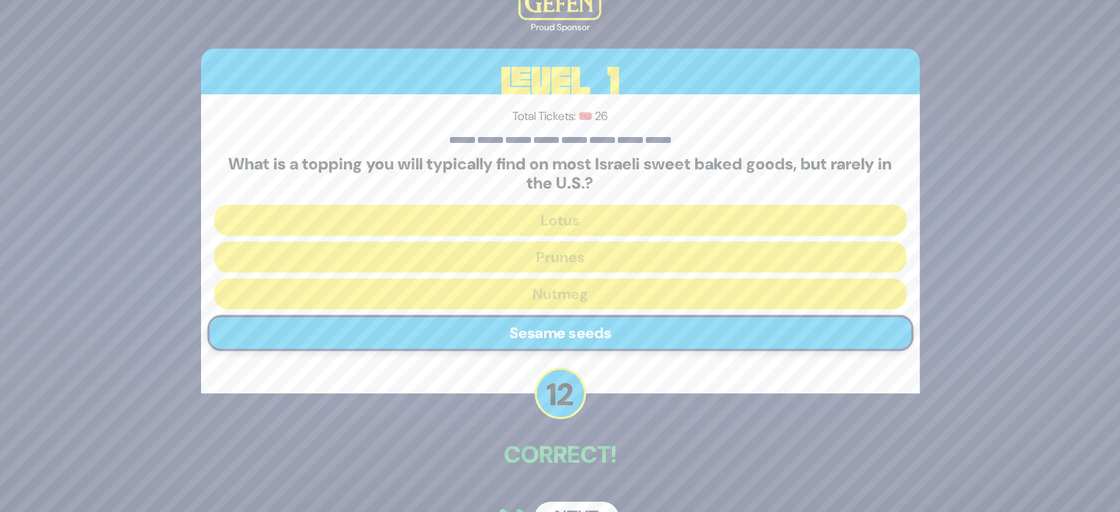
click at [589, 504] on button "Next" at bounding box center [576, 519] width 85 height 34
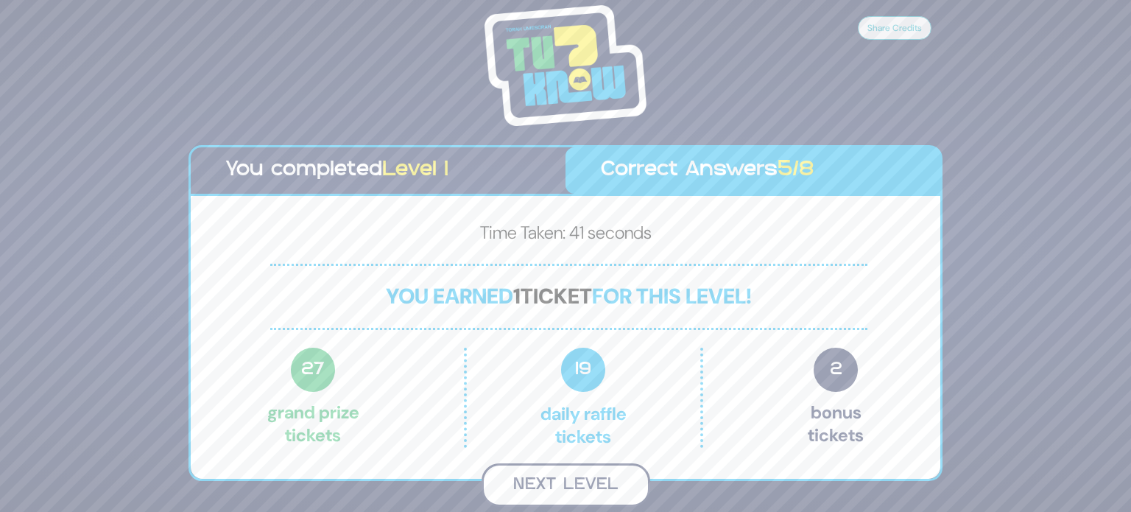
click at [601, 489] on button "Next Level" at bounding box center [566, 484] width 169 height 43
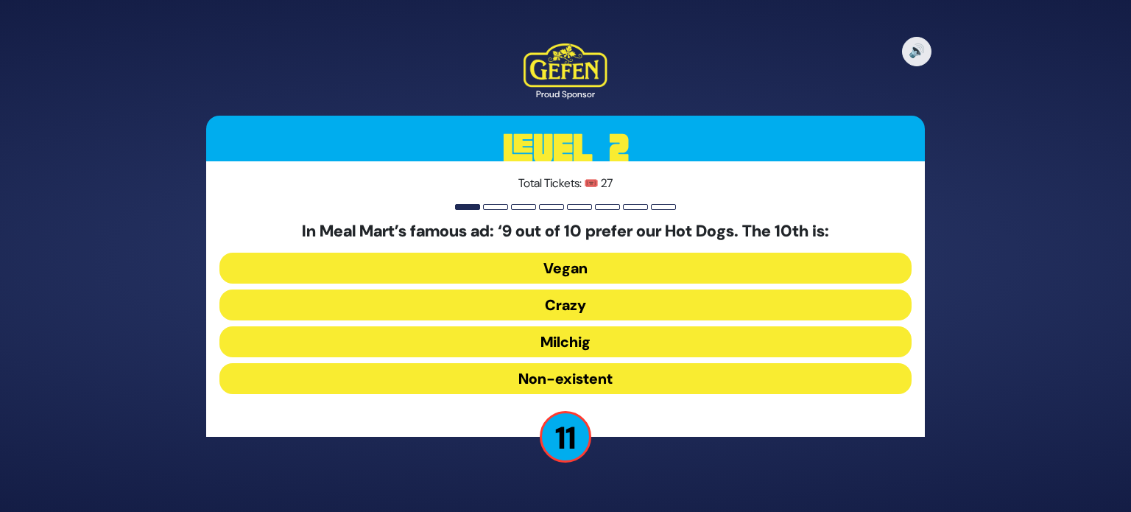
click at [676, 391] on button "Non-existent" at bounding box center [565, 378] width 692 height 31
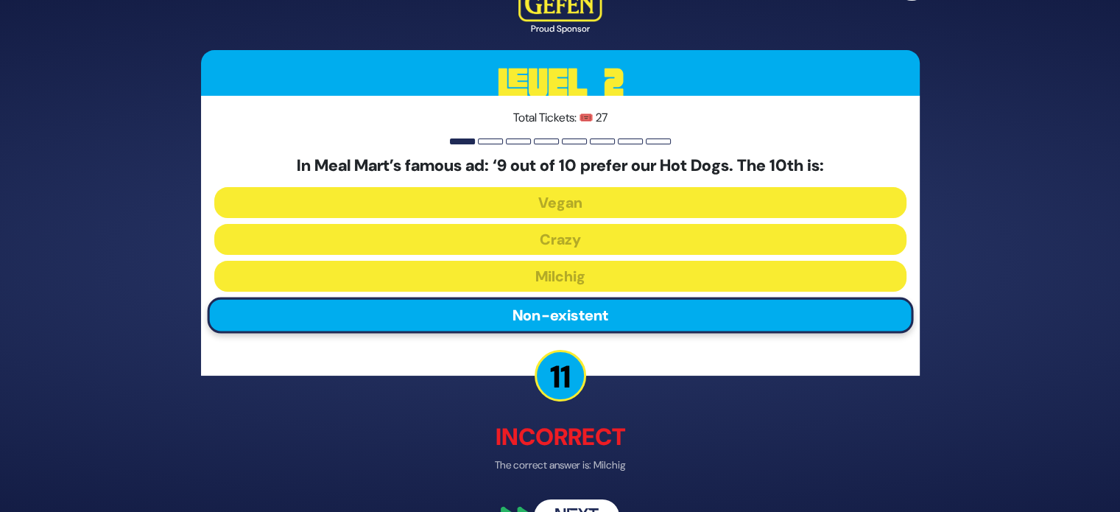
click at [594, 505] on button "Next" at bounding box center [576, 517] width 85 height 34
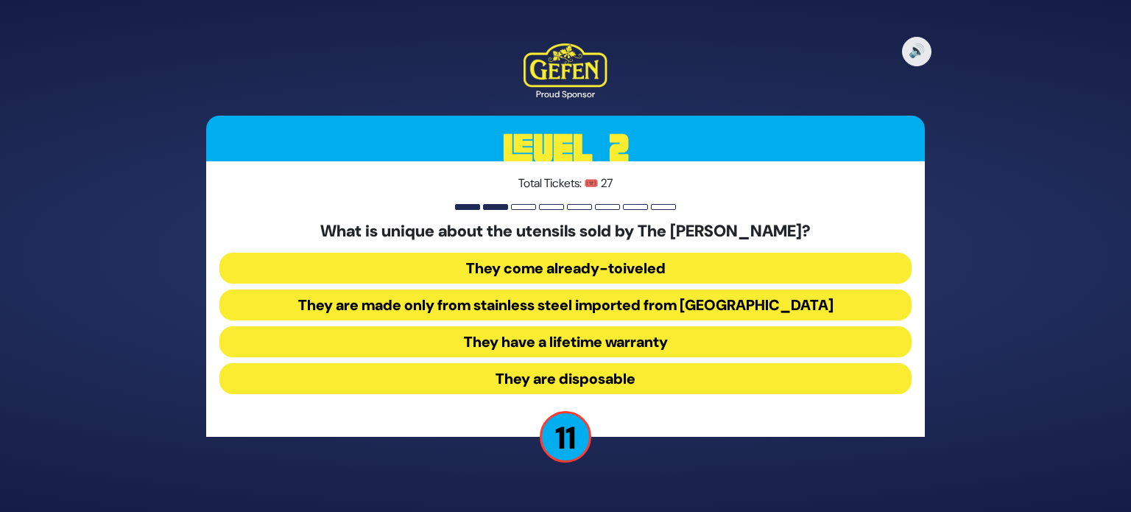
click at [776, 267] on button "They come already-toiveled" at bounding box center [565, 268] width 692 height 31
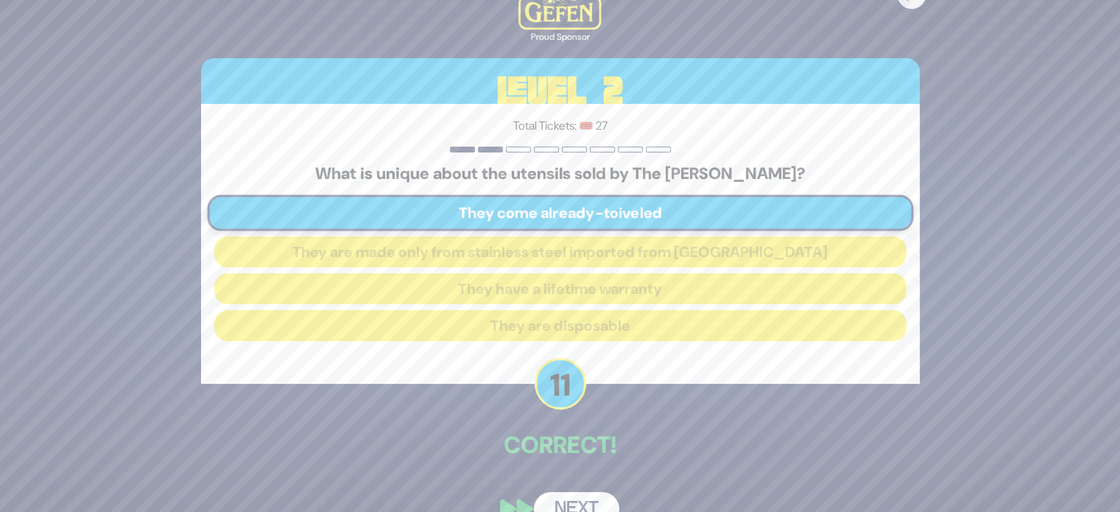
click at [588, 507] on button "Next" at bounding box center [576, 509] width 85 height 34
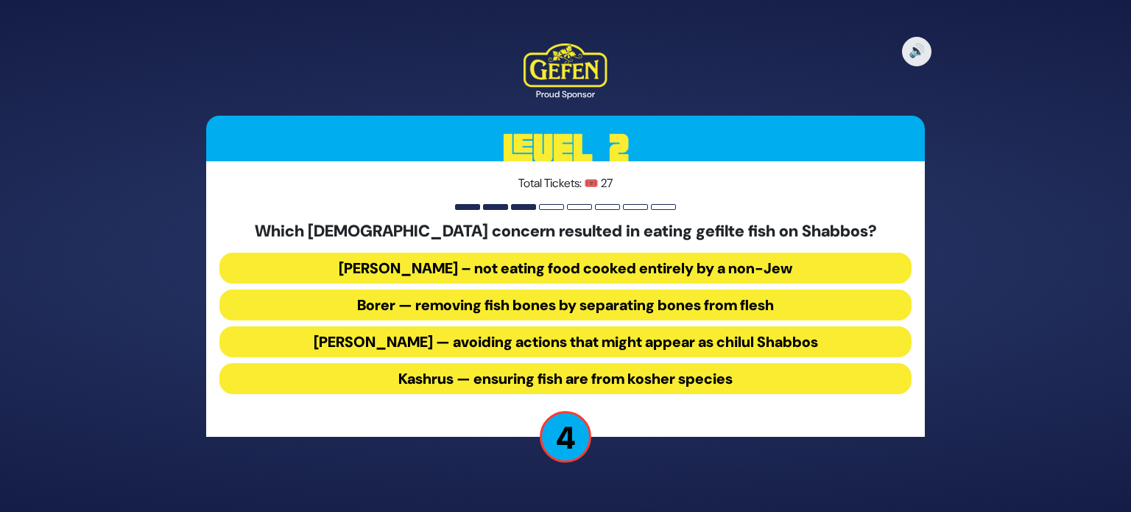
click at [754, 351] on button "Maris ayin — avoiding actions that might appear as chilul Shabbos" at bounding box center [565, 341] width 692 height 31
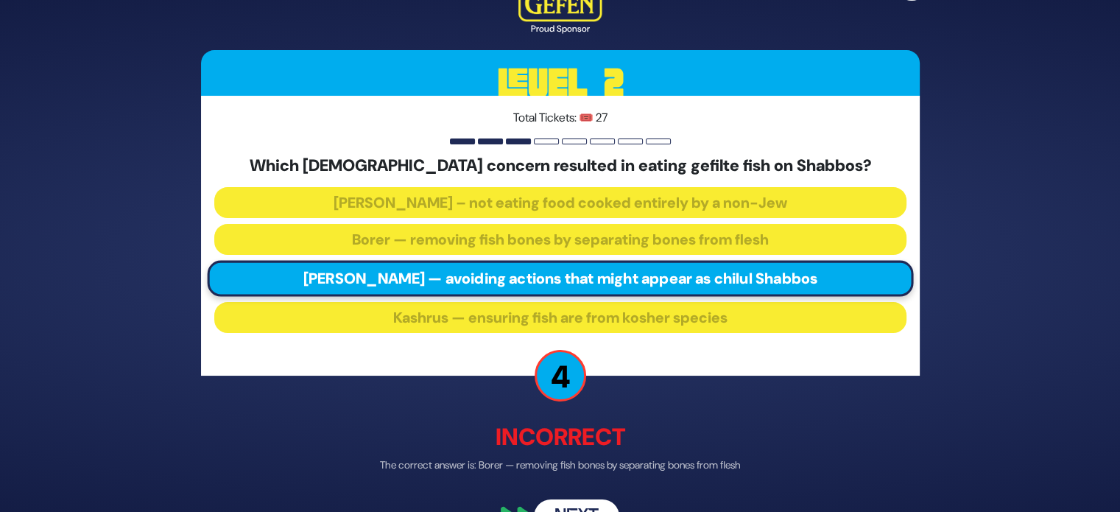
click at [580, 505] on button "Next" at bounding box center [576, 517] width 85 height 34
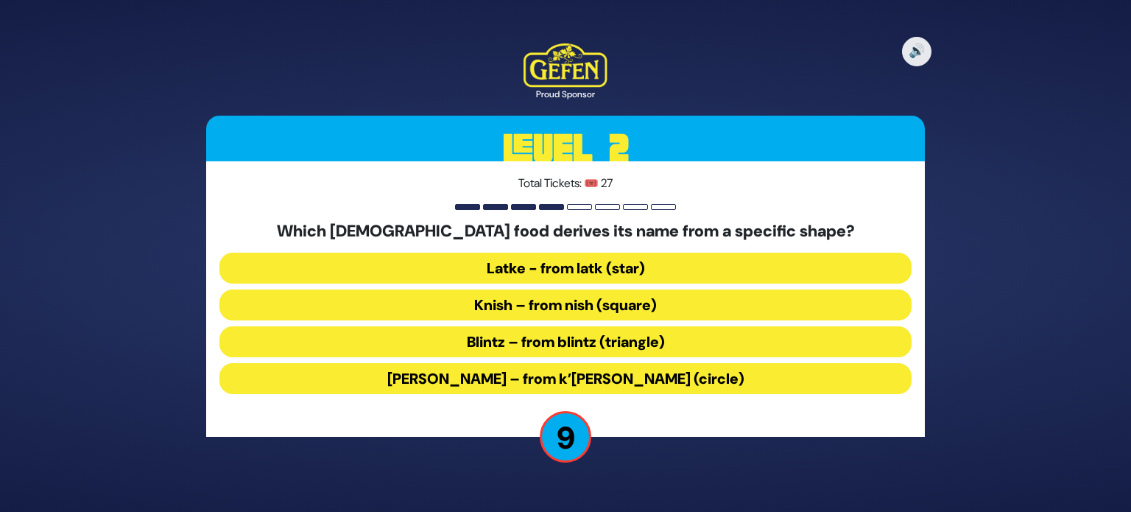
click at [686, 345] on button "Blintz – from blintz (triangle)" at bounding box center [565, 341] width 692 height 31
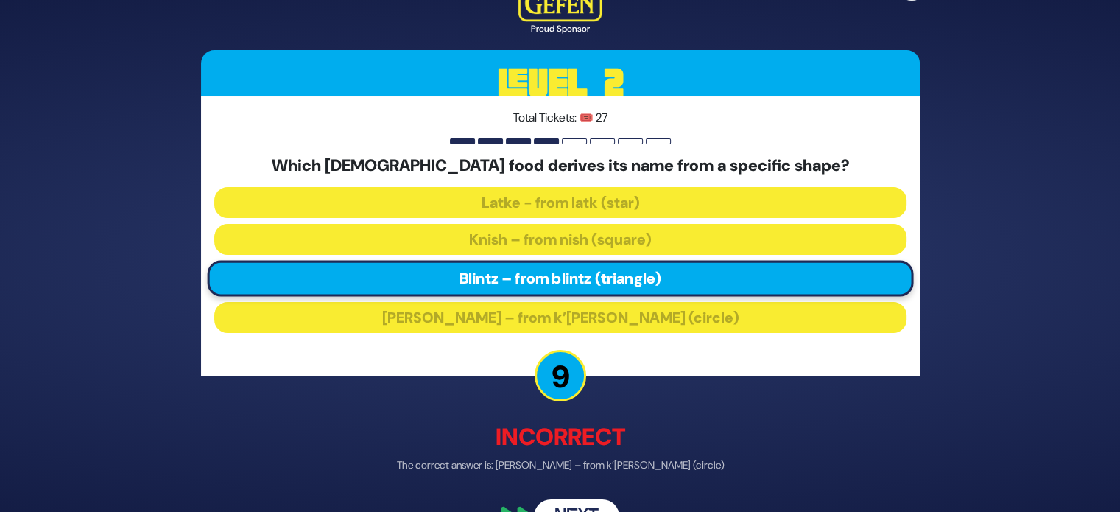
click at [585, 507] on button "Next" at bounding box center [576, 517] width 85 height 34
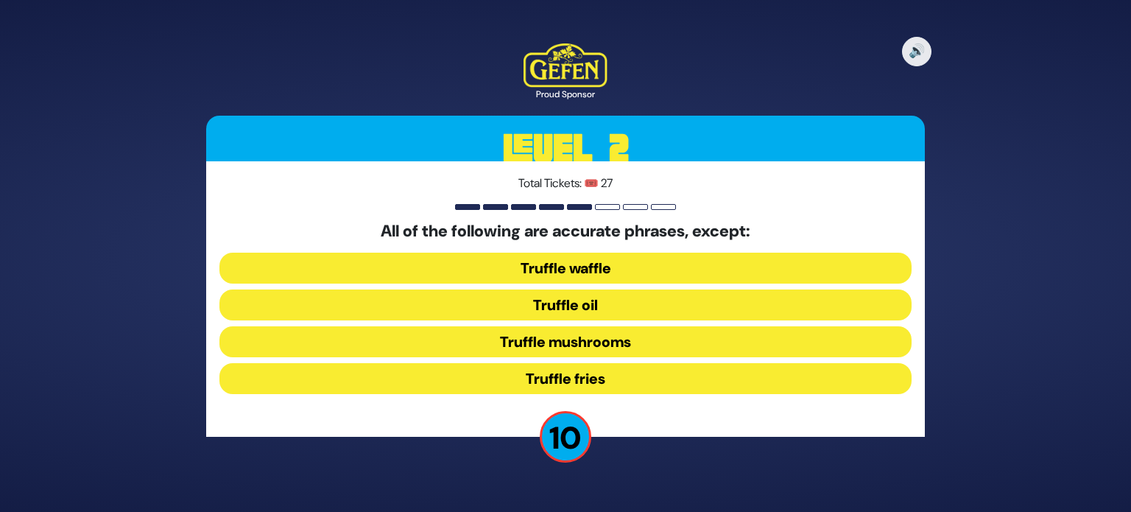
click at [695, 264] on button "Truffle waffle" at bounding box center [565, 268] width 692 height 31
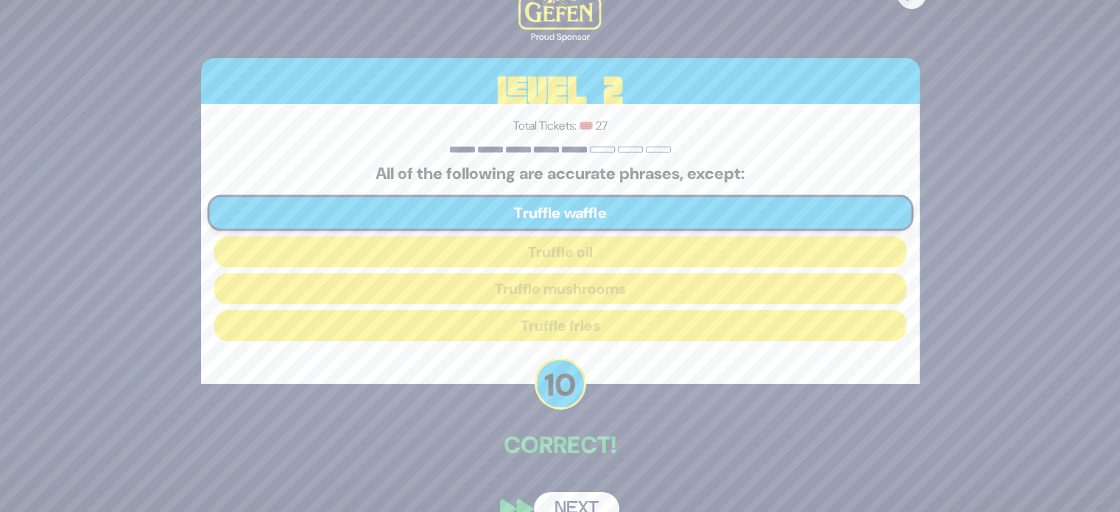
click at [583, 505] on button "Next" at bounding box center [576, 509] width 85 height 34
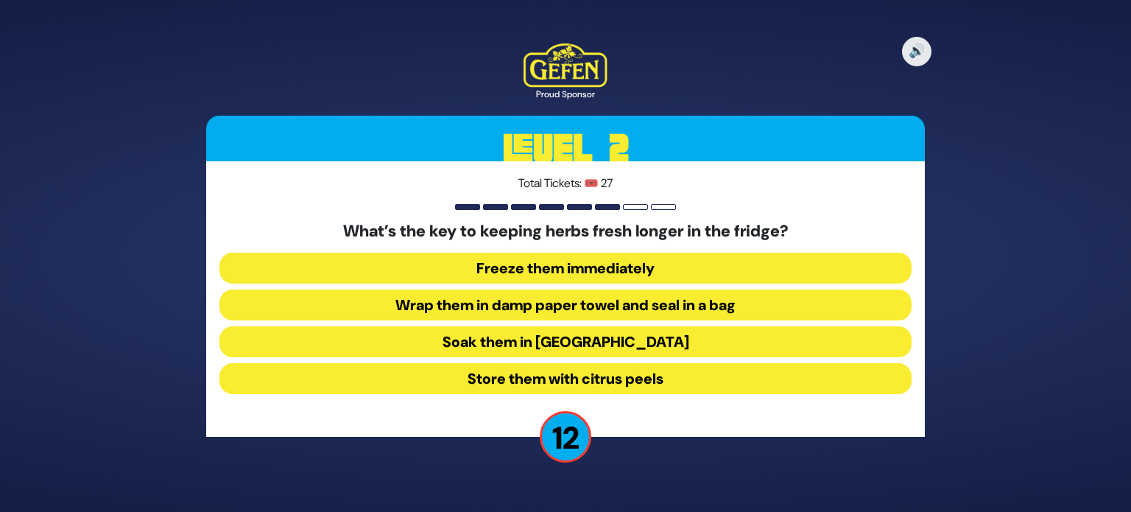
click at [728, 303] on button "Wrap them in damp paper towel and seal in a bag" at bounding box center [565, 304] width 692 height 31
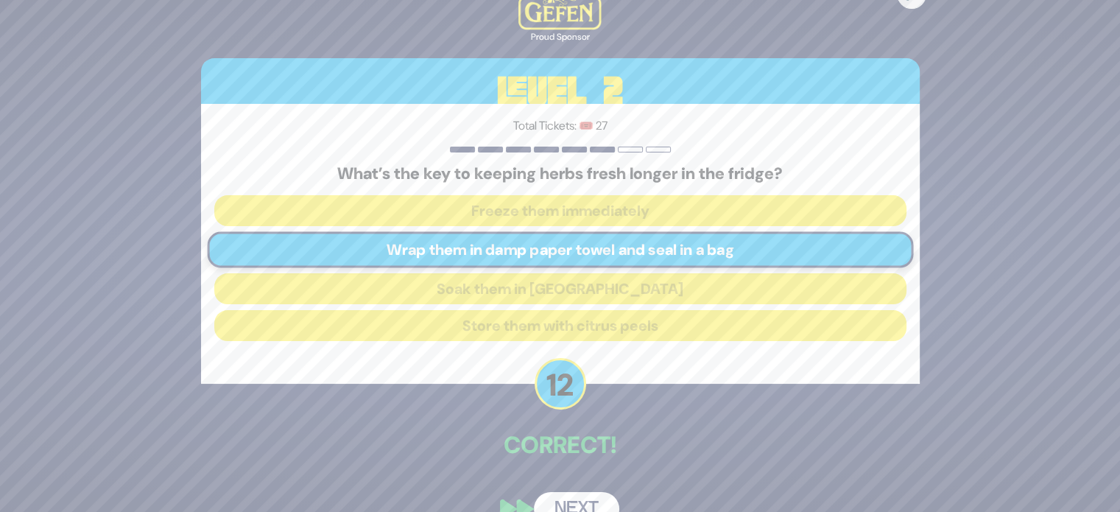
click at [588, 498] on button "Next" at bounding box center [576, 509] width 85 height 34
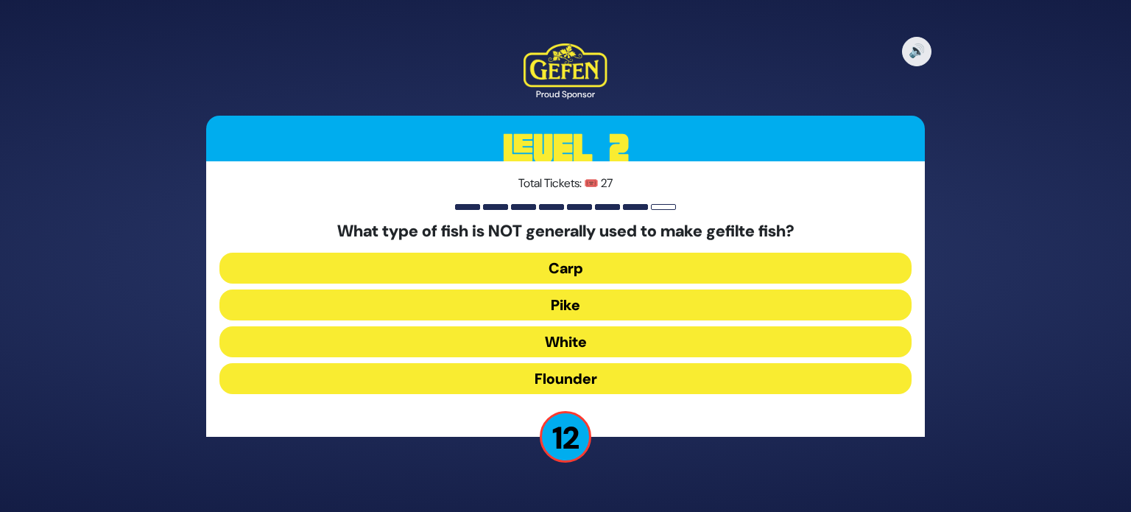
click at [669, 372] on button "Flounder" at bounding box center [565, 378] width 692 height 31
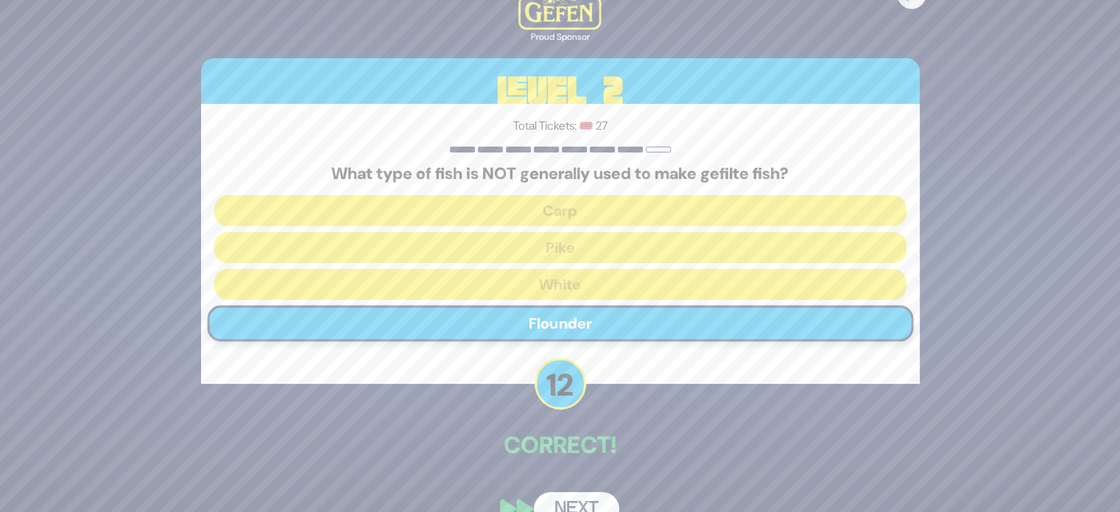
click at [592, 507] on button "Next" at bounding box center [576, 509] width 85 height 34
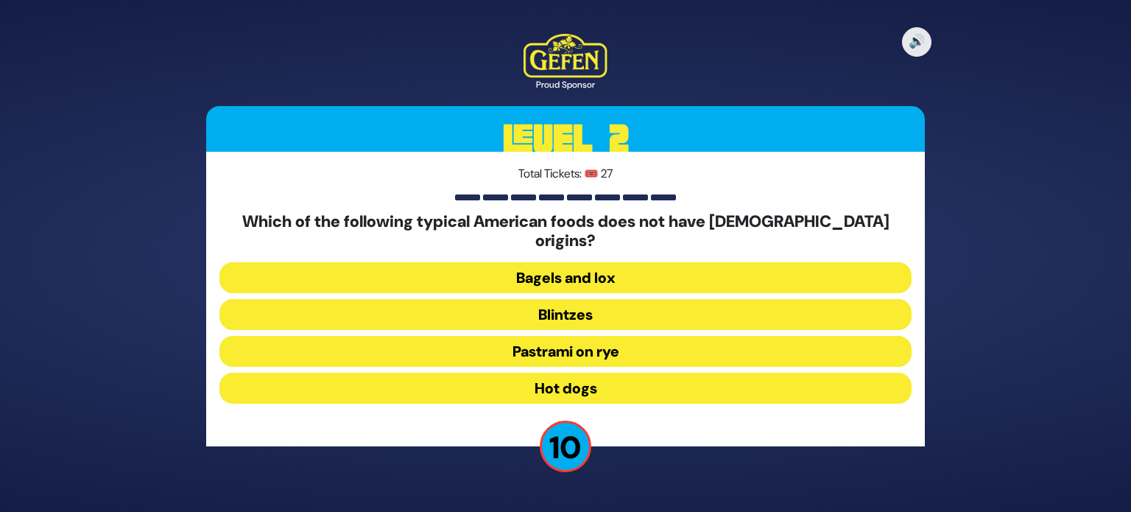
click at [695, 274] on button "Bagels and lox" at bounding box center [565, 277] width 692 height 31
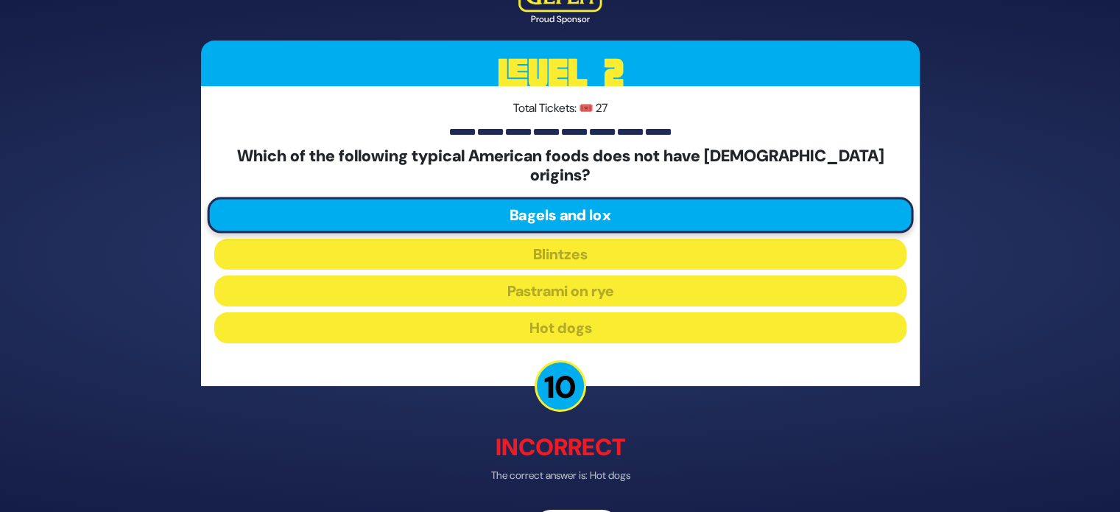
click at [647, 477] on div "🔊 Proud Sponsor Level 2 Total Tickets: 🎟️ 27 Which of the following typical Ame…" at bounding box center [560, 256] width 754 height 611
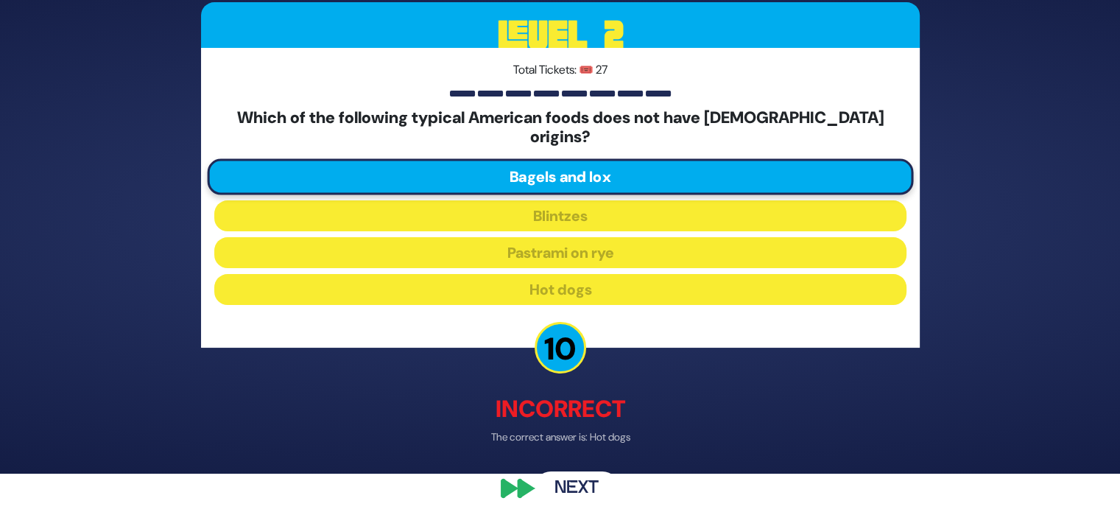
click at [596, 472] on button "Next" at bounding box center [576, 488] width 85 height 34
